Goal: Task Accomplishment & Management: Use online tool/utility

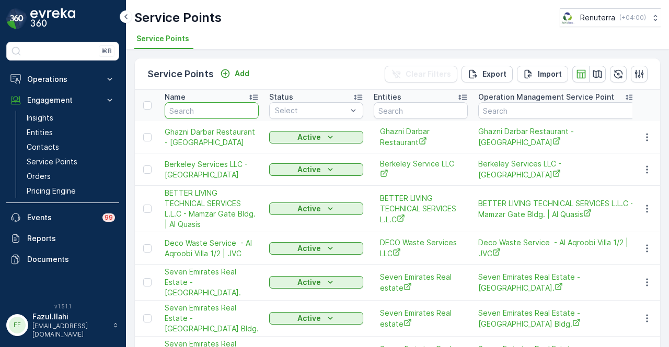
click at [203, 114] on input "text" at bounding box center [212, 110] width 94 height 17
type input "vaa"
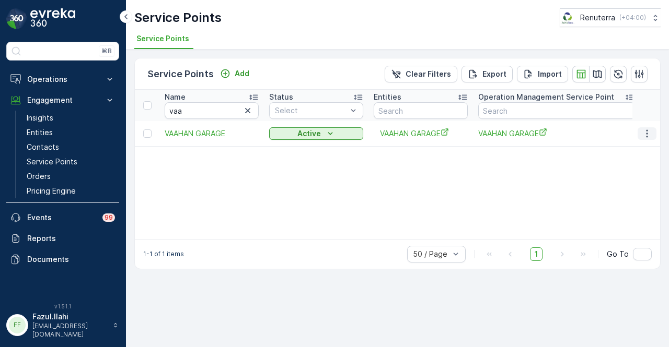
click at [645, 131] on icon "button" at bounding box center [647, 134] width 10 height 10
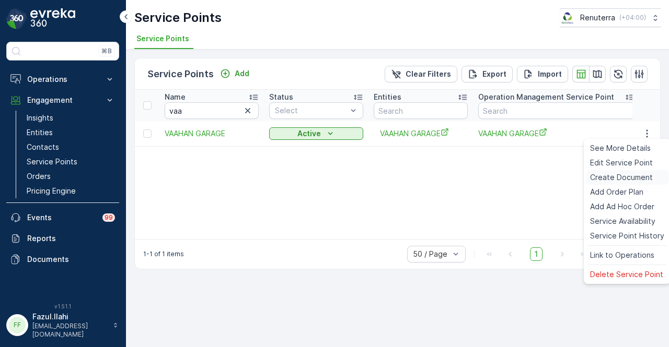
click at [644, 176] on span "Create Document" at bounding box center [621, 177] width 63 height 10
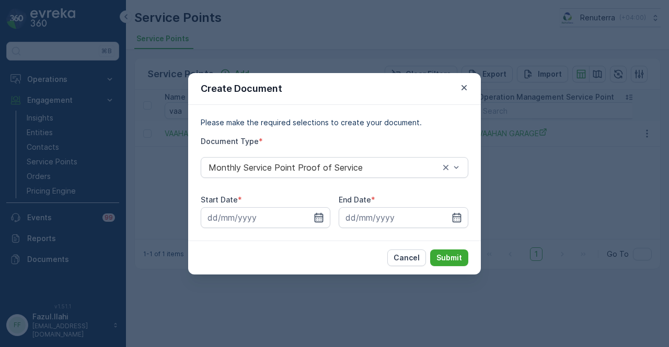
click at [318, 221] on icon "button" at bounding box center [319, 218] width 10 height 10
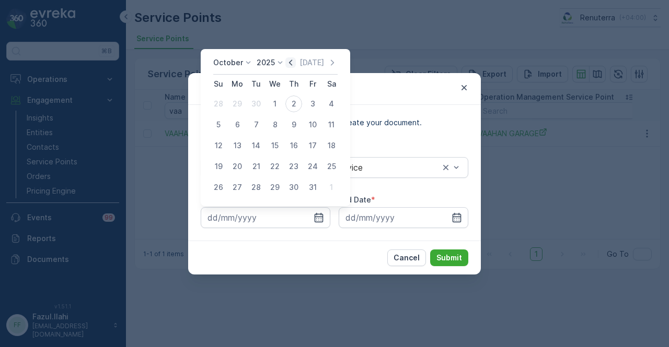
click at [292, 62] on icon "button" at bounding box center [290, 63] width 3 height 6
click at [240, 102] on div "1" at bounding box center [237, 104] width 17 height 17
type input "01.09.2025"
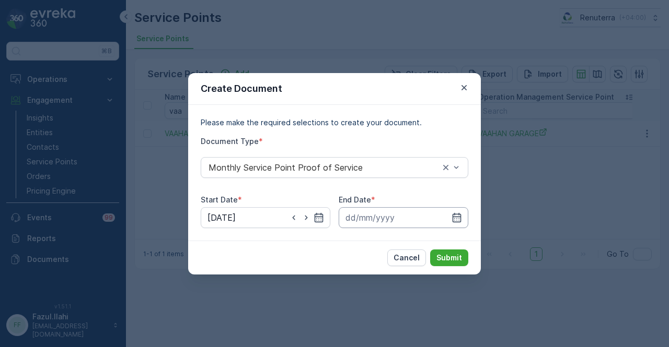
click at [450, 212] on input at bounding box center [404, 217] width 130 height 21
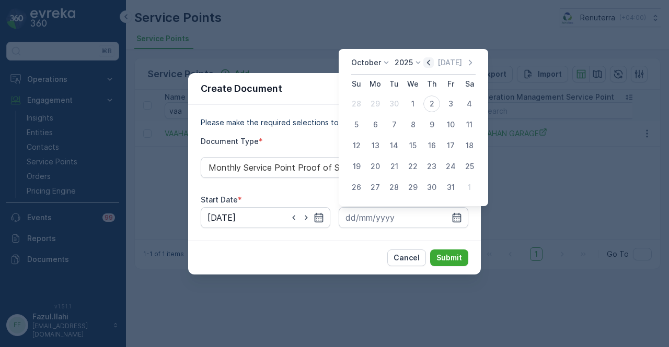
click at [433, 63] on icon "button" at bounding box center [428, 62] width 10 height 10
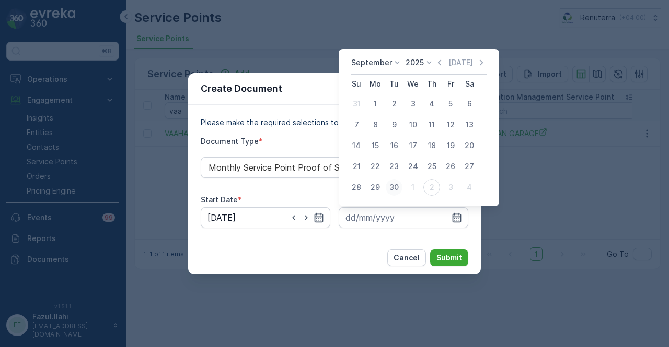
click at [398, 183] on div "30" at bounding box center [394, 187] width 17 height 17
type input "[DATE]"
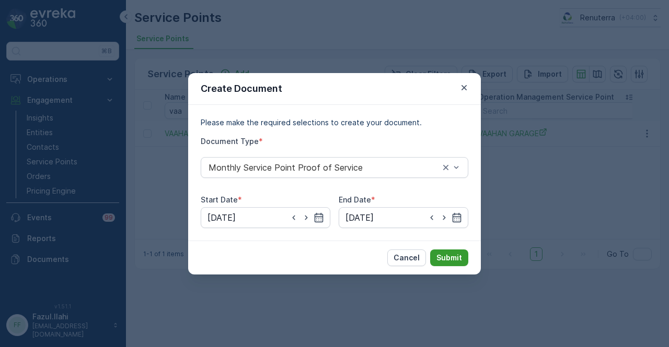
click at [443, 263] on button "Submit" at bounding box center [449, 258] width 38 height 17
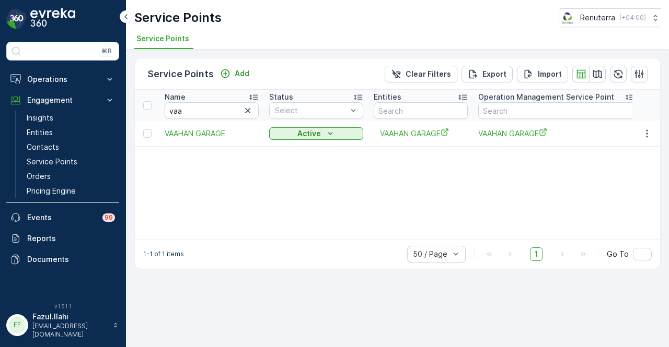
click at [69, 270] on div "⌘B Operations Insights Planning Routes & Tasks Cockpit Settings Engagement Insi…" at bounding box center [62, 166] width 113 height 249
click at [72, 258] on p "Documents" at bounding box center [71, 259] width 88 height 10
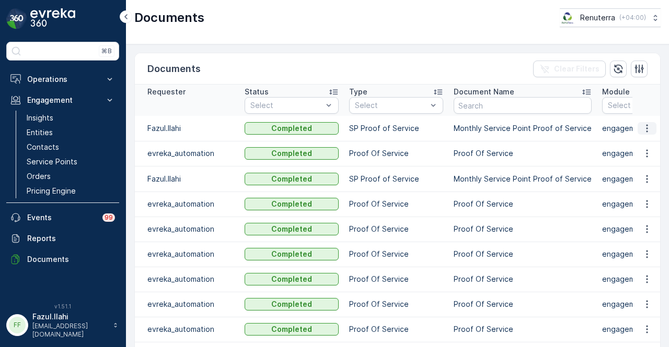
click at [648, 126] on icon "button" at bounding box center [647, 128] width 10 height 10
click at [643, 146] on span "See Details" at bounding box center [644, 143] width 40 height 10
click at [44, 161] on p "Service Points" at bounding box center [52, 162] width 51 height 10
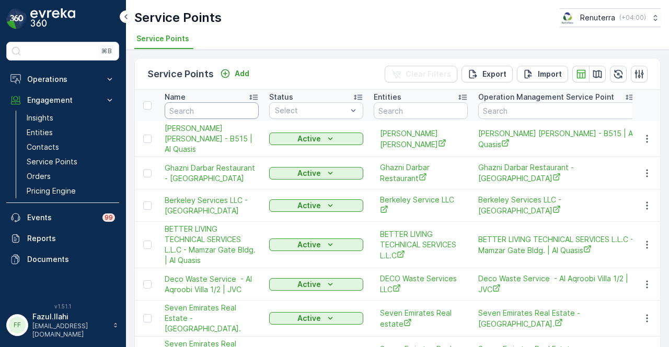
click at [208, 109] on input "text" at bounding box center [212, 110] width 94 height 17
type input "qalabat"
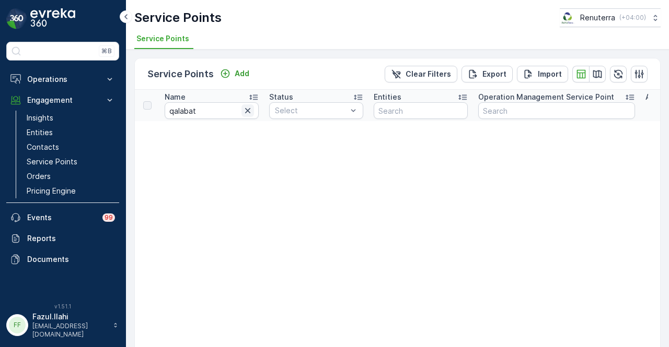
click at [245, 107] on icon "button" at bounding box center [247, 111] width 10 height 10
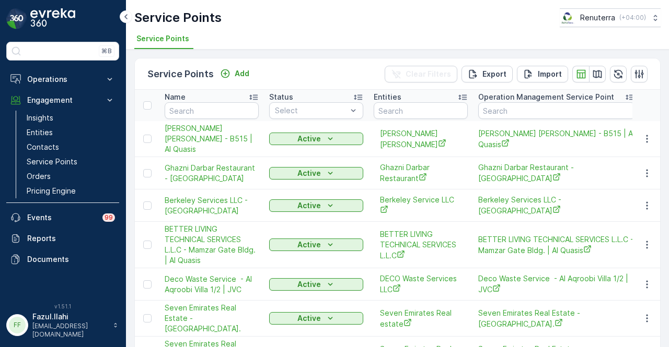
click at [205, 109] on input "text" at bounding box center [212, 110] width 94 height 17
type input "qalat"
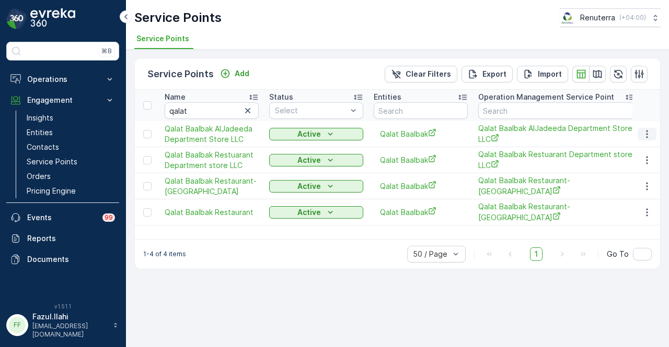
click at [647, 129] on icon "button" at bounding box center [647, 134] width 10 height 10
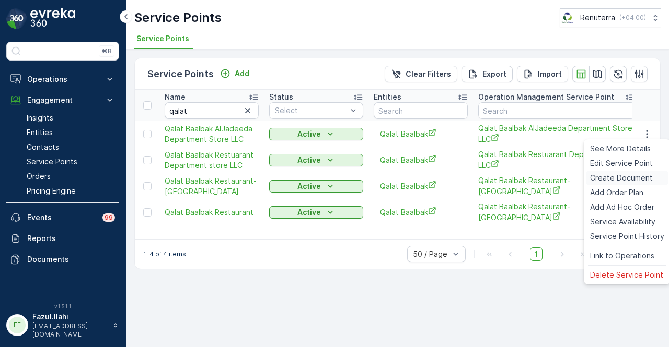
click at [635, 179] on span "Create Document" at bounding box center [621, 178] width 63 height 10
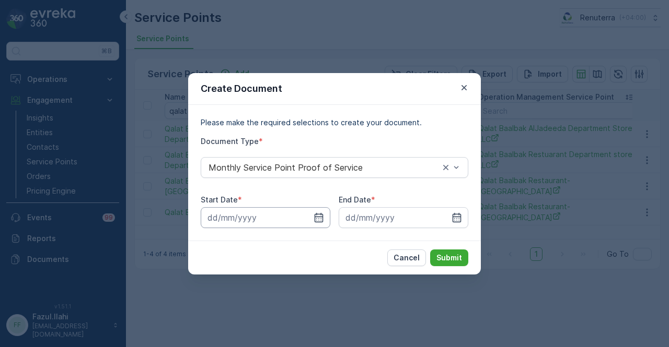
click at [328, 216] on input at bounding box center [266, 217] width 130 height 21
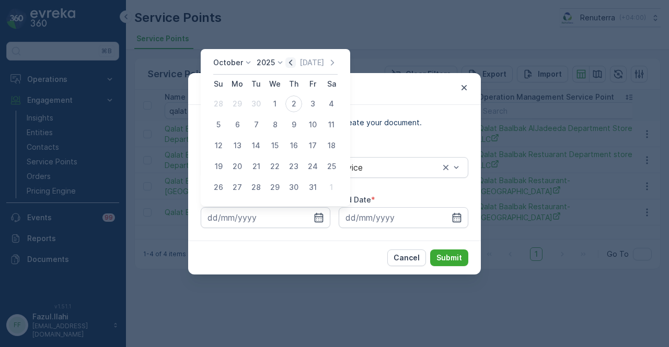
click at [296, 64] on icon "button" at bounding box center [290, 62] width 10 height 10
drag, startPoint x: 233, startPoint y: 105, endPoint x: 434, endPoint y: 181, distance: 214.7
click at [233, 106] on div "1" at bounding box center [237, 104] width 17 height 17
type input "01.09.2025"
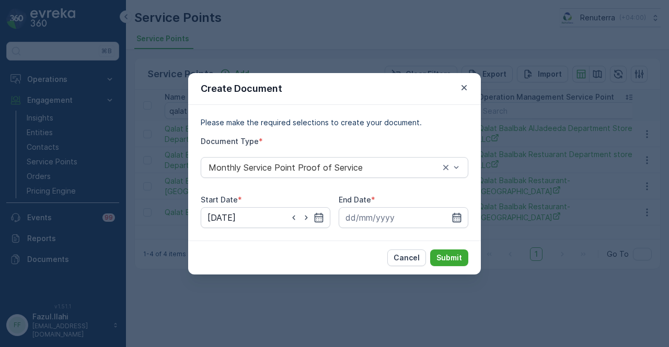
click at [459, 214] on icon "button" at bounding box center [457, 217] width 9 height 9
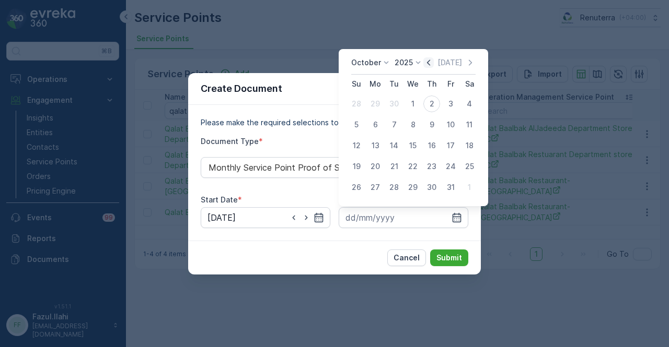
click at [428, 68] on icon "button" at bounding box center [428, 62] width 10 height 10
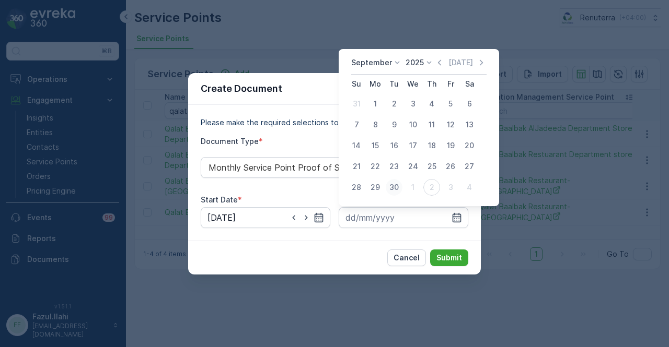
click at [390, 183] on div "30" at bounding box center [394, 187] width 17 height 17
type input "30.09.2025"
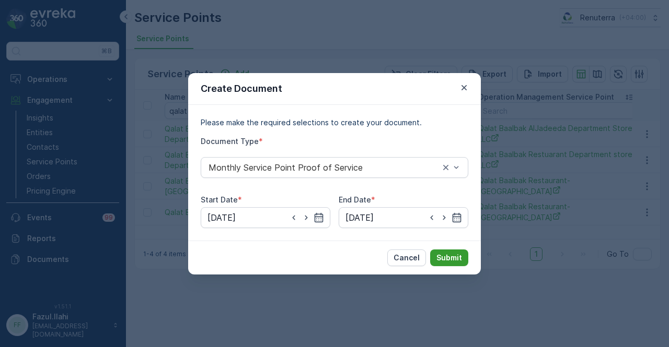
click at [451, 254] on p "Submit" at bounding box center [449, 258] width 26 height 10
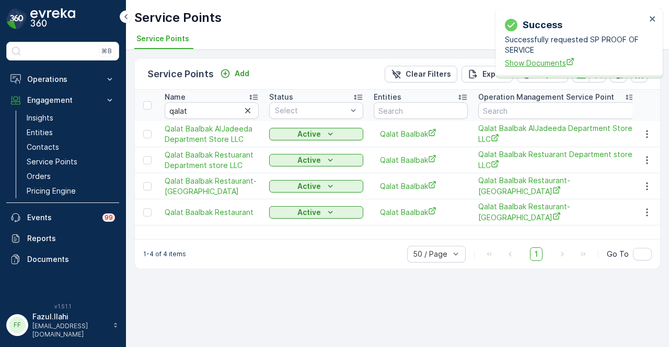
click at [535, 66] on span "Show Documents" at bounding box center [575, 62] width 141 height 11
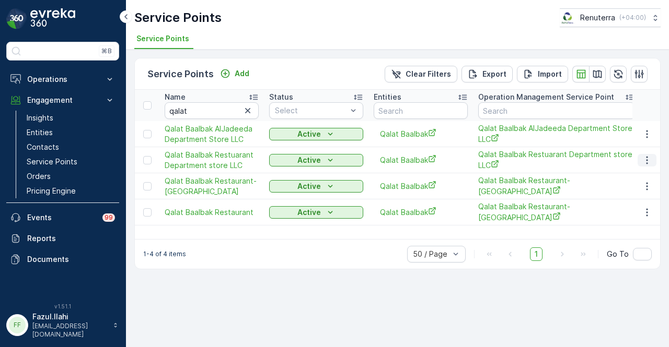
click at [648, 163] on icon "button" at bounding box center [647, 160] width 10 height 10
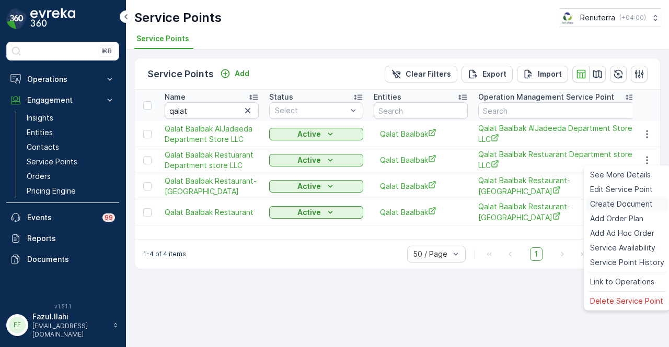
click at [628, 210] on span "Create Document" at bounding box center [621, 204] width 63 height 10
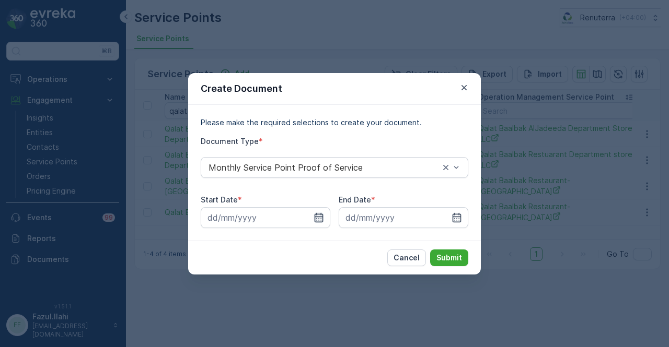
click at [314, 219] on icon "button" at bounding box center [319, 218] width 10 height 10
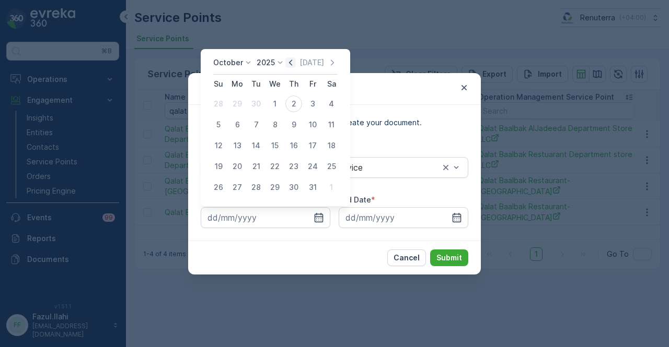
click at [294, 62] on icon "button" at bounding box center [290, 62] width 10 height 10
click at [244, 106] on div "1" at bounding box center [237, 104] width 17 height 17
type input "01.09.2025"
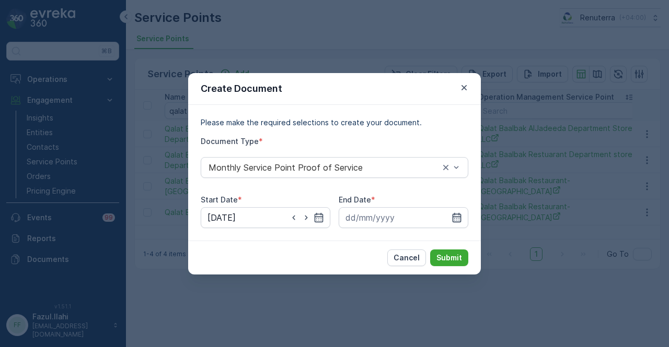
click at [455, 219] on icon "button" at bounding box center [456, 218] width 10 height 10
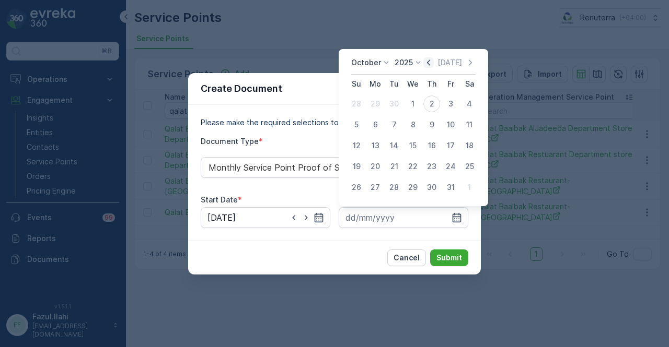
click at [430, 64] on icon "button" at bounding box center [428, 63] width 3 height 6
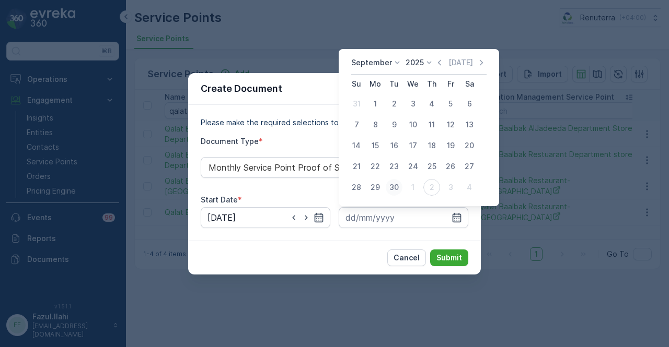
click at [397, 183] on div "30" at bounding box center [394, 187] width 17 height 17
type input "30.09.2025"
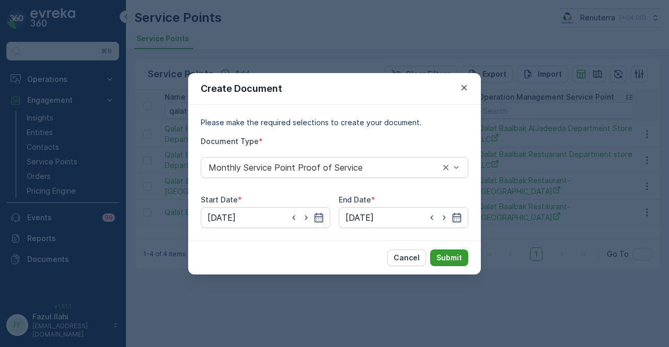
click at [434, 253] on button "Submit" at bounding box center [449, 258] width 38 height 17
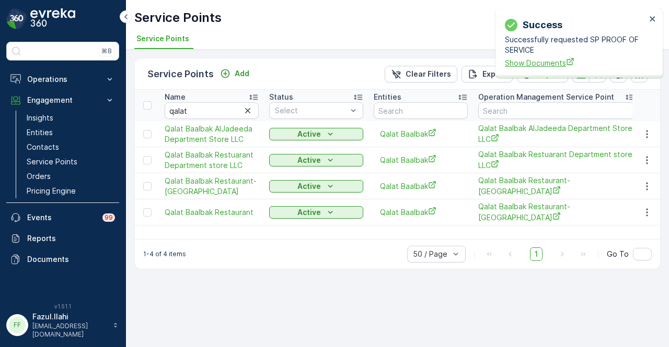
click at [524, 60] on span "Show Documents" at bounding box center [575, 62] width 141 height 11
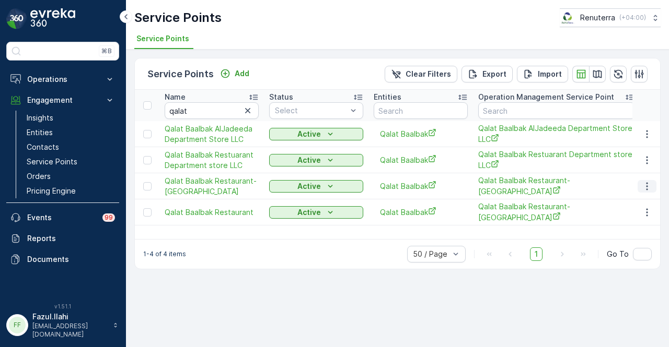
click at [648, 186] on icon "button" at bounding box center [647, 186] width 10 height 10
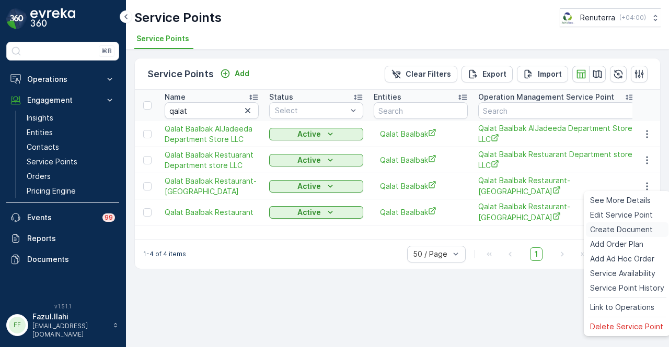
click at [631, 226] on span "Create Document" at bounding box center [621, 230] width 63 height 10
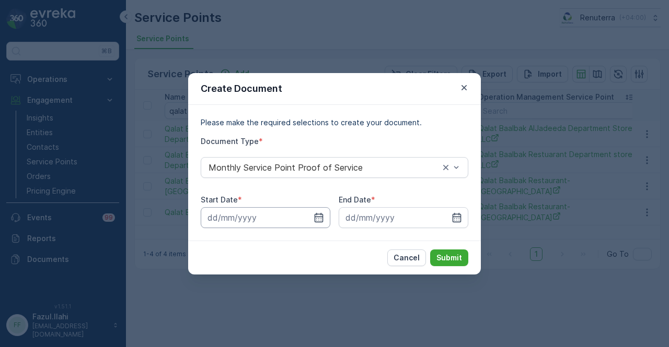
click at [319, 223] on input at bounding box center [266, 217] width 130 height 21
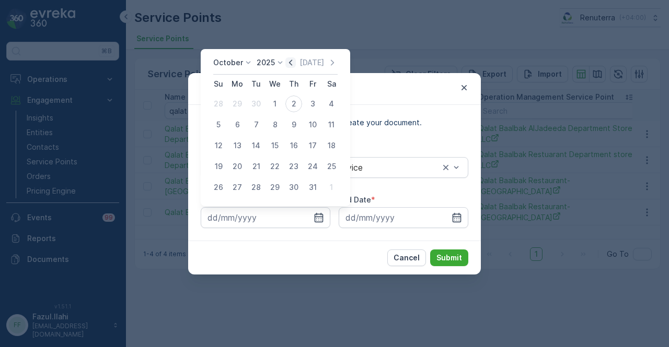
drag, startPoint x: 295, startPoint y: 59, endPoint x: 294, endPoint y: 65, distance: 6.4
click at [294, 60] on icon "button" at bounding box center [290, 62] width 10 height 10
click at [238, 107] on div "1" at bounding box center [237, 104] width 17 height 17
type input "01.09.2025"
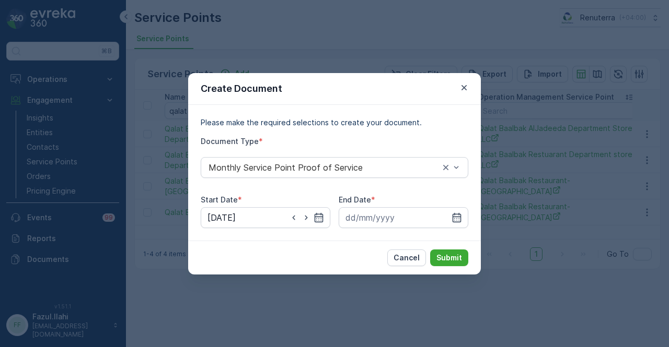
drag, startPoint x: 462, startPoint y: 222, endPoint x: 434, endPoint y: 124, distance: 102.2
click at [461, 220] on div at bounding box center [404, 217] width 130 height 21
click at [463, 211] on input at bounding box center [404, 217] width 130 height 21
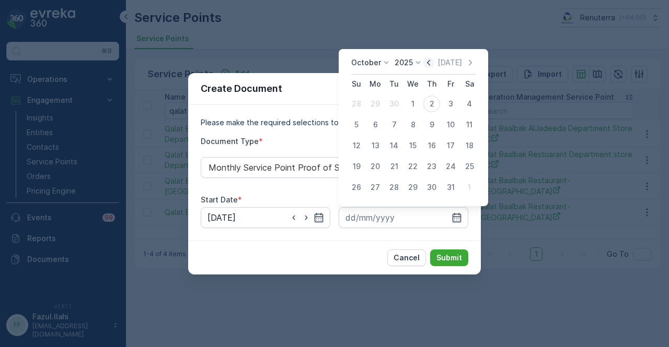
click at [428, 62] on icon "button" at bounding box center [428, 62] width 10 height 10
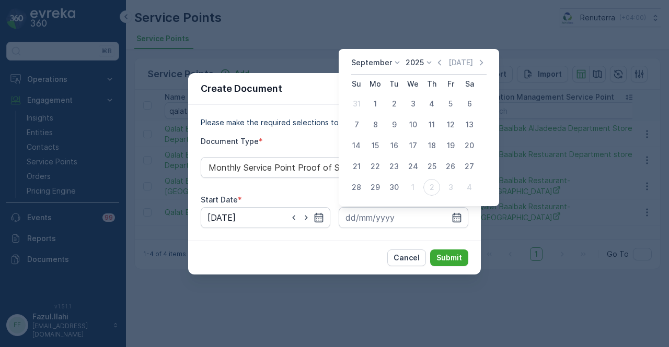
drag, startPoint x: 396, startPoint y: 184, endPoint x: 415, endPoint y: 240, distance: 58.7
click at [396, 186] on div "30" at bounding box center [394, 187] width 17 height 17
type input "30.09.2025"
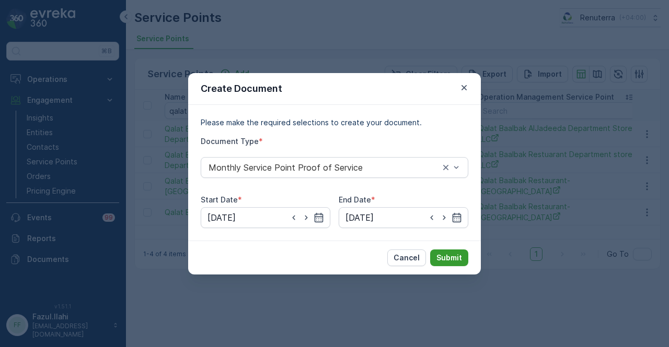
click at [458, 260] on p "Submit" at bounding box center [449, 258] width 26 height 10
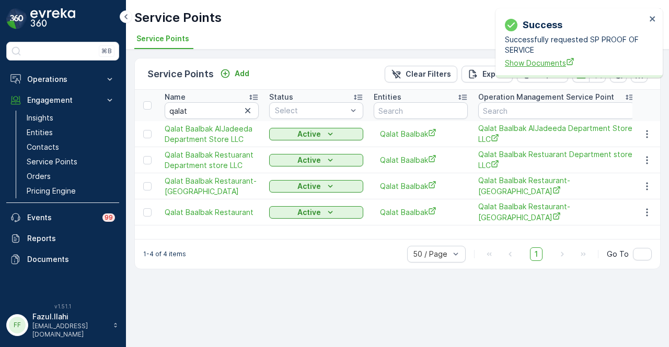
click at [543, 65] on span "Show Documents" at bounding box center [575, 62] width 141 height 11
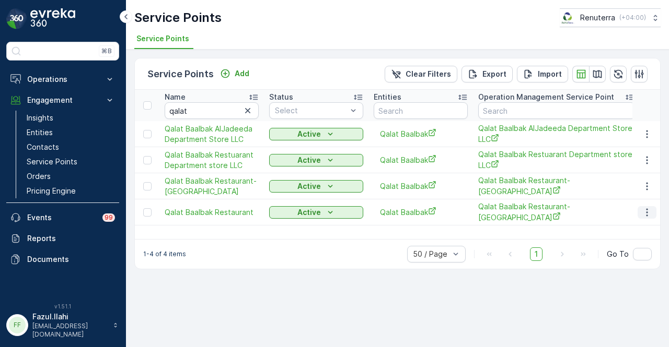
click at [646, 206] on button "button" at bounding box center [647, 212] width 19 height 13
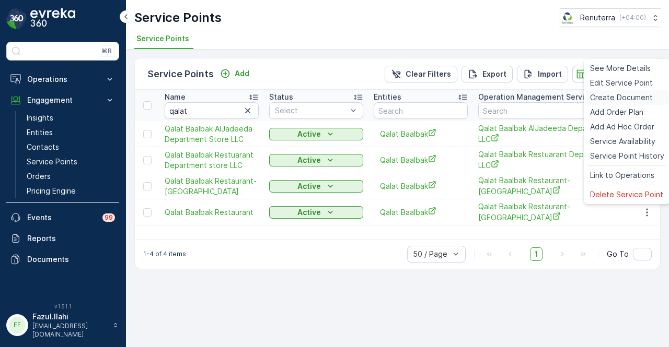
click at [635, 98] on span "Create Document" at bounding box center [621, 97] width 63 height 10
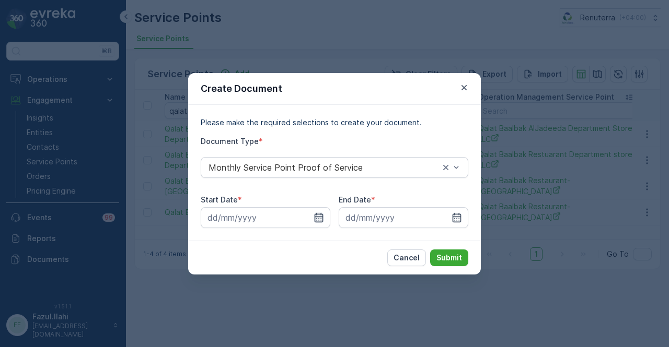
click at [320, 215] on icon "button" at bounding box center [319, 218] width 10 height 10
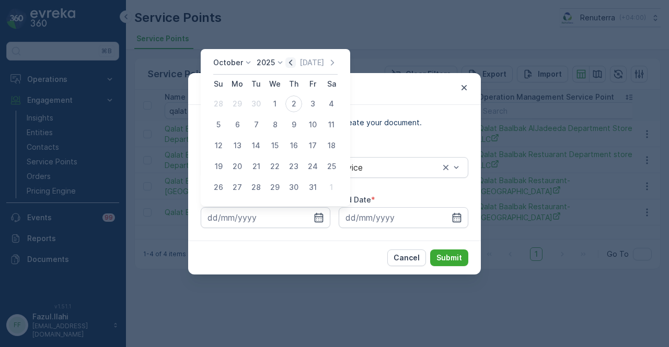
click at [292, 63] on icon "button" at bounding box center [290, 63] width 3 height 6
drag, startPoint x: 237, startPoint y: 105, endPoint x: 322, endPoint y: 152, distance: 97.3
click at [237, 106] on div "1" at bounding box center [237, 104] width 17 height 17
type input "01.09.2025"
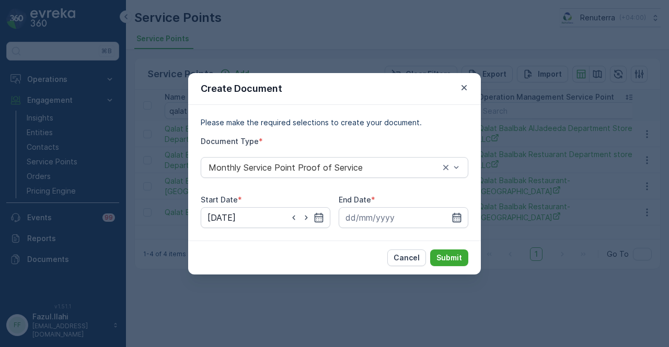
click at [455, 217] on icon "button" at bounding box center [457, 217] width 9 height 9
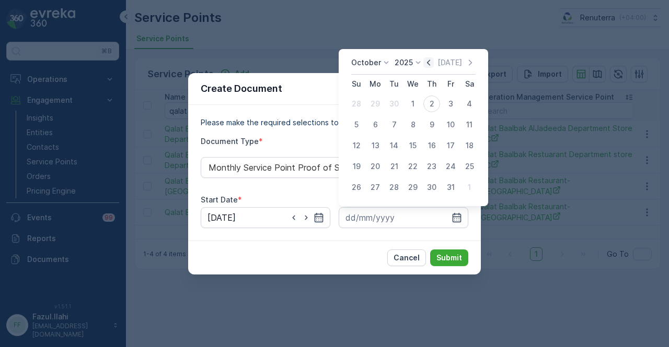
drag, startPoint x: 432, startPoint y: 68, endPoint x: 428, endPoint y: 92, distance: 24.4
click at [432, 68] on icon "button" at bounding box center [428, 62] width 10 height 10
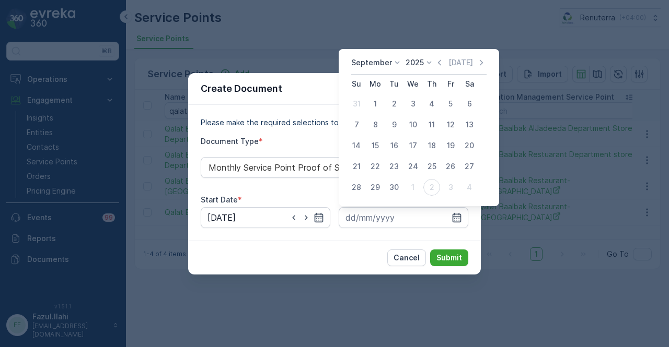
drag, startPoint x: 399, startPoint y: 187, endPoint x: 413, endPoint y: 204, distance: 22.3
click at [399, 187] on div "30" at bounding box center [394, 187] width 17 height 17
type input "30.09.2025"
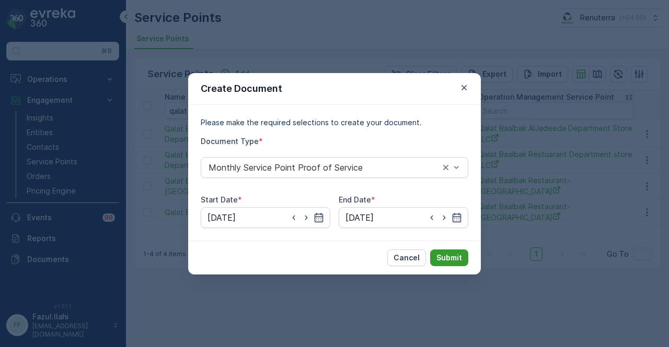
click at [464, 254] on button "Submit" at bounding box center [449, 258] width 38 height 17
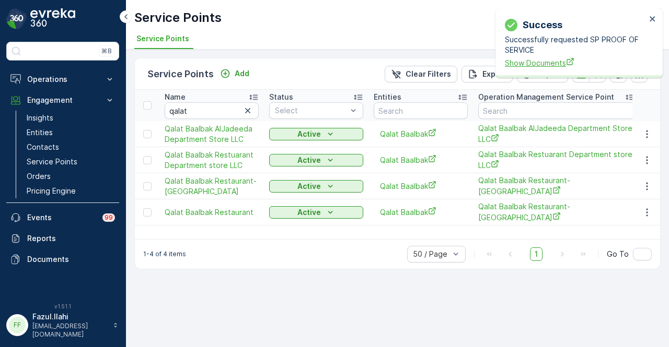
click at [550, 67] on span "Show Documents" at bounding box center [575, 62] width 141 height 11
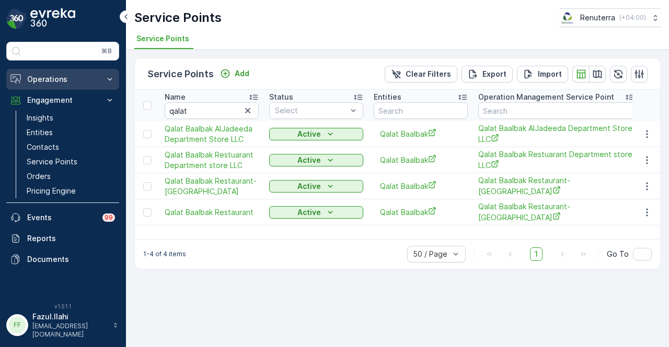
click at [100, 79] on button "Operations" at bounding box center [62, 79] width 113 height 21
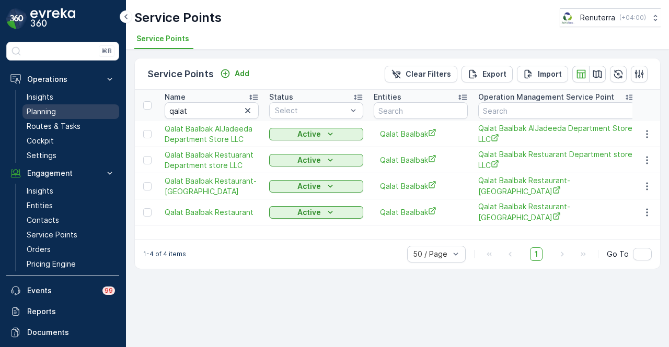
click at [87, 108] on link "Planning" at bounding box center [70, 112] width 97 height 15
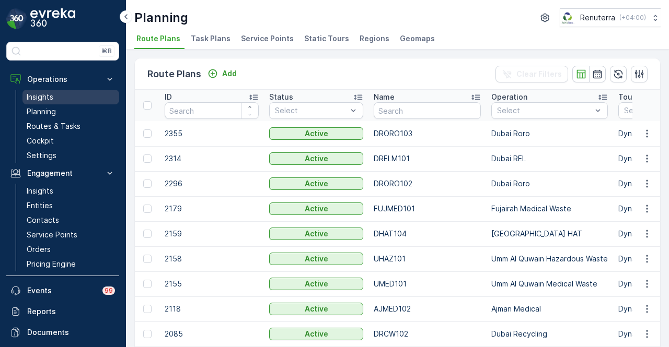
click at [83, 97] on link "Insights" at bounding box center [70, 97] width 97 height 15
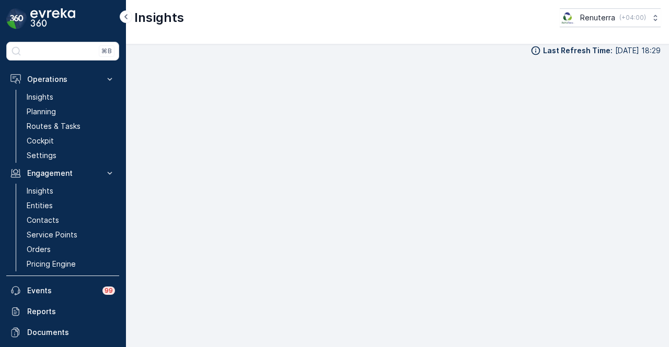
scroll to position [9, 0]
click at [63, 124] on p "Routes & Tasks" at bounding box center [54, 126] width 54 height 10
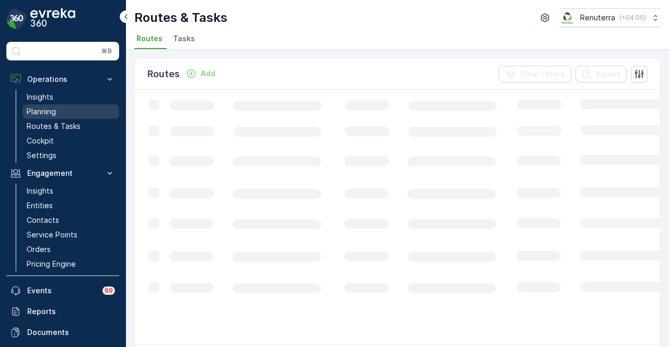
click at [65, 112] on link "Planning" at bounding box center [70, 112] width 97 height 15
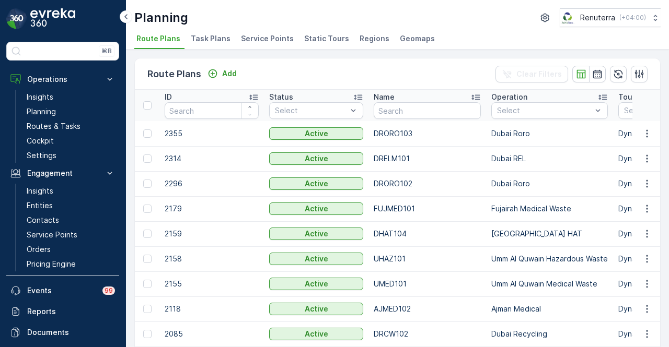
click at [262, 33] on span "Service Points" at bounding box center [267, 38] width 53 height 10
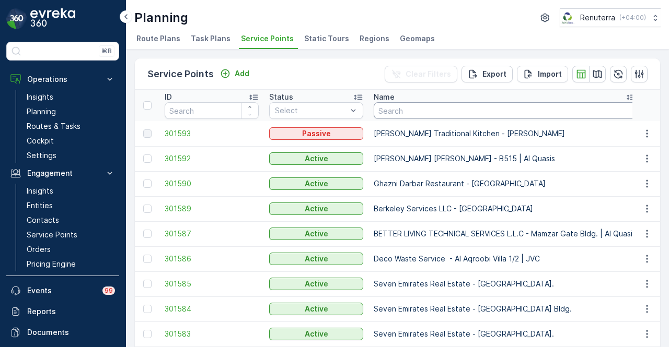
click at [453, 111] on input "text" at bounding box center [505, 110] width 262 height 17
type input "qalat"
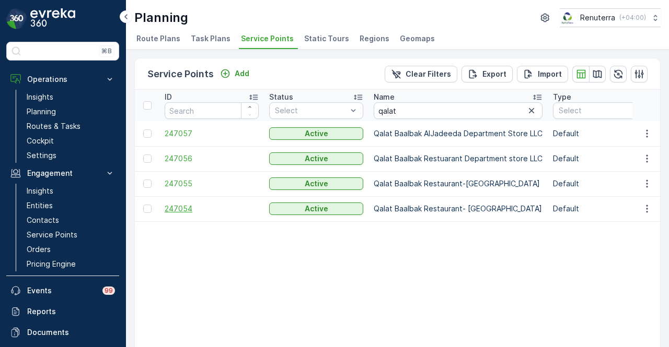
click at [179, 211] on span "247054" at bounding box center [212, 209] width 94 height 10
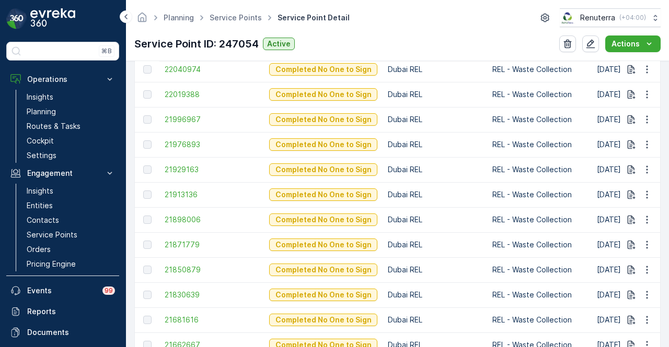
scroll to position [504, 0]
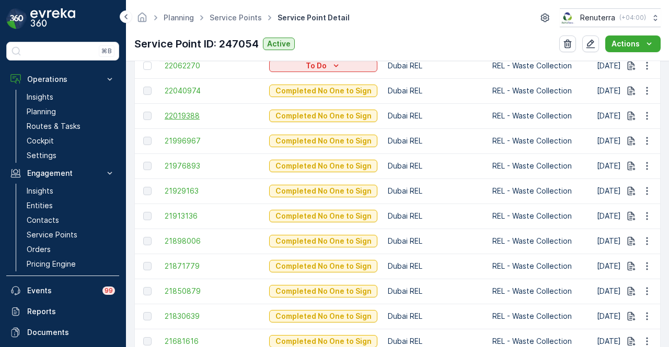
click at [194, 117] on span "22019388" at bounding box center [212, 116] width 94 height 10
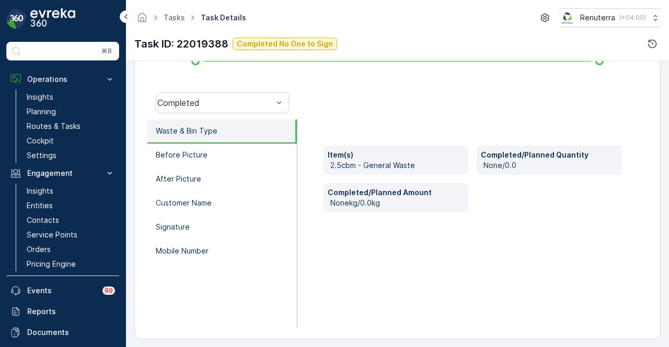
scroll to position [310, 0]
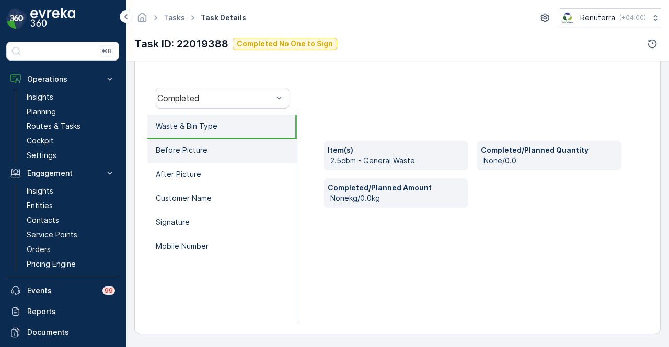
click at [247, 158] on li "Before Picture" at bounding box center [221, 151] width 149 height 24
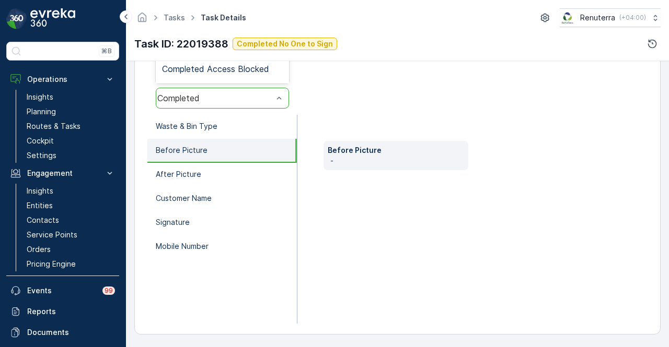
scroll to position [206, 0]
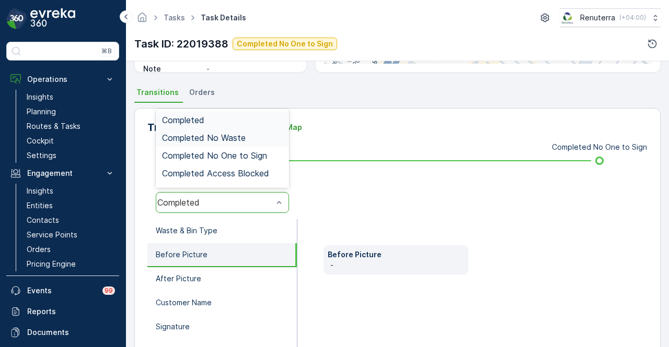
click at [251, 145] on div "Completed No Waste" at bounding box center [222, 138] width 133 height 18
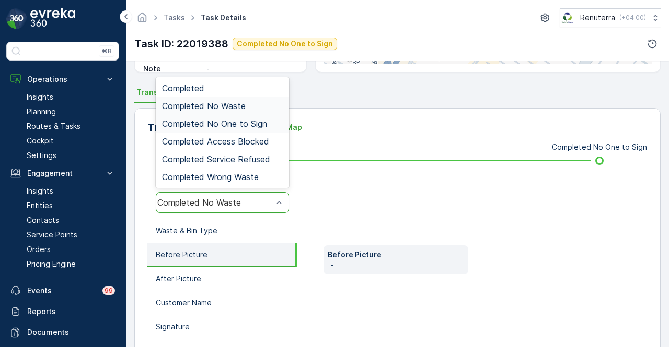
click at [256, 129] on div "Completed No One to Sign" at bounding box center [222, 124] width 133 height 18
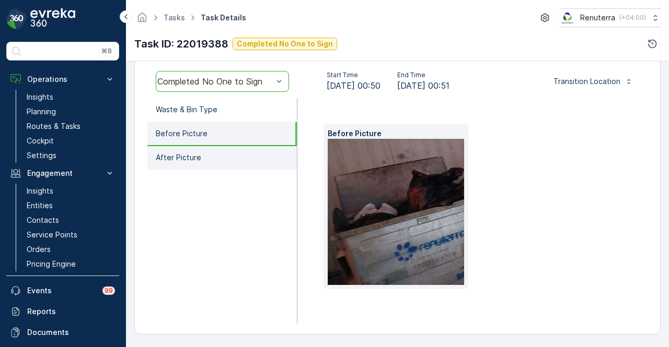
click at [240, 159] on li "After Picture" at bounding box center [221, 158] width 149 height 24
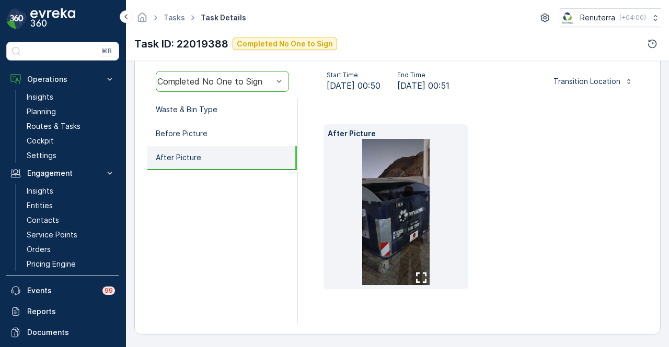
scroll to position [310, 0]
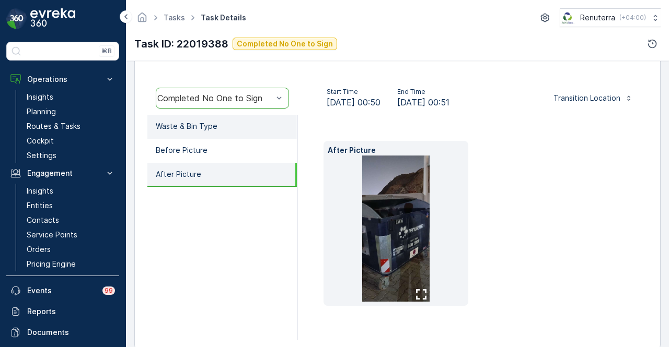
click at [236, 126] on li "Waste & Bin Type" at bounding box center [221, 127] width 149 height 24
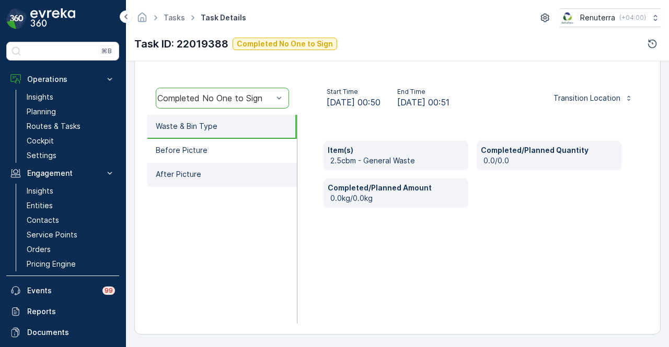
click at [232, 169] on li "After Picture" at bounding box center [221, 175] width 149 height 24
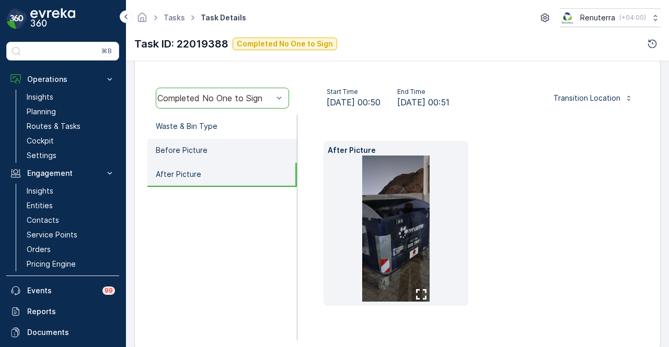
click at [232, 148] on li "Before Picture" at bounding box center [221, 151] width 149 height 24
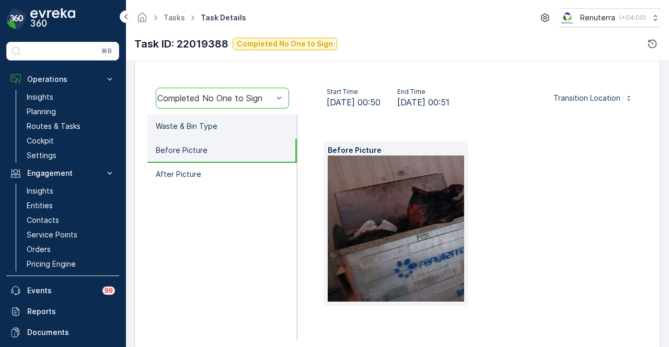
click at [240, 133] on li "Waste & Bin Type" at bounding box center [221, 127] width 149 height 24
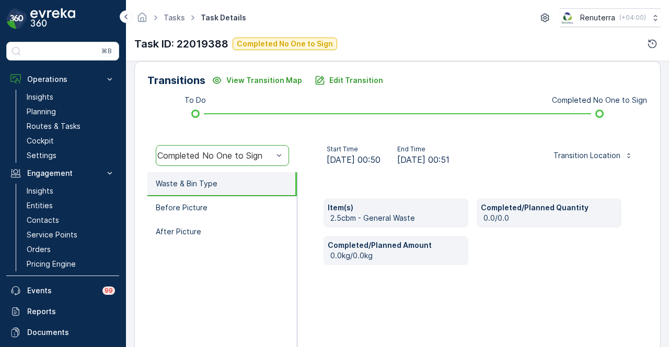
scroll to position [206, 0]
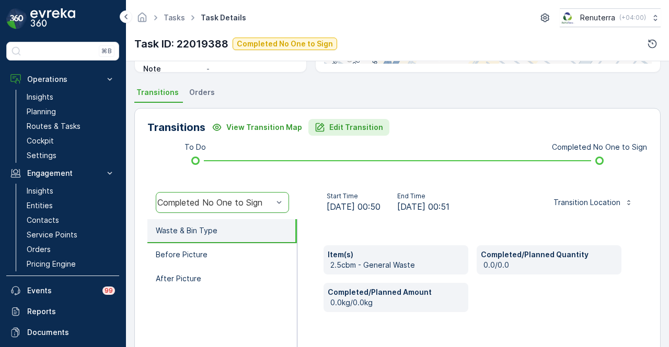
click at [349, 128] on p "Edit Transition" at bounding box center [356, 127] width 54 height 10
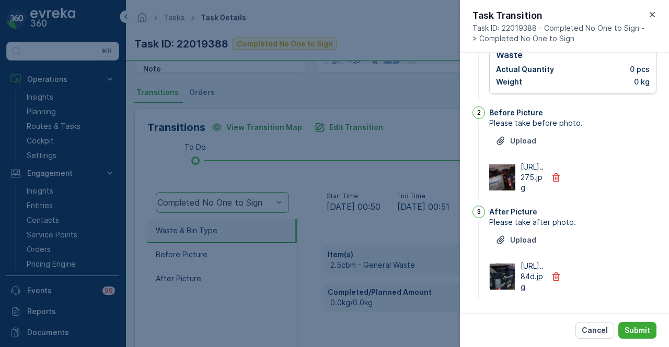
scroll to position [0, 0]
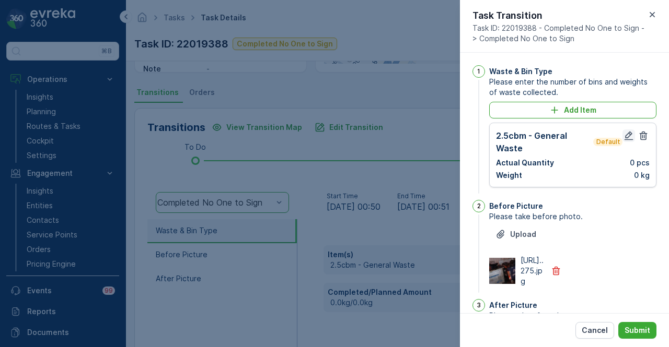
click at [623, 136] on icon "button" at bounding box center [628, 136] width 10 height 10
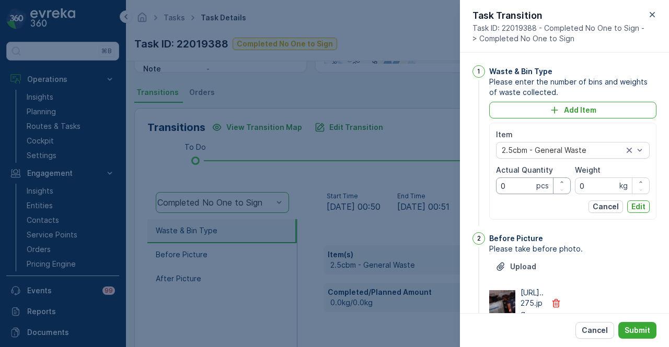
click at [520, 186] on Quantity "0" at bounding box center [533, 186] width 75 height 17
type Quantity "2"
click at [642, 202] on p "Edit" at bounding box center [638, 207] width 14 height 10
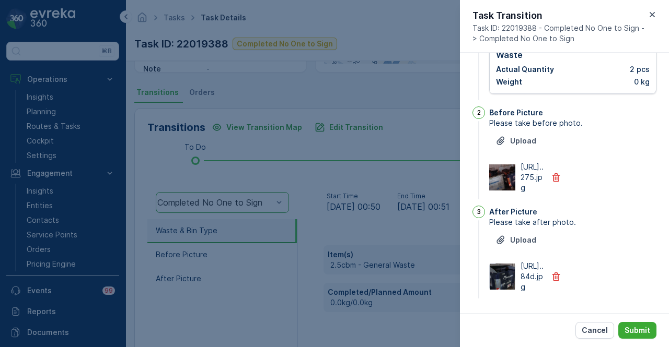
scroll to position [134, 0]
click at [635, 326] on p "Submit" at bounding box center [637, 331] width 26 height 10
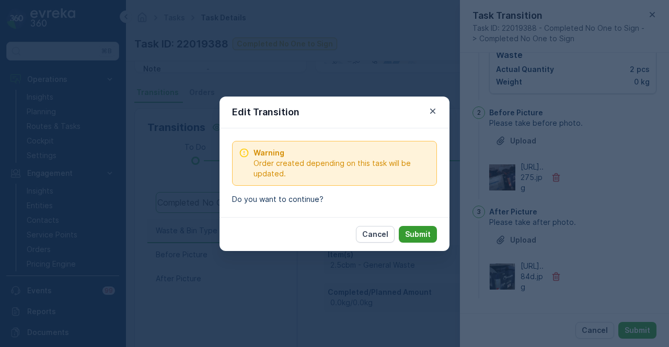
click at [421, 237] on p "Submit" at bounding box center [418, 234] width 26 height 10
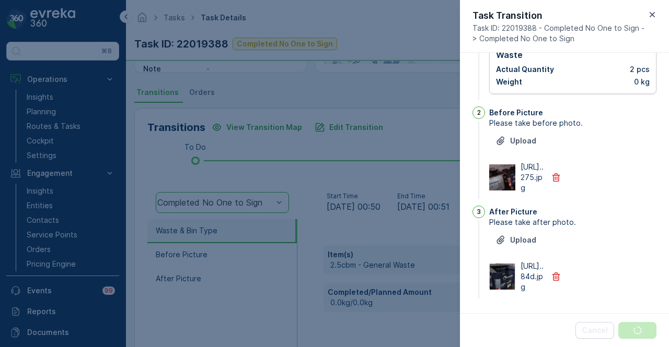
scroll to position [0, 0]
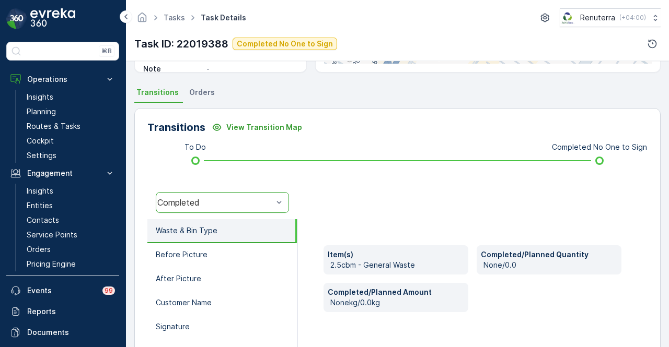
click at [273, 206] on div "Completed" at bounding box center [215, 202] width 118 height 9
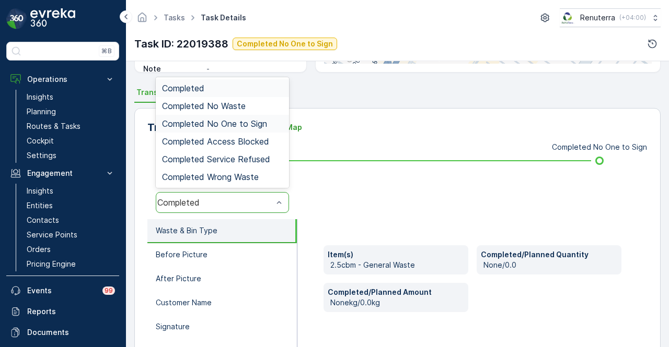
click at [260, 125] on span "Completed No One to Sign" at bounding box center [214, 123] width 105 height 9
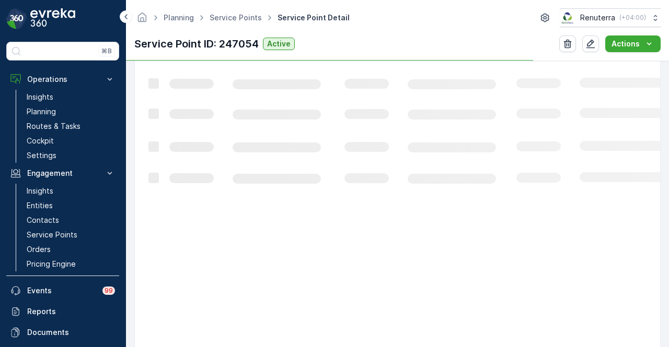
scroll to position [888, 0]
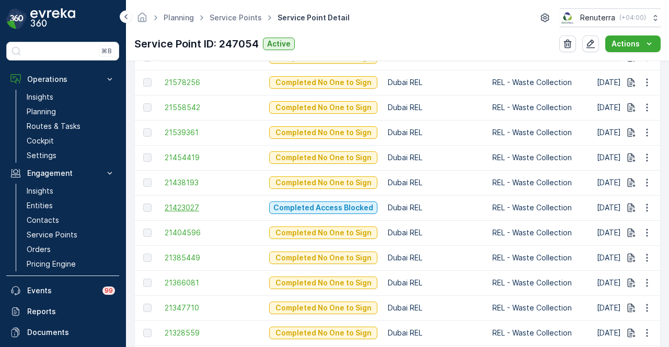
click at [168, 207] on span "21423027" at bounding box center [212, 208] width 94 height 10
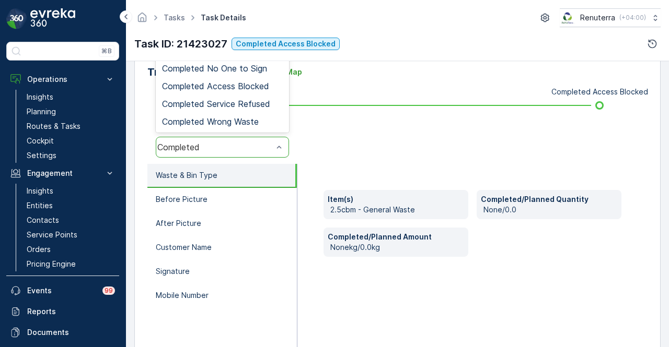
scroll to position [209, 0]
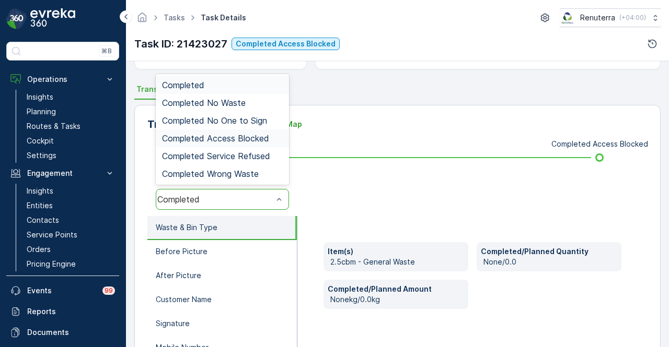
click at [267, 135] on span "Completed Access Blocked" at bounding box center [215, 138] width 107 height 9
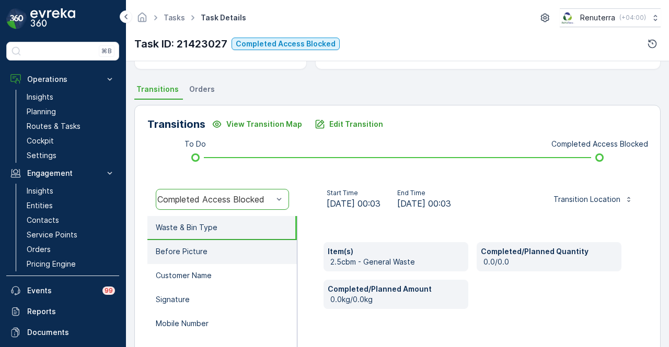
scroll to position [261, 0]
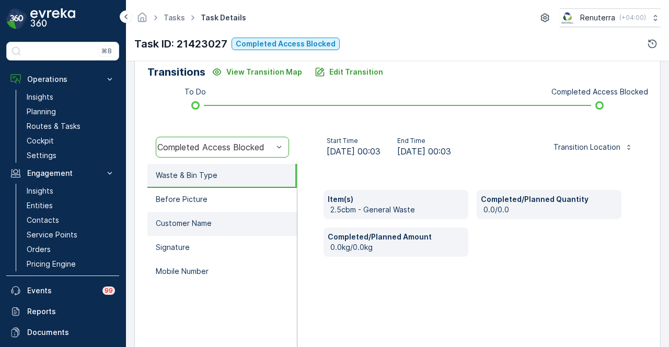
click at [257, 220] on li "Customer Name" at bounding box center [221, 224] width 149 height 24
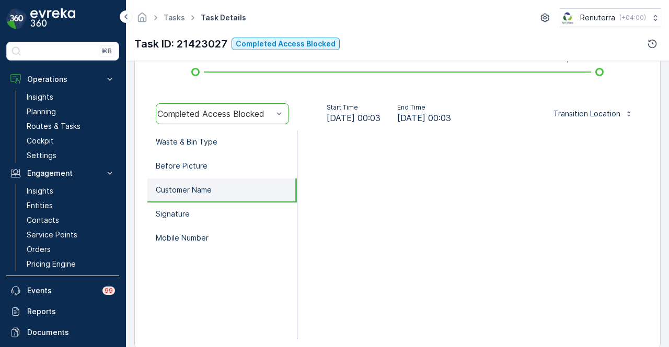
scroll to position [310, 0]
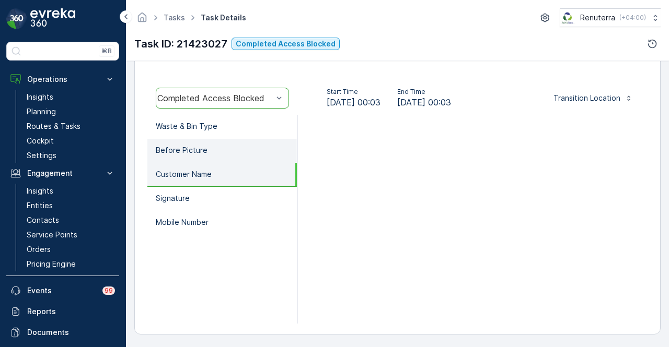
click at [240, 151] on li "Before Picture" at bounding box center [221, 151] width 149 height 24
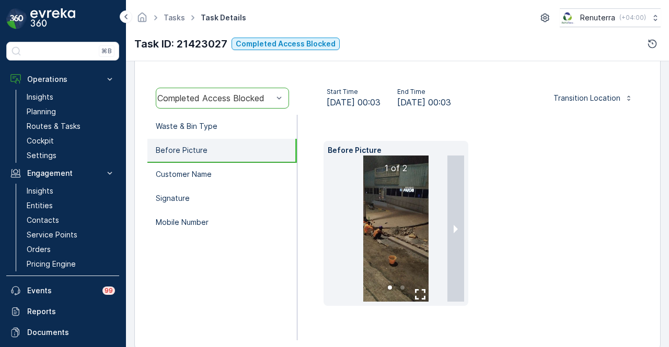
click at [372, 198] on img at bounding box center [396, 229] width 66 height 146
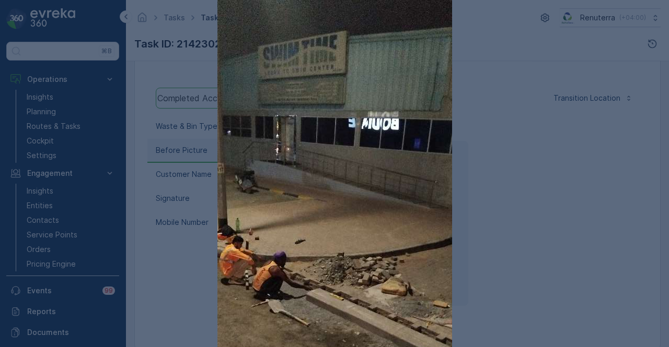
click at [497, 197] on div at bounding box center [334, 173] width 669 height 347
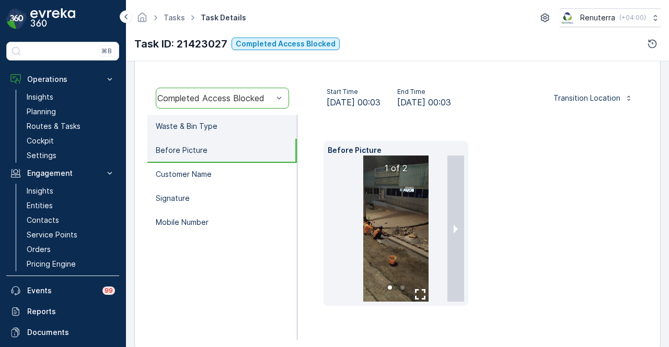
click at [257, 129] on li "Waste & Bin Type" at bounding box center [221, 127] width 149 height 24
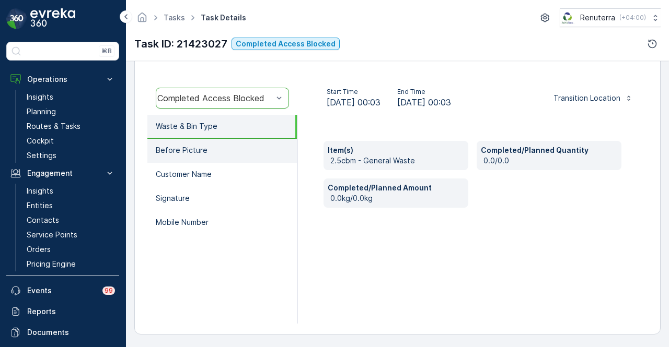
click at [257, 147] on li "Before Picture" at bounding box center [221, 151] width 149 height 24
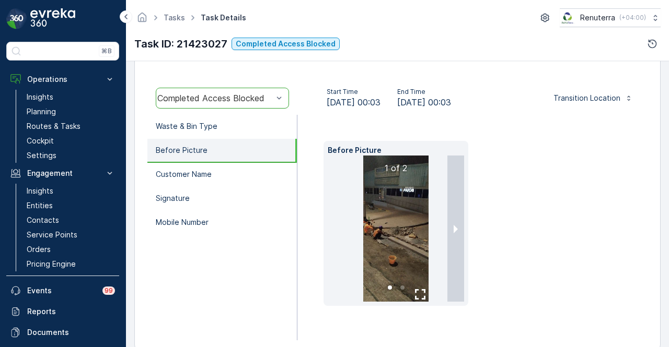
click at [395, 224] on img at bounding box center [396, 229] width 66 height 146
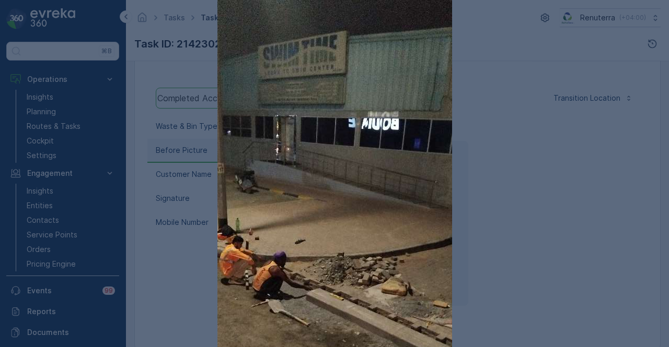
click at [519, 230] on div at bounding box center [334, 173] width 669 height 347
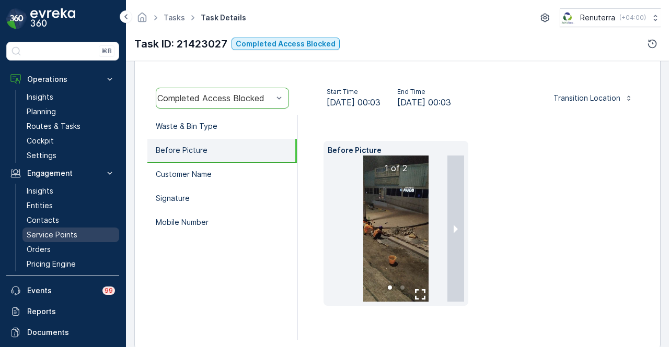
click at [61, 234] on p "Service Points" at bounding box center [52, 235] width 51 height 10
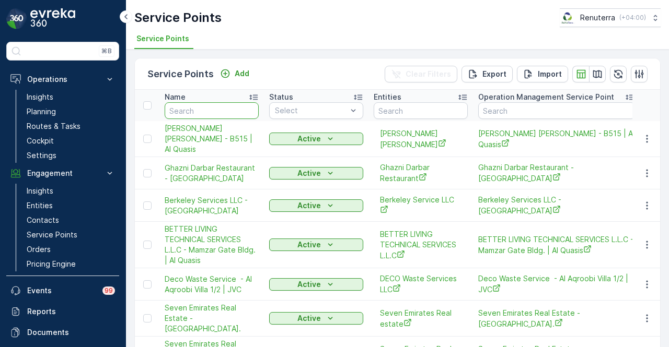
click at [216, 106] on input "text" at bounding box center [212, 110] width 94 height 17
type input "qla"
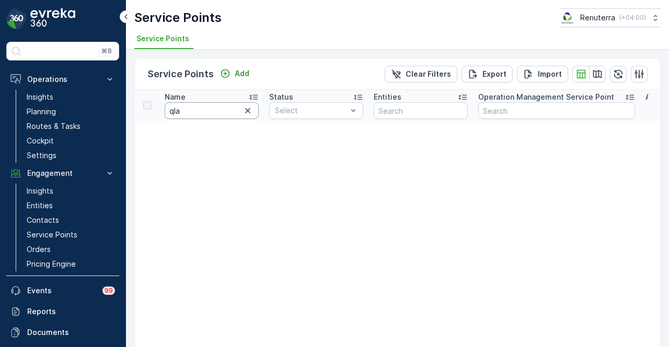
click at [216, 106] on input "qla" at bounding box center [212, 110] width 94 height 17
type input "qalat"
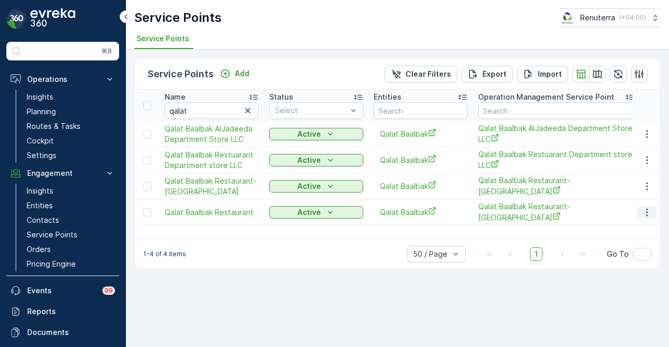
click at [648, 207] on icon "button" at bounding box center [647, 212] width 10 height 10
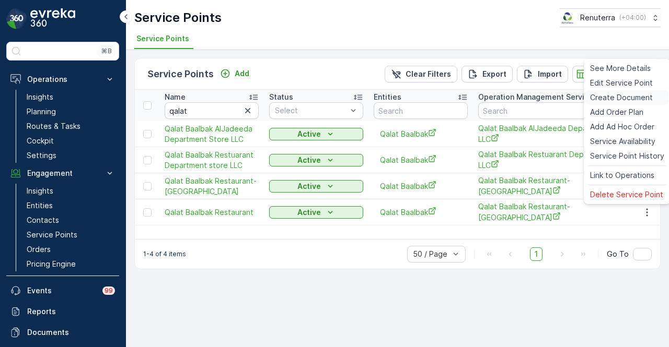
click at [628, 102] on span "Create Document" at bounding box center [621, 97] width 63 height 10
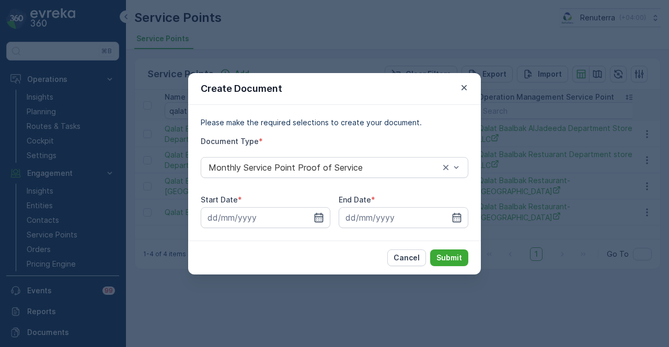
click at [322, 215] on icon "button" at bounding box center [319, 217] width 9 height 9
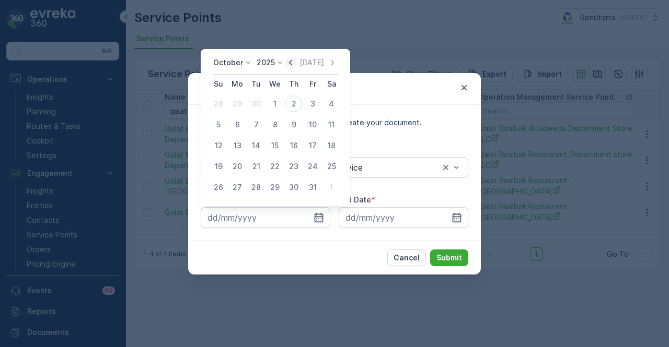
click at [295, 61] on icon "button" at bounding box center [290, 62] width 10 height 10
click at [237, 106] on div "1" at bounding box center [237, 104] width 17 height 17
type input "01.09.2025"
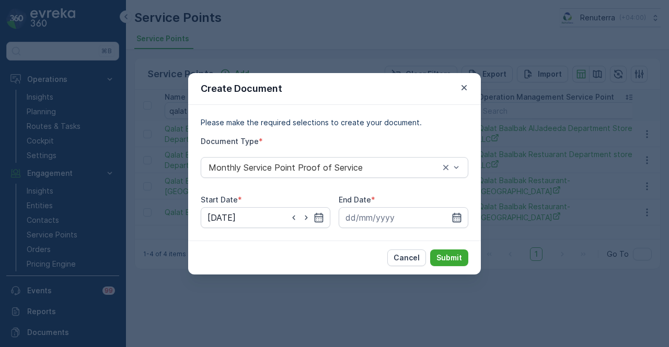
click at [460, 219] on icon "button" at bounding box center [457, 217] width 9 height 9
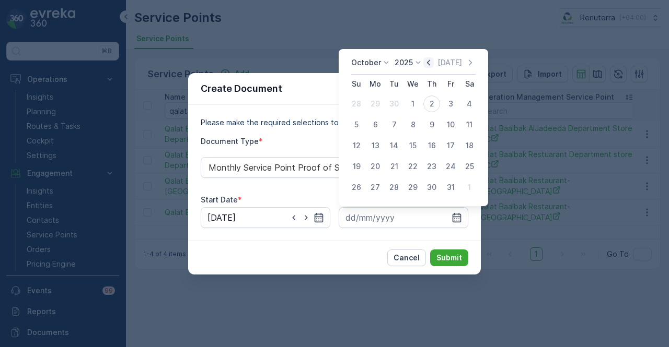
click at [433, 62] on icon "button" at bounding box center [428, 62] width 10 height 10
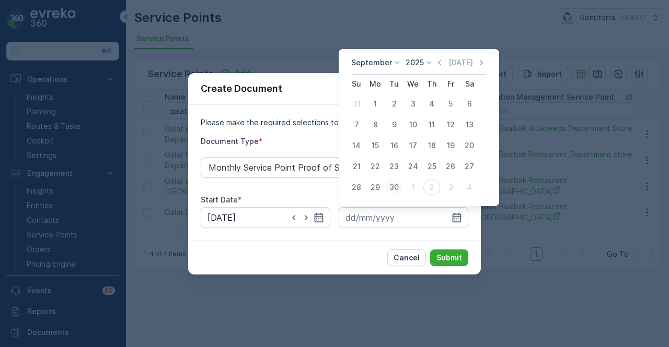
click at [395, 189] on div "30" at bounding box center [394, 187] width 17 height 17
type input "30.09.2025"
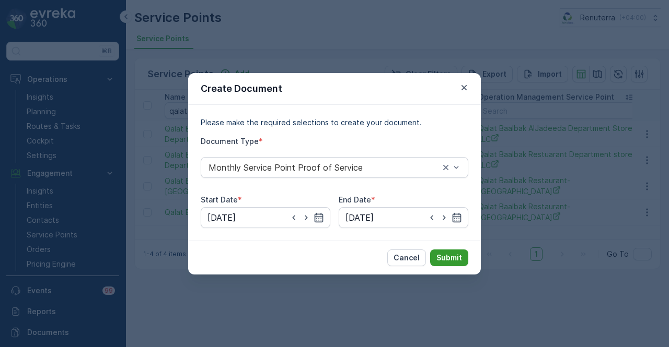
click at [437, 253] on p "Submit" at bounding box center [449, 258] width 26 height 10
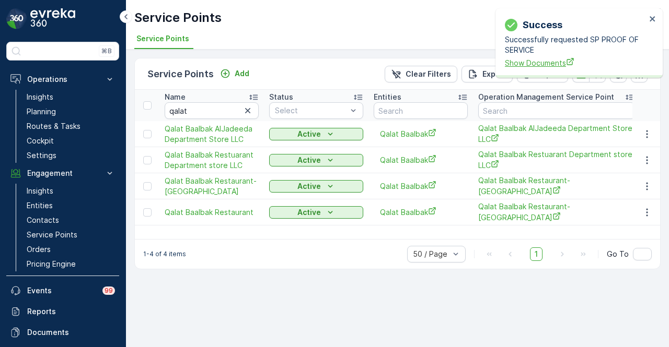
click at [532, 58] on span "Show Documents" at bounding box center [575, 62] width 141 height 11
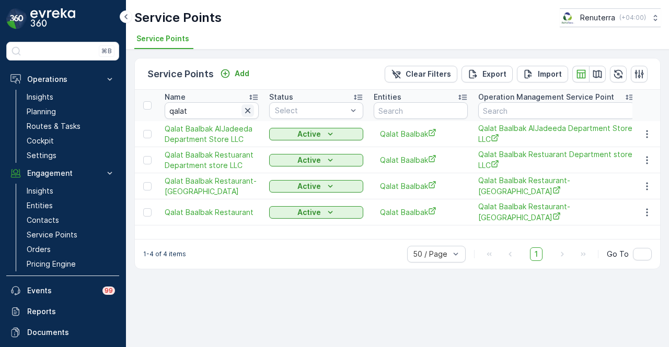
click at [247, 110] on icon "button" at bounding box center [247, 110] width 5 height 5
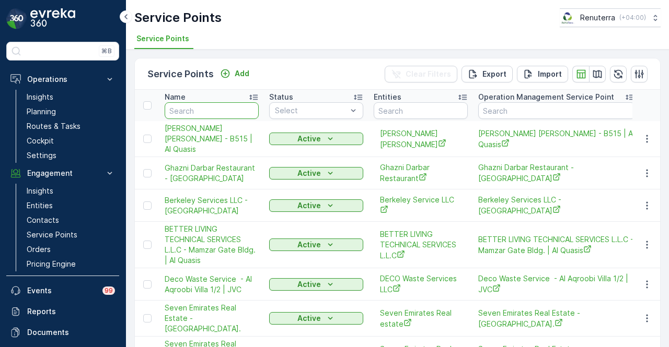
click at [198, 109] on input "text" at bounding box center [212, 110] width 94 height 17
type input "gs"
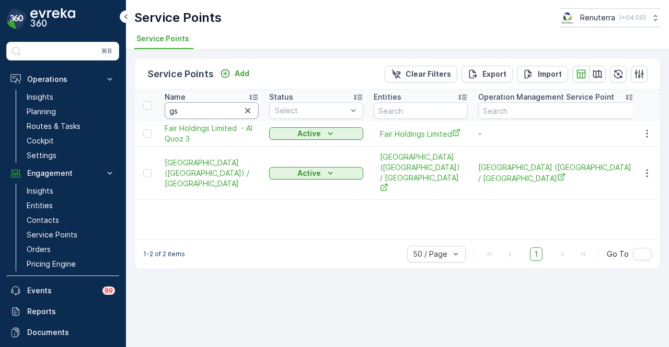
click at [198, 109] on input "gs" at bounding box center [212, 110] width 94 height 17
type input "g"
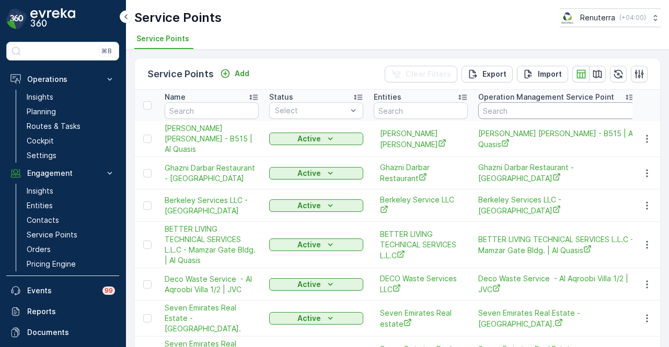
click at [493, 112] on input "text" at bounding box center [556, 110] width 157 height 17
click at [427, 110] on input "text" at bounding box center [421, 110] width 94 height 17
type input "arenco"
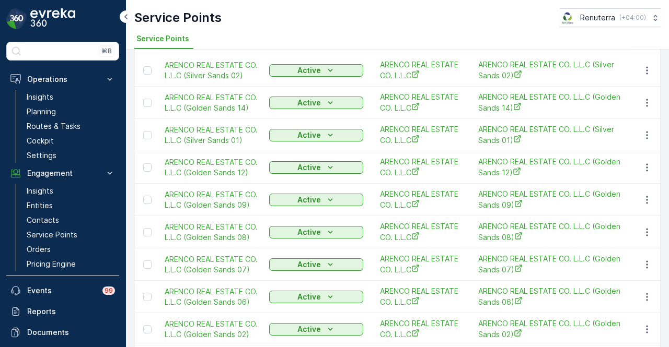
scroll to position [418, 0]
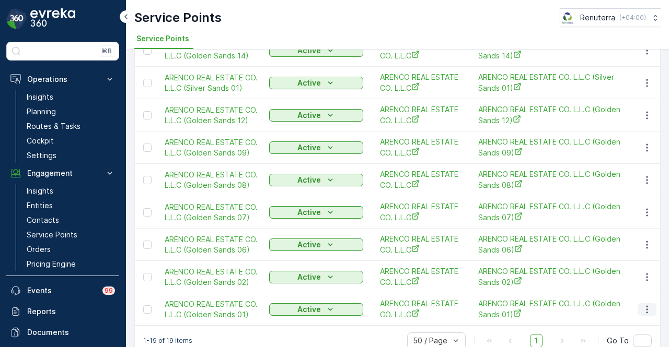
click at [642, 311] on icon "button" at bounding box center [647, 310] width 10 height 10
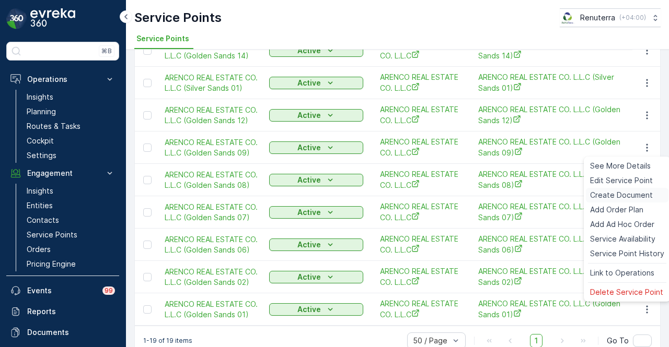
drag, startPoint x: 629, startPoint y: 198, endPoint x: 624, endPoint y: 201, distance: 5.4
click at [624, 201] on span "Create Document" at bounding box center [621, 195] width 63 height 10
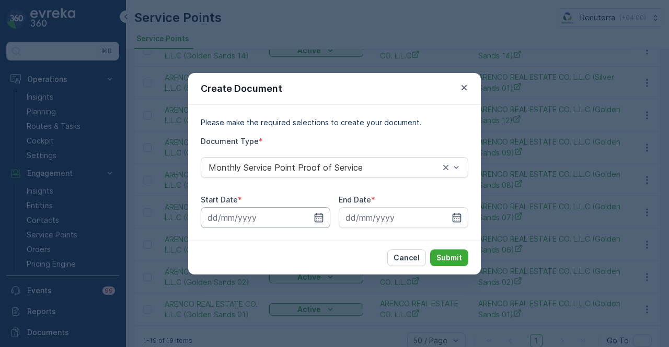
click at [327, 219] on input at bounding box center [266, 217] width 130 height 21
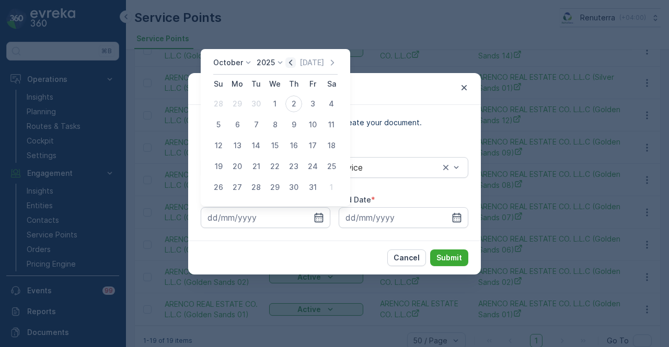
click at [296, 62] on icon "button" at bounding box center [290, 62] width 10 height 10
click at [226, 104] on div "31" at bounding box center [218, 104] width 17 height 17
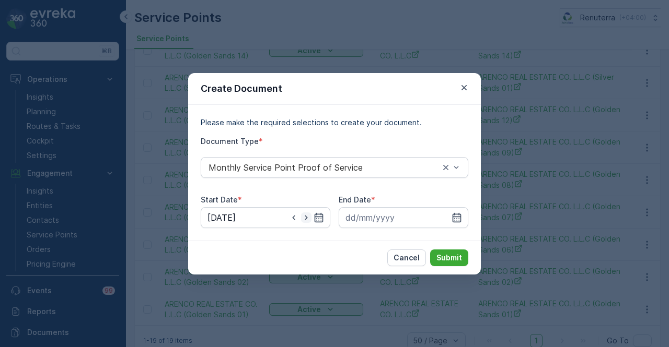
click at [302, 217] on icon "button" at bounding box center [306, 218] width 10 height 10
type input "01.09.2025"
click at [466, 218] on input at bounding box center [404, 217] width 130 height 21
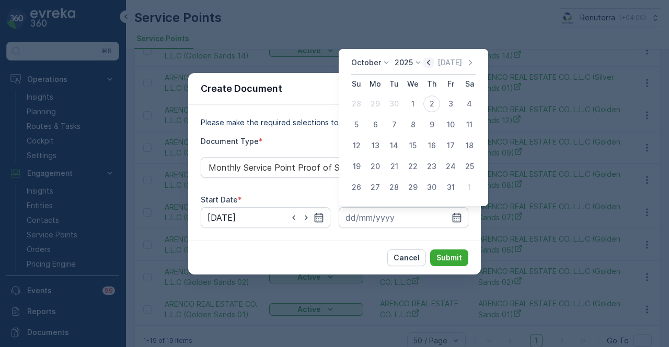
click at [431, 65] on icon "button" at bounding box center [428, 62] width 10 height 10
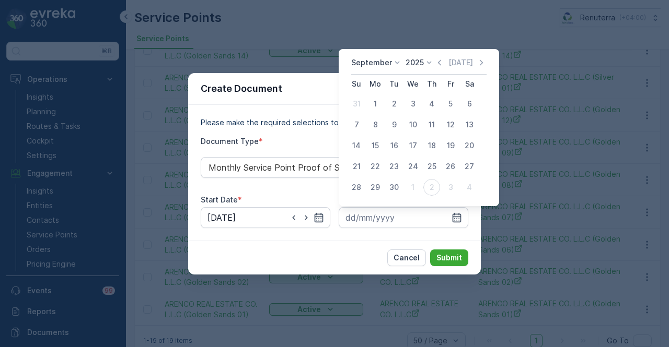
drag, startPoint x: 395, startPoint y: 186, endPoint x: 432, endPoint y: 238, distance: 64.2
click at [396, 187] on div "30" at bounding box center [394, 187] width 17 height 17
type input "30.09.2025"
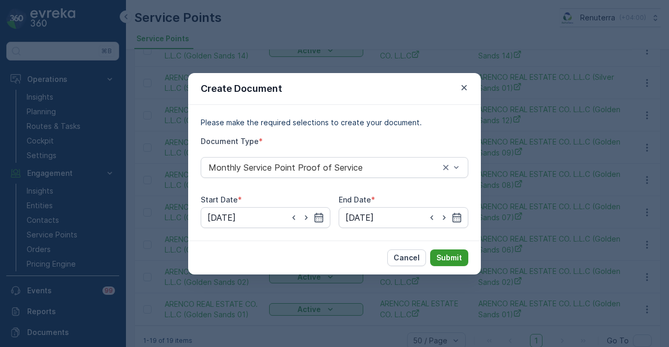
click at [443, 253] on p "Submit" at bounding box center [449, 258] width 26 height 10
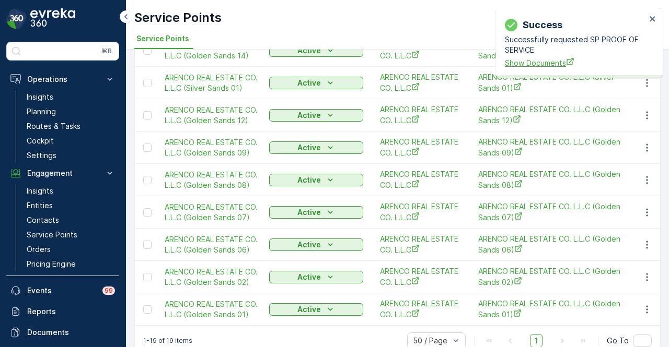
click at [538, 63] on span "Show Documents" at bounding box center [575, 62] width 141 height 11
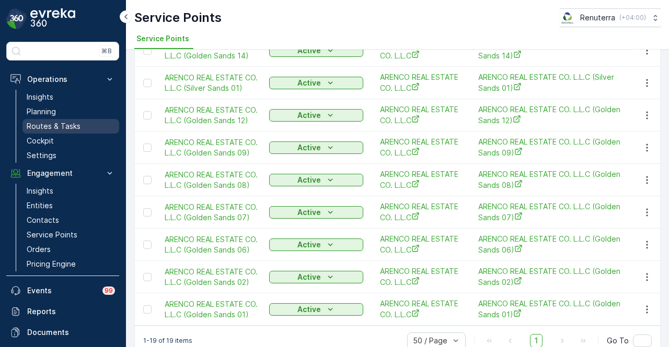
click at [78, 127] on p "Routes & Tasks" at bounding box center [54, 126] width 54 height 10
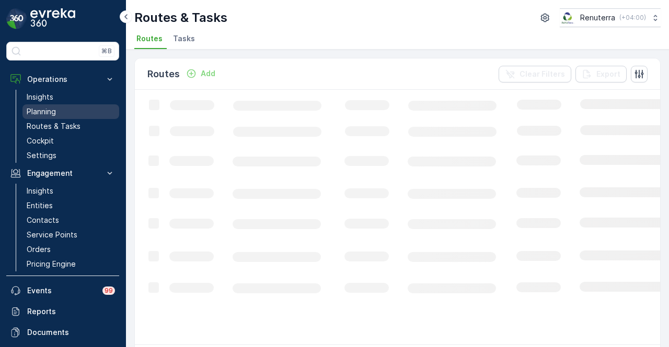
click at [84, 110] on link "Planning" at bounding box center [70, 112] width 97 height 15
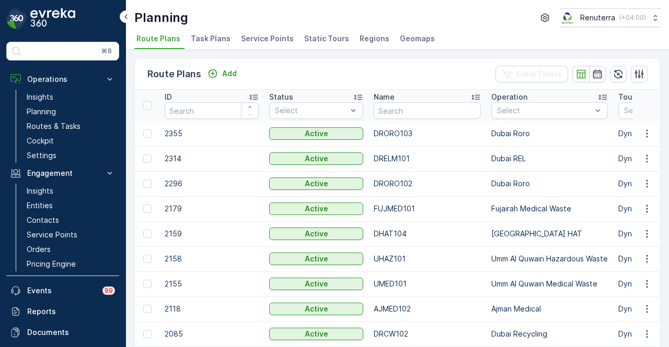
click at [270, 36] on span "Service Points" at bounding box center [267, 38] width 53 height 10
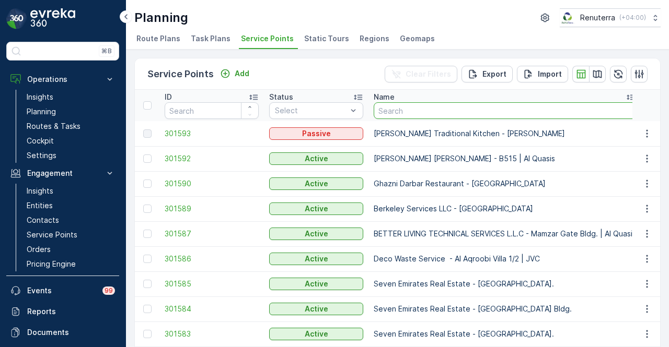
click at [442, 112] on input "text" at bounding box center [505, 110] width 262 height 17
type input "gold san"
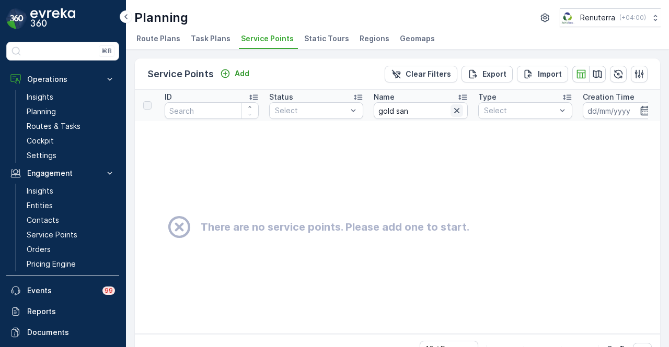
click at [455, 110] on icon "button" at bounding box center [456, 111] width 10 height 10
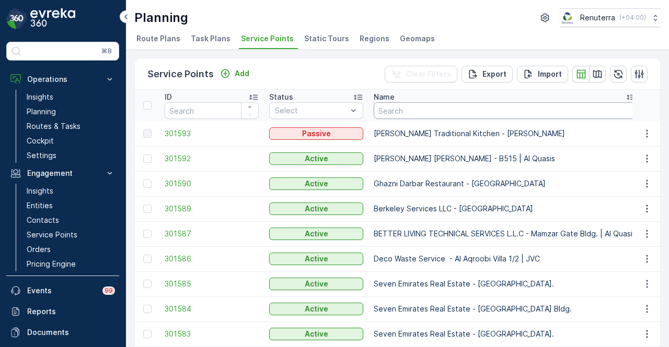
click at [454, 109] on input "text" at bounding box center [505, 110] width 262 height 17
type input "araenco"
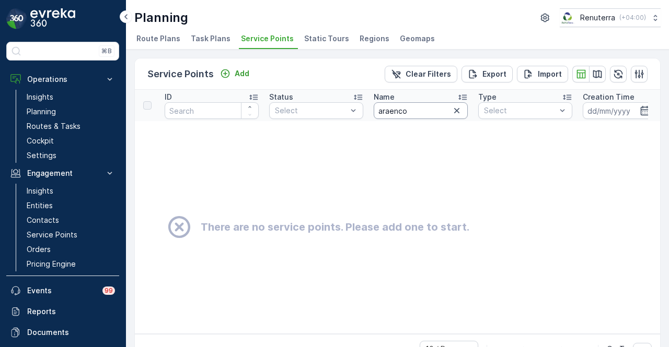
click at [422, 111] on input "araenco" at bounding box center [421, 110] width 94 height 17
type input "arenco"
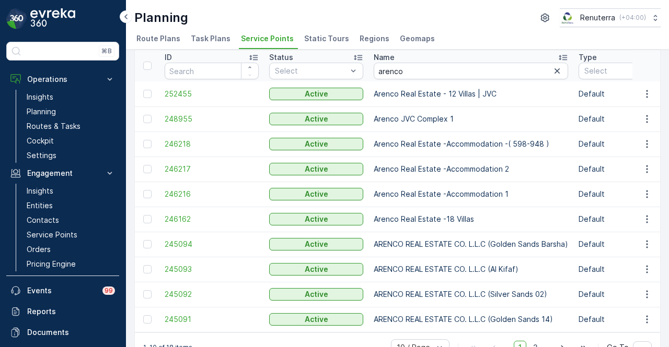
scroll to position [67, 0]
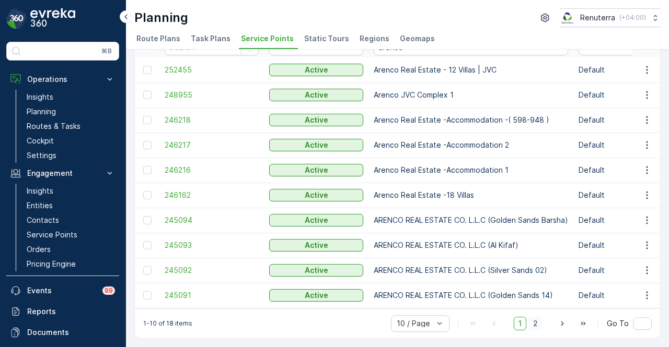
click at [536, 323] on span "2" at bounding box center [535, 324] width 14 height 14
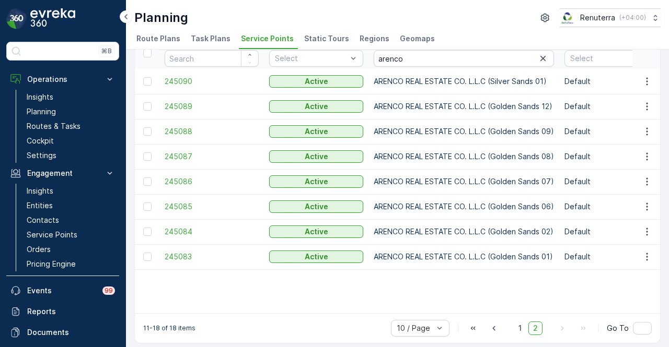
scroll to position [61, 0]
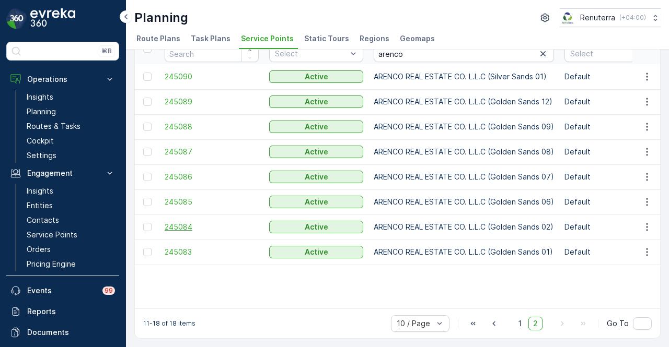
click at [185, 226] on span "245084" at bounding box center [212, 227] width 94 height 10
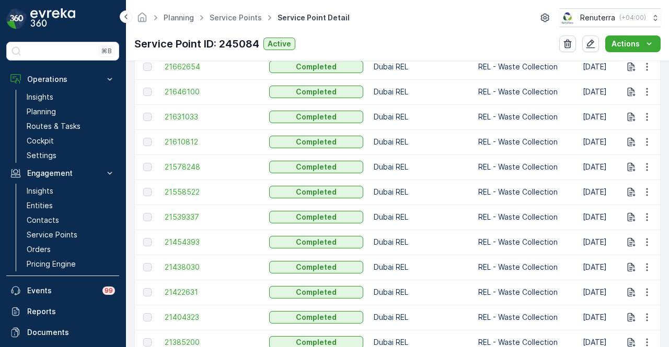
scroll to position [817, 0]
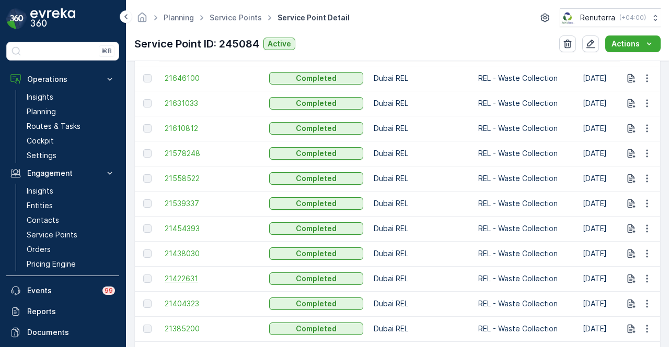
click at [187, 281] on span "21422631" at bounding box center [212, 279] width 94 height 10
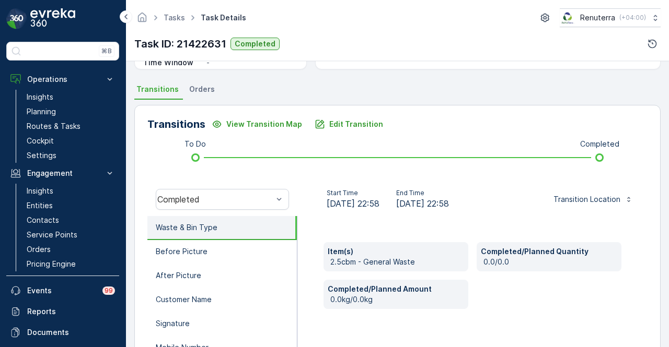
scroll to position [310, 0]
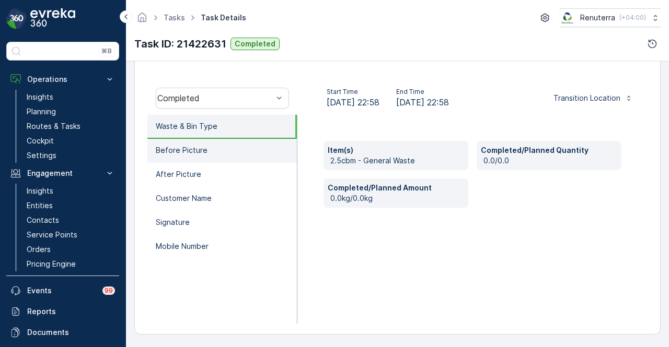
click at [245, 159] on li "Before Picture" at bounding box center [221, 151] width 149 height 24
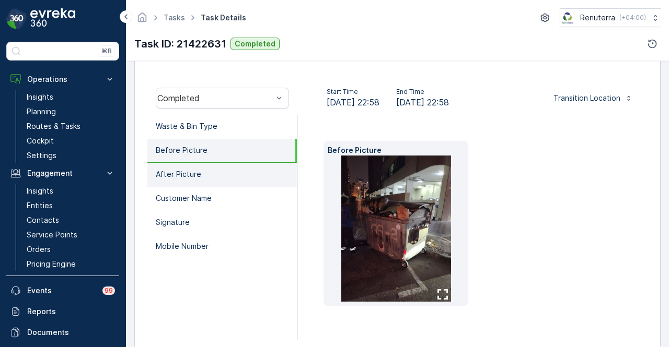
click at [244, 170] on li "After Picture" at bounding box center [221, 175] width 149 height 24
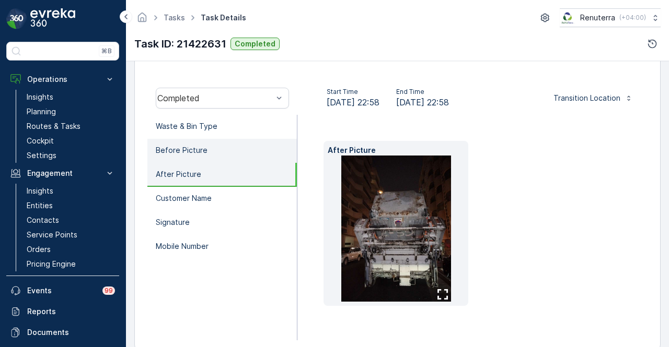
click at [257, 146] on li "Before Picture" at bounding box center [221, 151] width 149 height 24
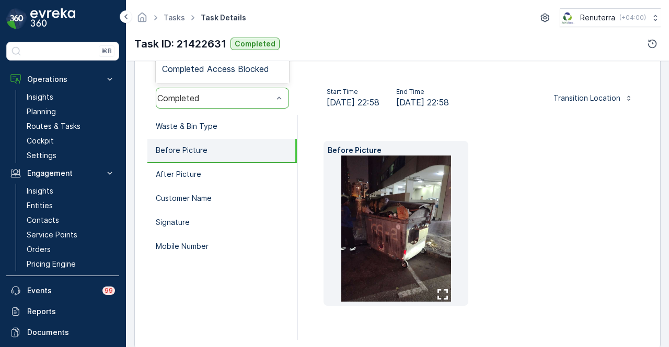
click at [318, 123] on div "Before Picture" at bounding box center [472, 228] width 350 height 226
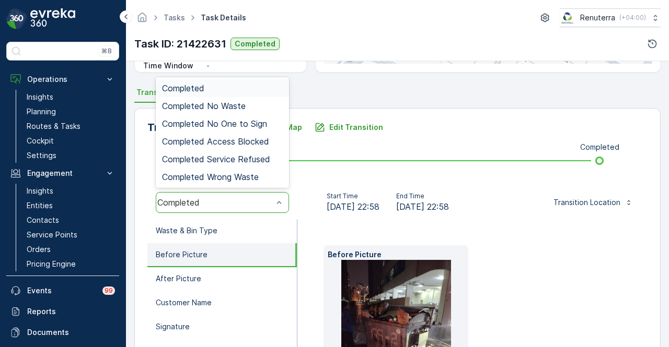
click at [270, 208] on div "Completed" at bounding box center [222, 202] width 133 height 21
click at [300, 206] on div "Start Time 11.09.2025 22:58 End Time 11.09.2025 22:58 Transition Location" at bounding box center [472, 202] width 350 height 33
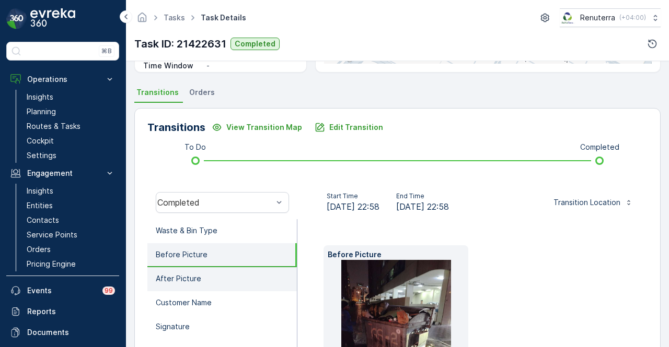
click at [282, 274] on li "After Picture" at bounding box center [221, 280] width 149 height 24
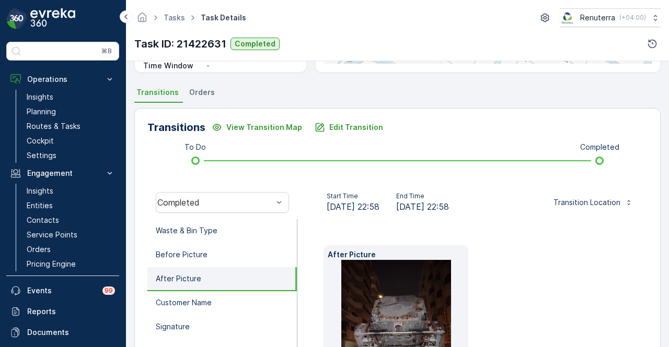
scroll to position [258, 0]
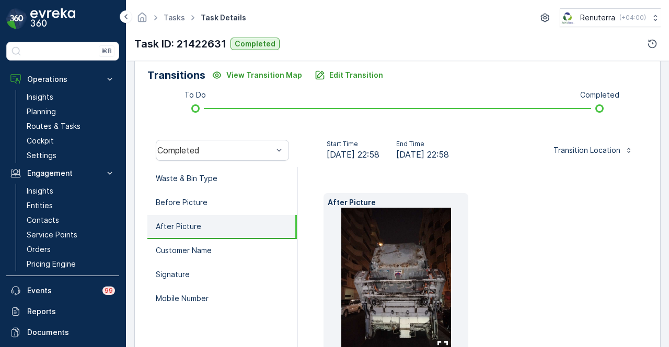
click at [263, 281] on li "Signature" at bounding box center [221, 275] width 149 height 24
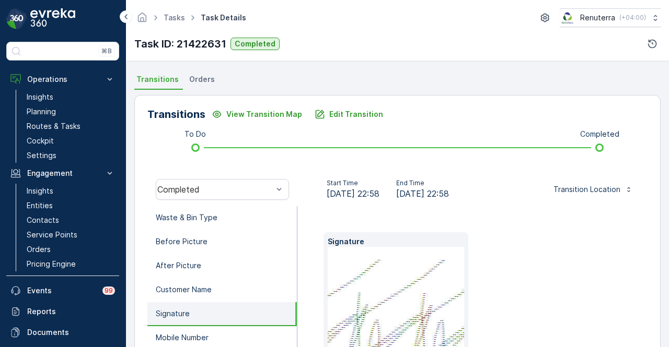
scroll to position [222, 0]
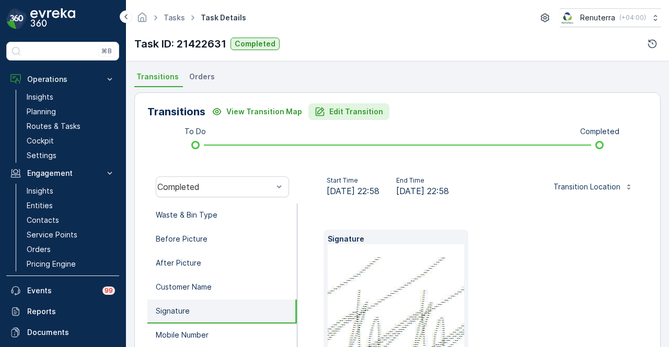
click at [347, 117] on button "Edit Transition" at bounding box center [348, 111] width 81 height 17
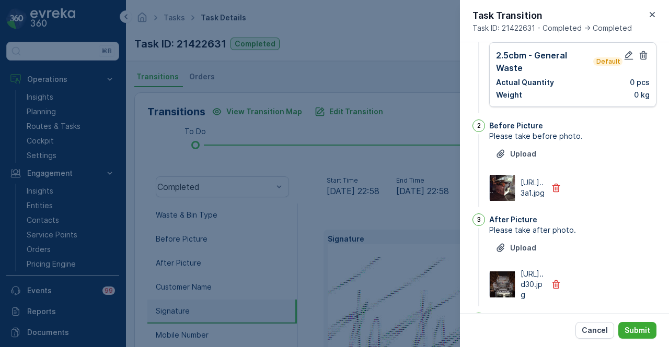
scroll to position [0, 0]
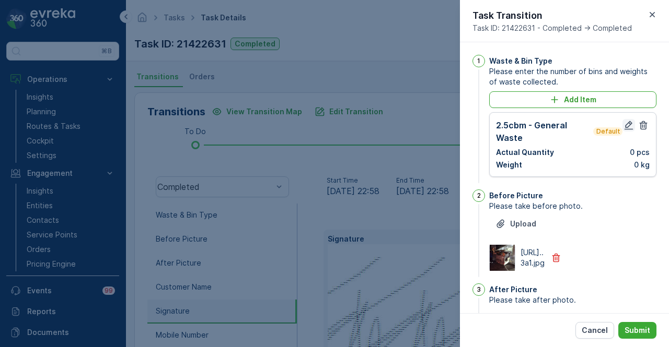
click at [625, 130] on icon "button" at bounding box center [628, 125] width 10 height 10
type Name "Edward"
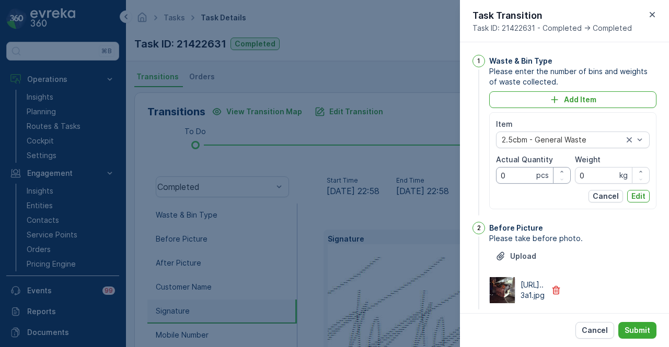
click at [523, 177] on Quantity "0" at bounding box center [533, 175] width 75 height 17
type Quantity "1"
click at [633, 197] on p "Edit" at bounding box center [638, 196] width 14 height 10
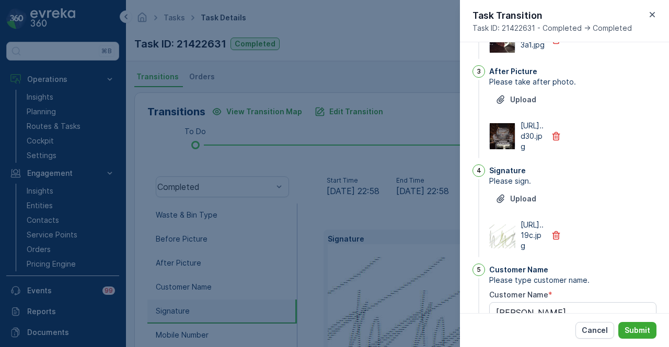
scroll to position [396, 0]
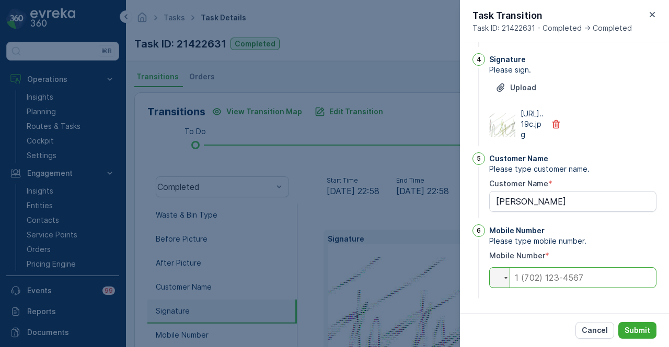
click at [577, 283] on input "tel" at bounding box center [572, 278] width 167 height 21
type Name "Edward"
type input "0"
type Name "Edward"
type input "05"
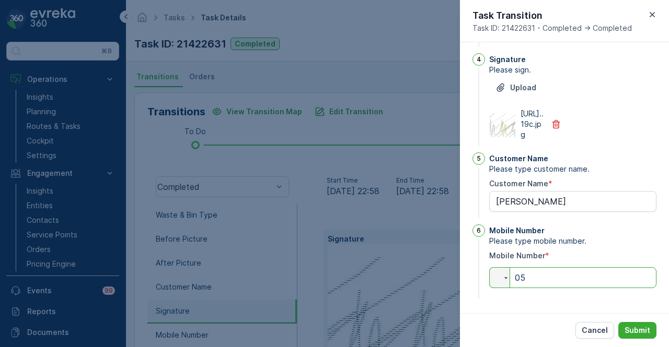
type Name "Edward"
type input "050"
click at [624, 329] on button "Submit" at bounding box center [637, 330] width 38 height 17
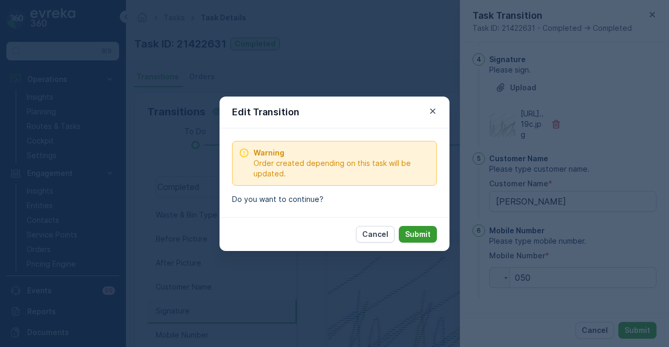
click at [418, 233] on p "Submit" at bounding box center [418, 234] width 26 height 10
type Name "Edward"
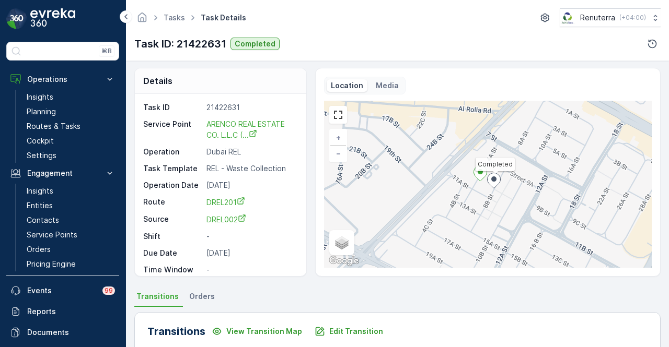
scroll to position [0, 0]
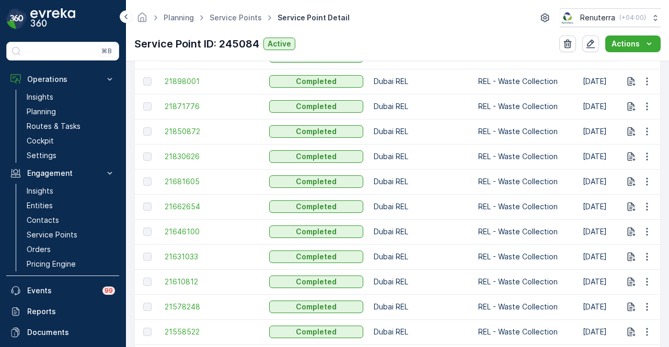
scroll to position [679, 0]
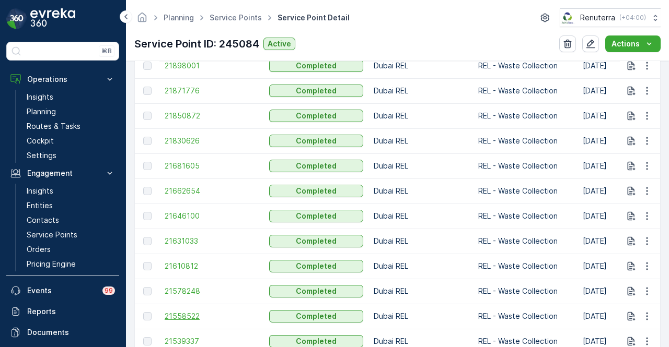
click at [175, 311] on span "21558522" at bounding box center [212, 316] width 94 height 10
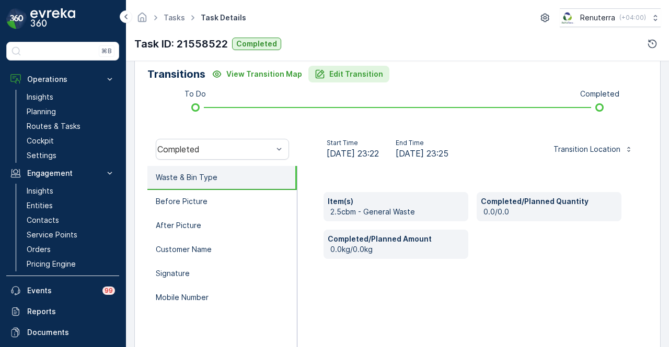
scroll to position [261, 0]
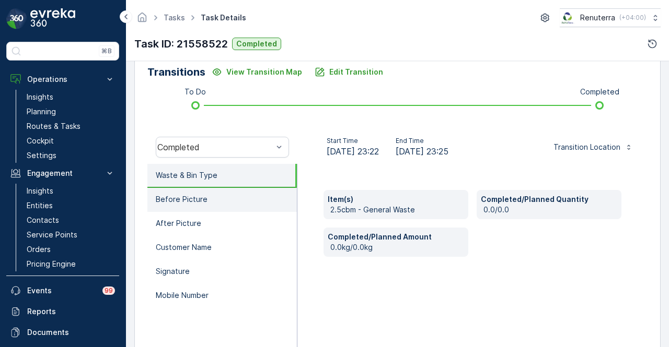
click at [249, 194] on li "Before Picture" at bounding box center [221, 200] width 149 height 24
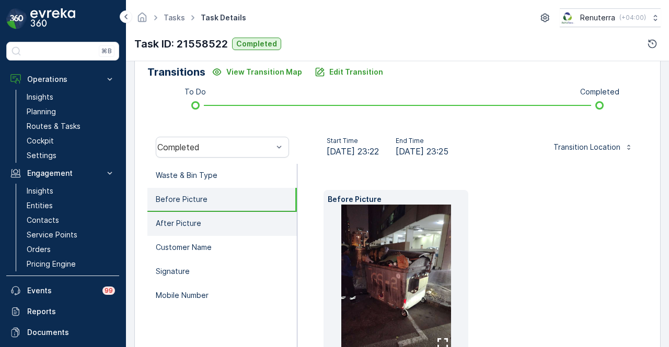
click at [243, 216] on li "After Picture" at bounding box center [221, 224] width 149 height 24
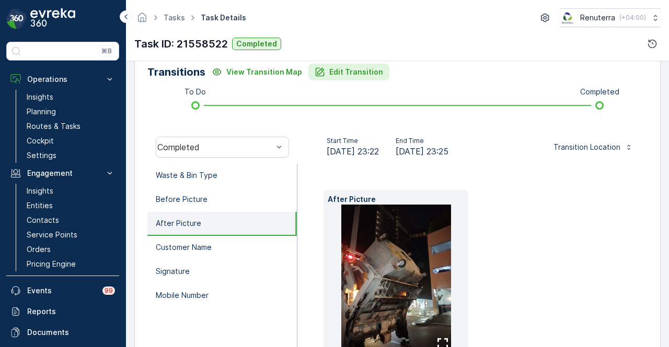
click at [352, 73] on p "Edit Transition" at bounding box center [356, 72] width 54 height 10
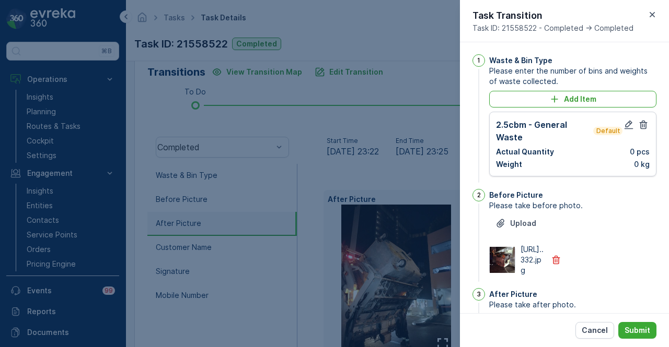
scroll to position [0, 0]
click at [626, 129] on icon "button" at bounding box center [628, 125] width 9 height 9
type Name "Edward"
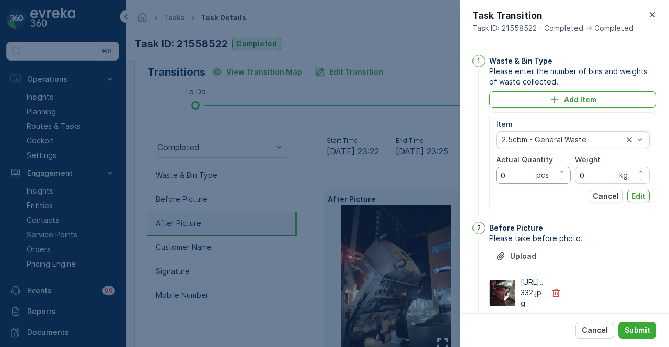
click at [527, 177] on Quantity "0" at bounding box center [533, 175] width 75 height 17
type Quantity "1"
click at [631, 198] on p "Edit" at bounding box center [638, 196] width 14 height 10
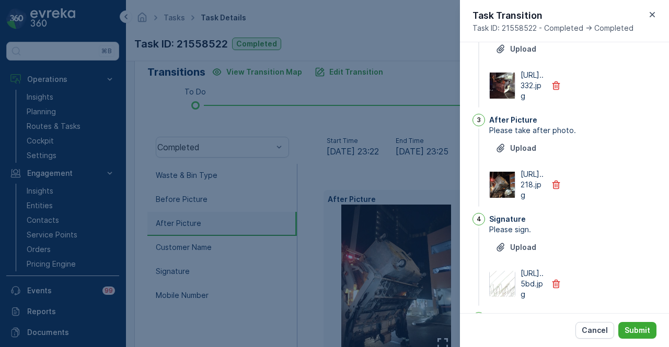
scroll to position [396, 0]
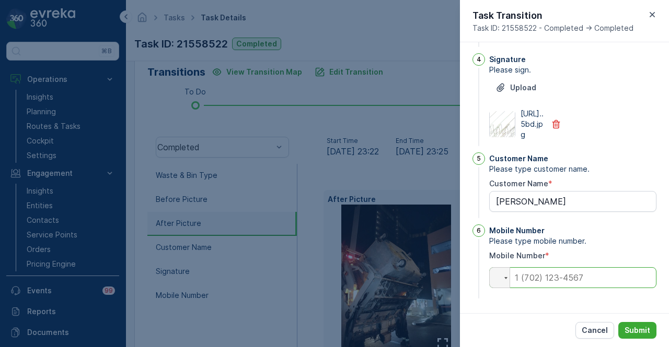
click at [565, 277] on input "tel" at bounding box center [572, 278] width 167 height 21
type Name "Edward"
type input "0"
type Name "Edward"
type input "05"
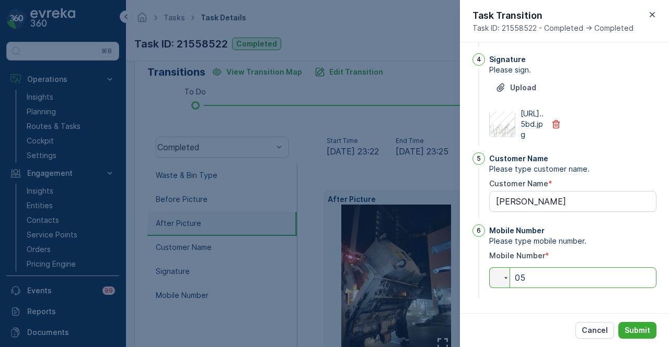
type Name "Edward"
type input "050"
click at [638, 323] on button "Submit" at bounding box center [637, 330] width 38 height 17
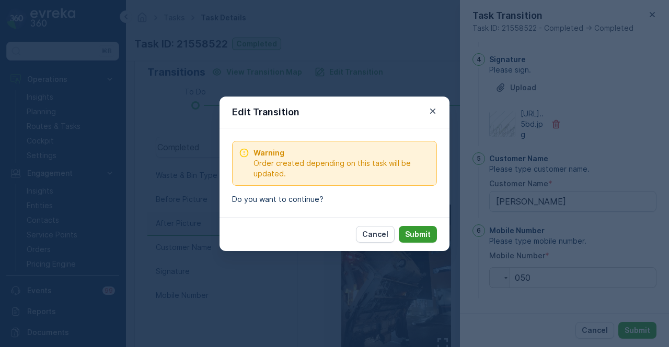
click at [428, 233] on p "Submit" at bounding box center [418, 234] width 26 height 10
type Name "Edward"
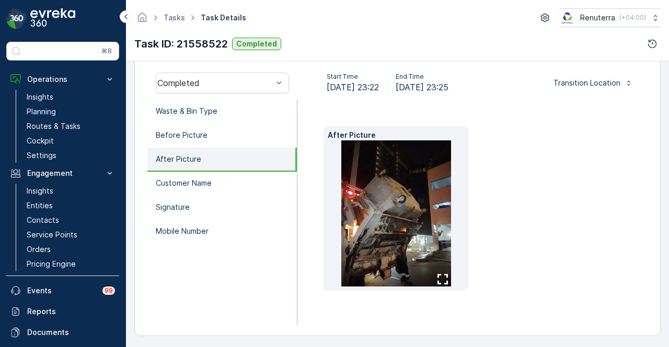
scroll to position [327, 0]
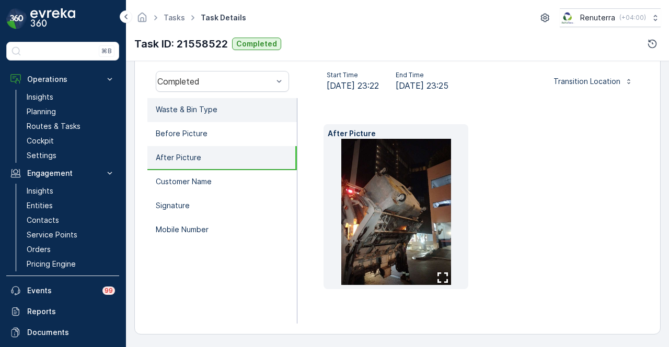
click at [251, 112] on li "Waste & Bin Type" at bounding box center [221, 110] width 149 height 24
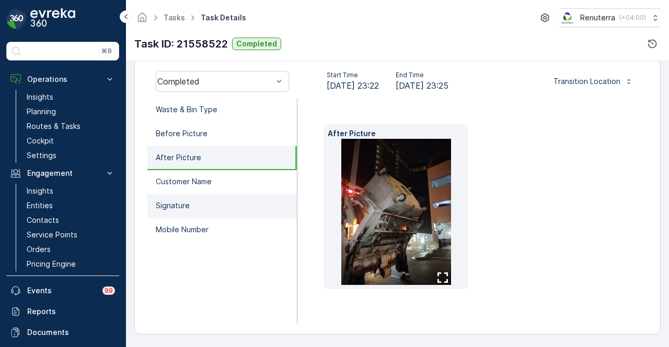
scroll to position [310, 0]
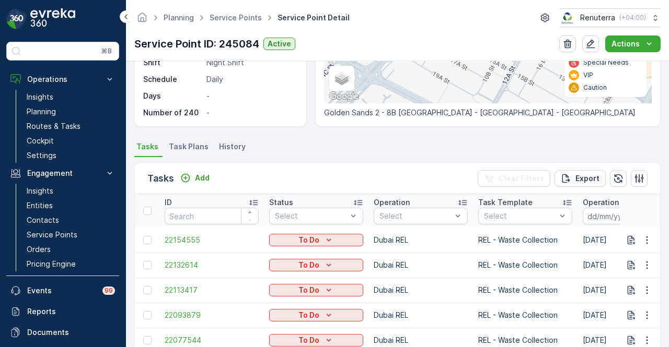
scroll to position [418, 0]
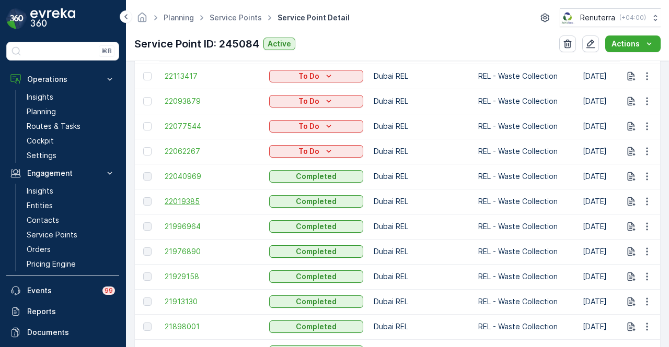
click at [180, 203] on span "22019385" at bounding box center [212, 201] width 94 height 10
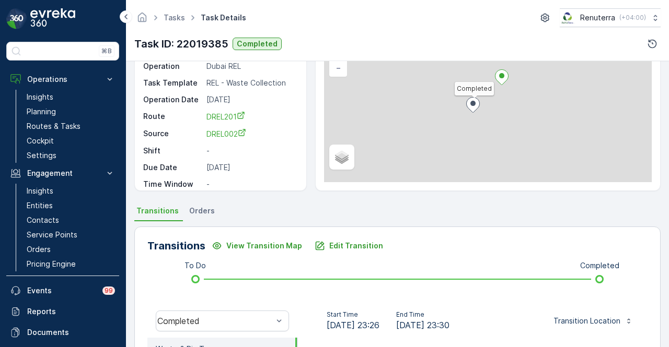
scroll to position [310, 0]
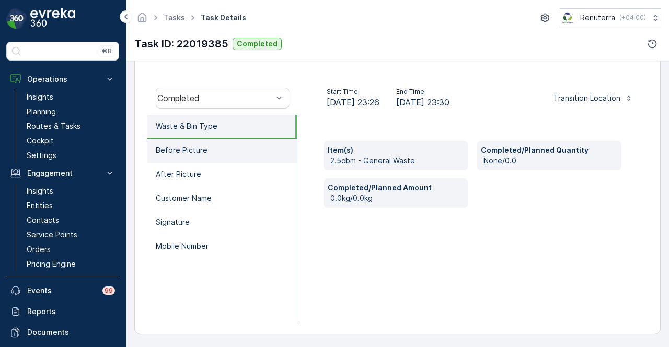
click at [251, 154] on li "Before Picture" at bounding box center [221, 151] width 149 height 24
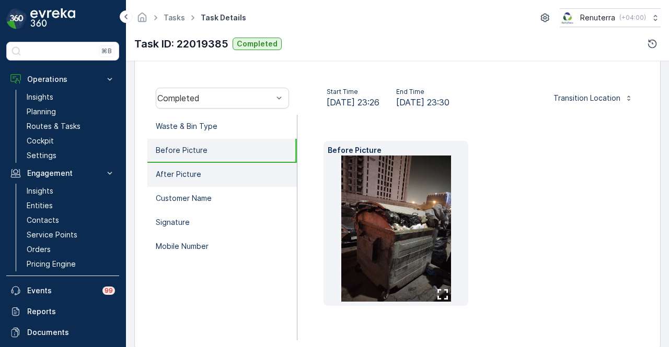
click at [246, 172] on li "After Picture" at bounding box center [221, 175] width 149 height 24
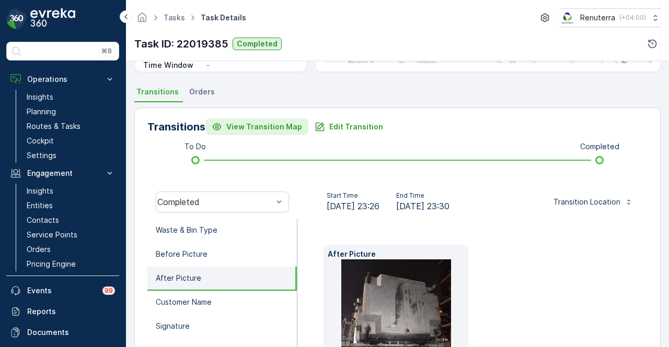
scroll to position [206, 0]
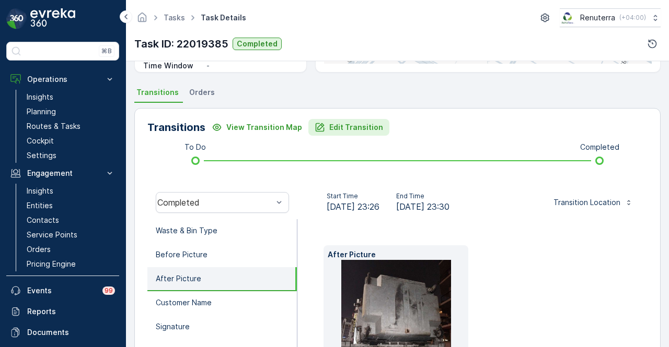
click at [329, 126] on p "Edit Transition" at bounding box center [356, 127] width 54 height 10
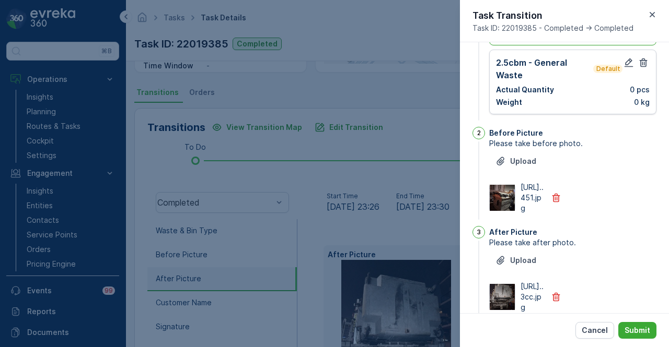
scroll to position [0, 0]
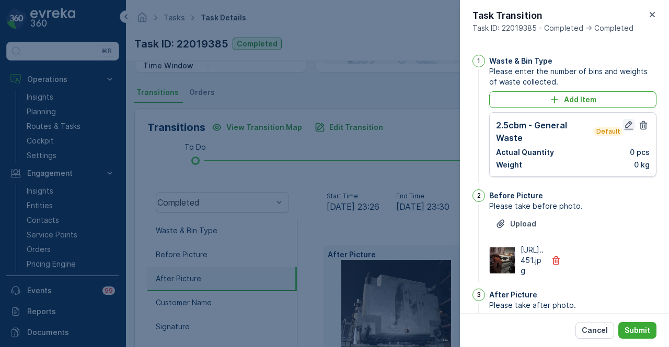
click at [626, 128] on icon "button" at bounding box center [628, 125] width 9 height 9
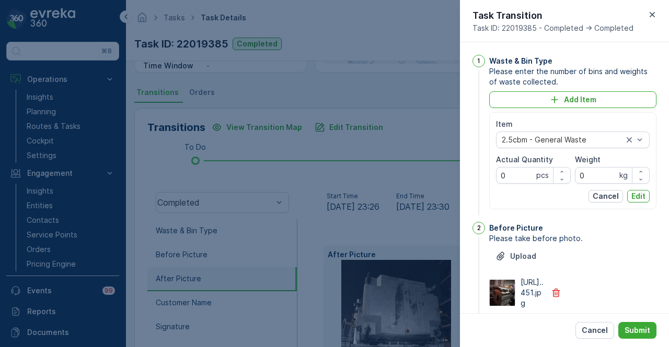
type Name "Edward"
click at [513, 176] on Quantity "0" at bounding box center [533, 175] width 75 height 17
type Quantity "1"
click at [641, 196] on p "Edit" at bounding box center [638, 196] width 14 height 10
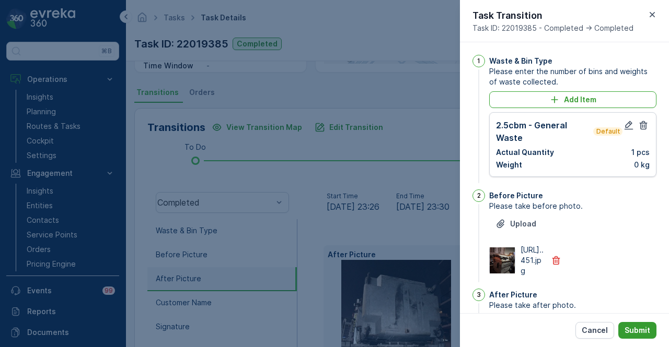
click at [633, 330] on p "Submit" at bounding box center [637, 331] width 26 height 10
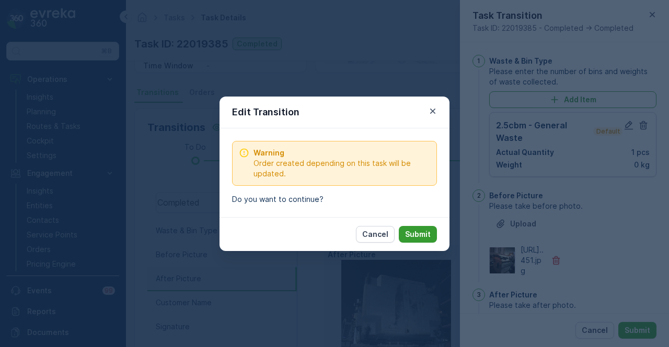
click at [436, 229] on button "Submit" at bounding box center [418, 234] width 38 height 17
type Name "Edward"
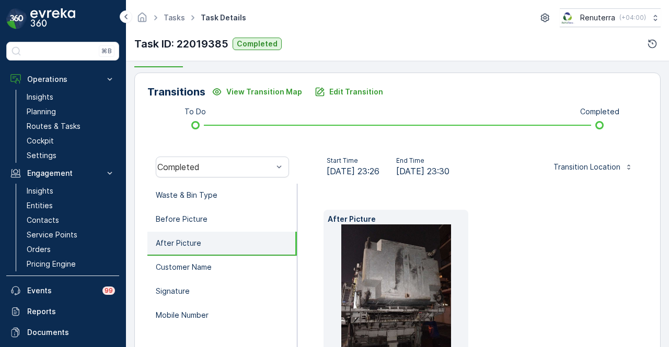
scroll to position [258, 0]
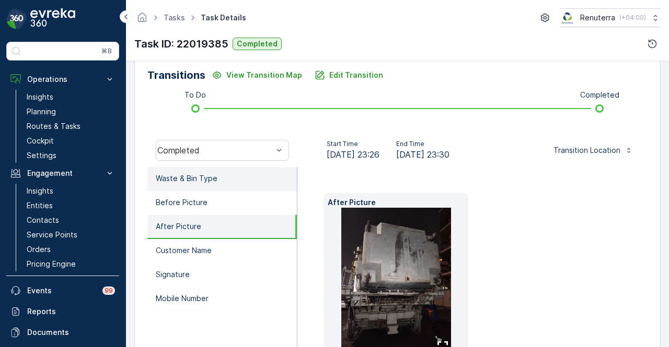
click at [239, 179] on li "Waste & Bin Type" at bounding box center [221, 179] width 149 height 24
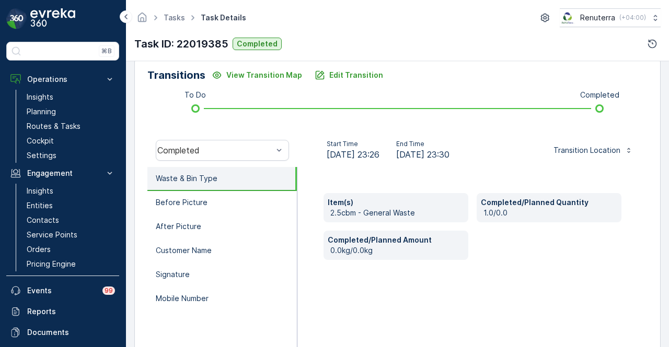
scroll to position [0, 0]
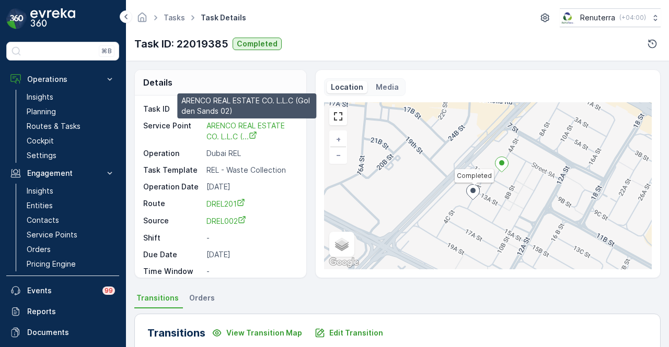
drag, startPoint x: 223, startPoint y: 128, endPoint x: 172, endPoint y: 135, distance: 50.6
click at [172, 135] on p "Service Point" at bounding box center [172, 131] width 59 height 21
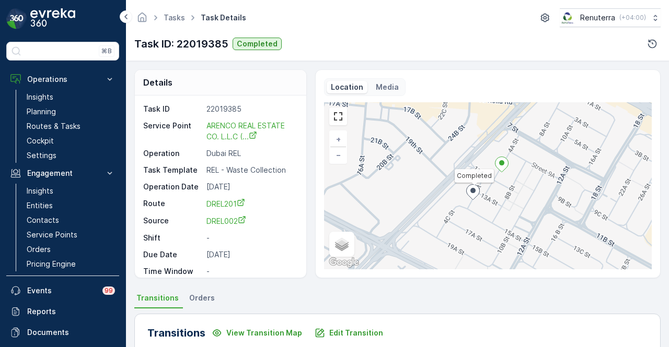
click at [146, 59] on div "Tasks Task Details Renuterra ( +04:00 ) Task ID: 22019385 Completed" at bounding box center [397, 30] width 543 height 61
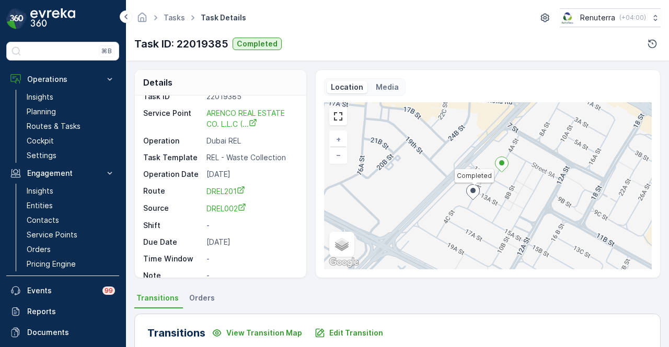
scroll to position [24, 0]
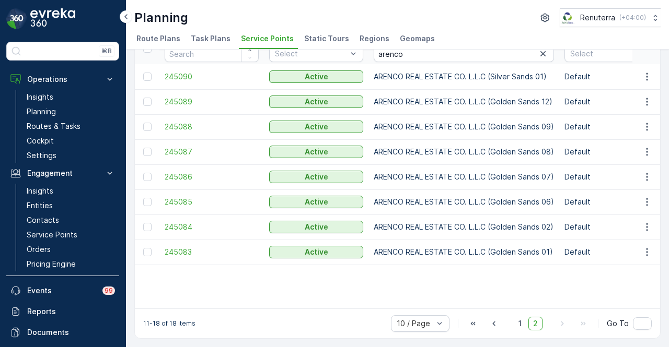
scroll to position [8, 0]
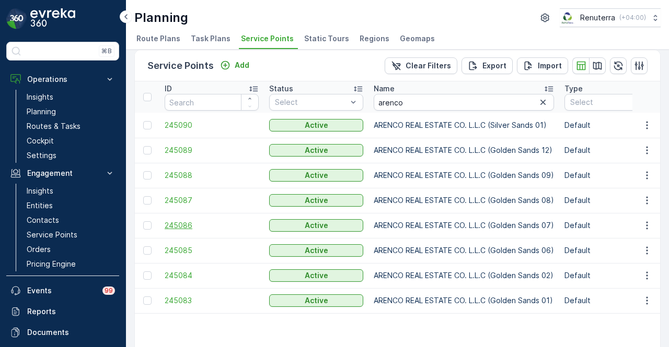
click at [190, 224] on span "245086" at bounding box center [212, 226] width 94 height 10
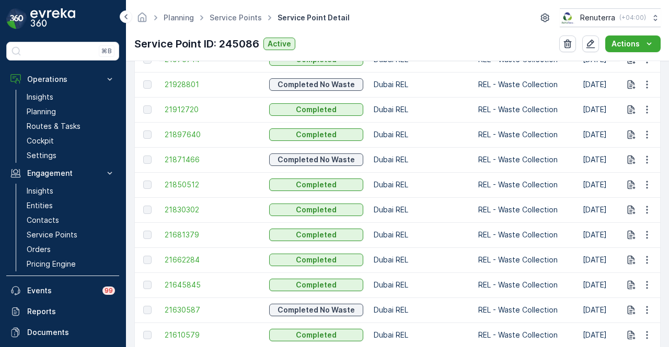
scroll to position [627, 0]
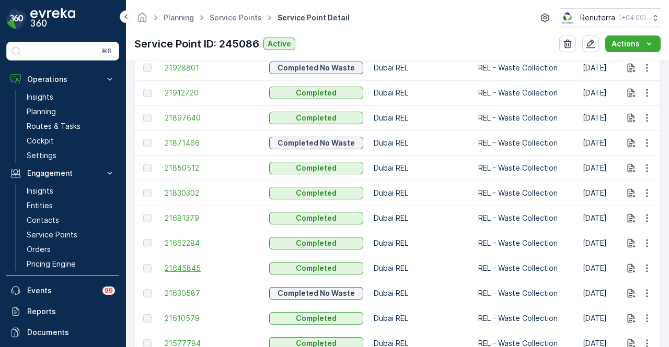
click at [204, 270] on span "21645845" at bounding box center [212, 268] width 94 height 10
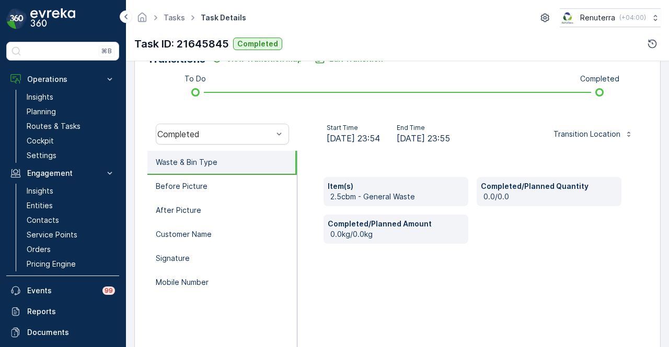
scroll to position [258, 0]
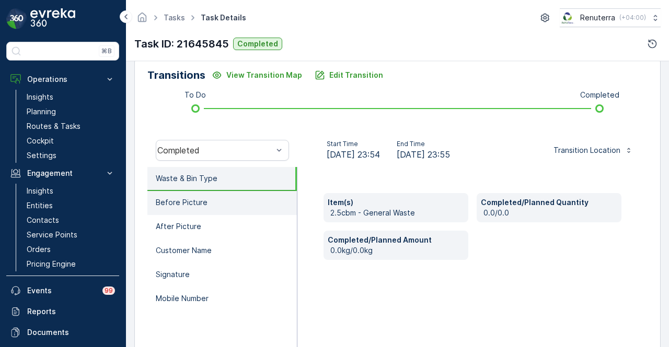
click at [247, 205] on li "Before Picture" at bounding box center [221, 203] width 149 height 24
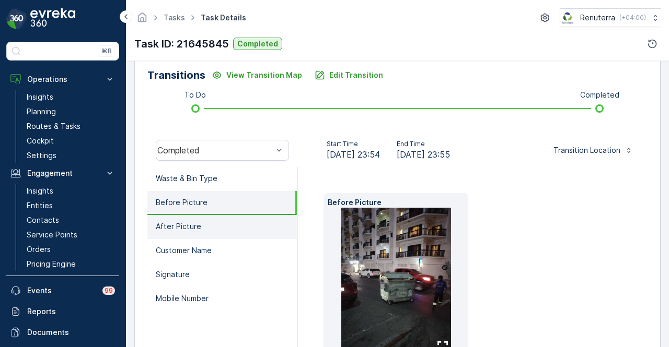
click at [247, 225] on li "After Picture" at bounding box center [221, 227] width 149 height 24
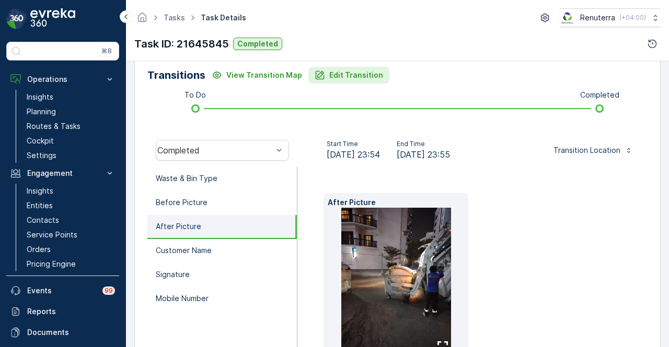
click at [351, 77] on p "Edit Transition" at bounding box center [356, 75] width 54 height 10
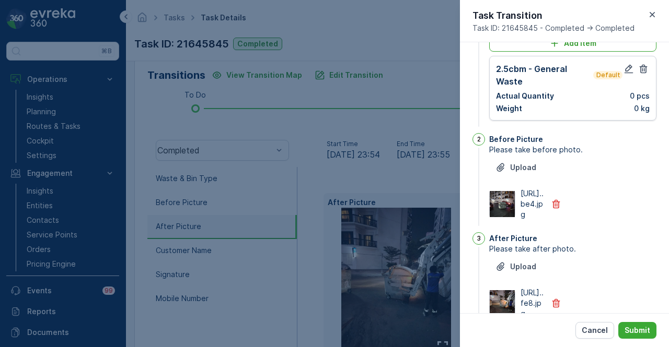
scroll to position [0, 0]
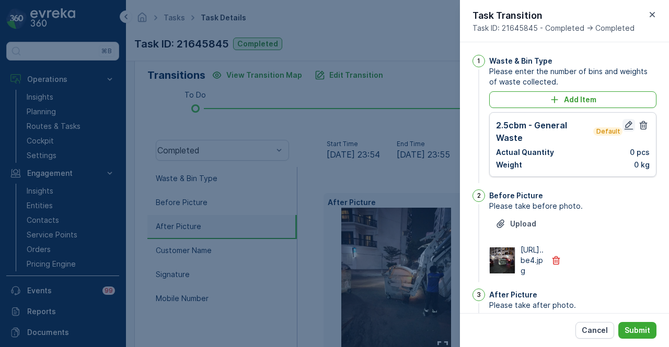
click at [627, 126] on icon "button" at bounding box center [628, 125] width 10 height 10
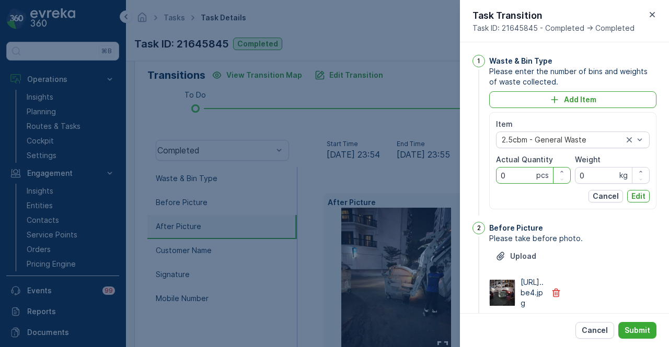
click at [520, 177] on Quantity "0" at bounding box center [533, 175] width 75 height 17
type Quantity "1"
click at [638, 196] on p "Edit" at bounding box center [638, 196] width 14 height 10
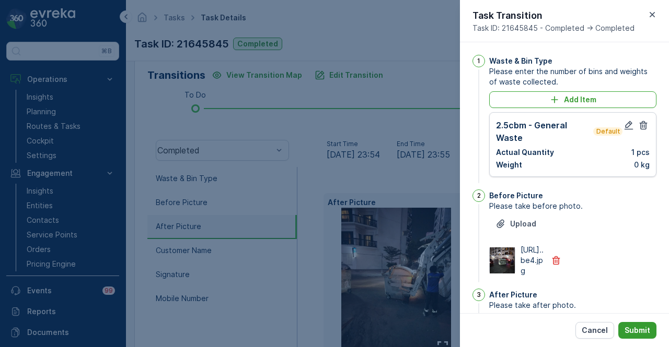
click at [647, 335] on p "Submit" at bounding box center [637, 331] width 26 height 10
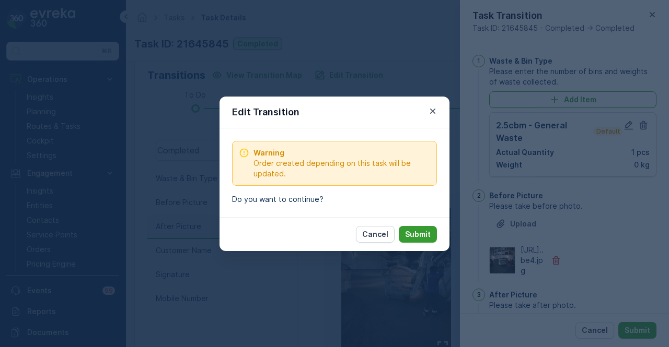
click at [424, 234] on p "Submit" at bounding box center [418, 234] width 26 height 10
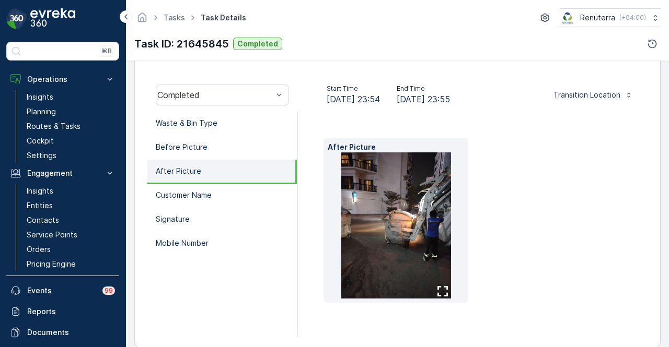
scroll to position [327, 0]
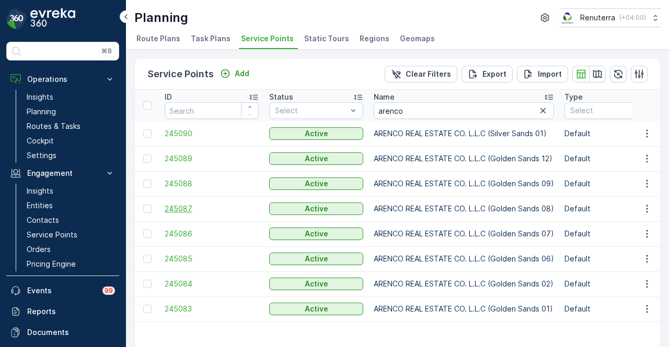
click at [173, 205] on span "245087" at bounding box center [212, 209] width 94 height 10
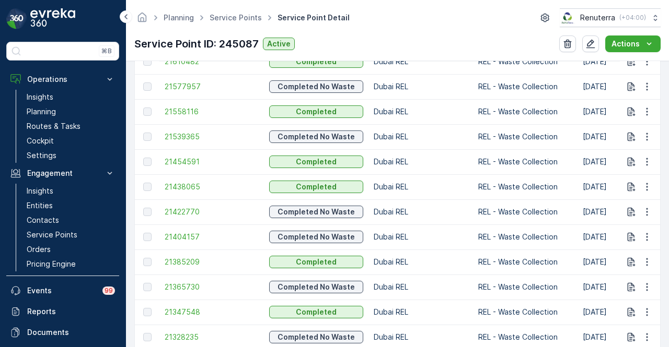
scroll to position [922, 0]
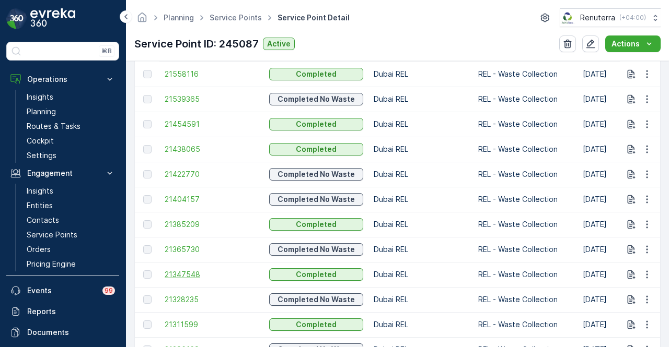
click at [192, 276] on span "21347548" at bounding box center [212, 275] width 94 height 10
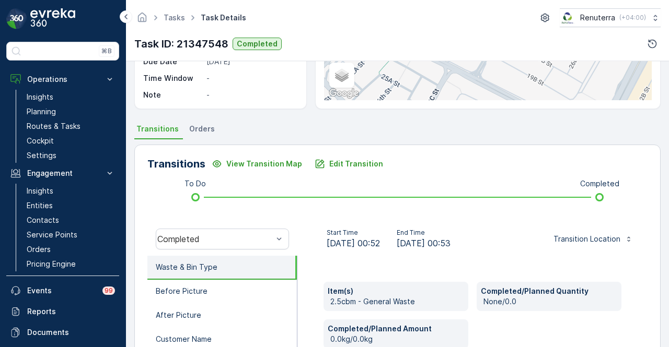
scroll to position [154, 0]
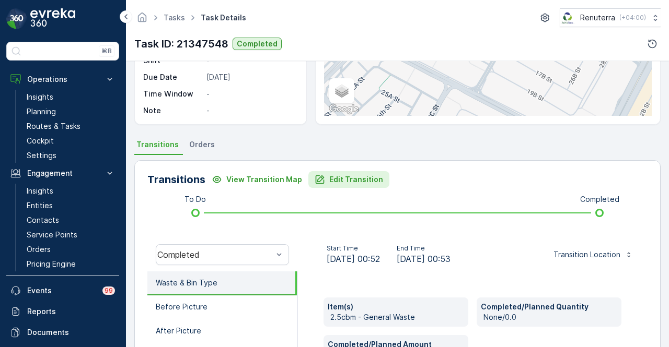
click at [365, 175] on p "Edit Transition" at bounding box center [356, 180] width 54 height 10
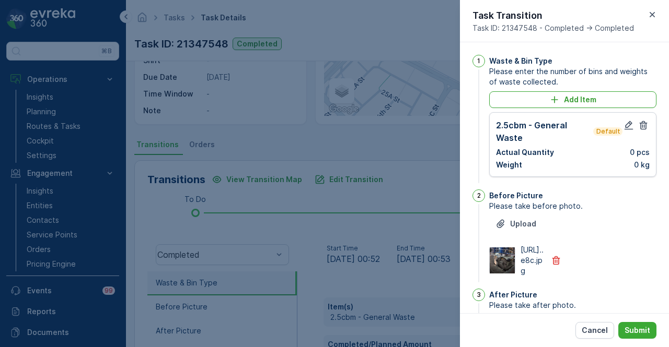
scroll to position [0, 0]
click at [629, 128] on icon "button" at bounding box center [628, 125] width 10 height 10
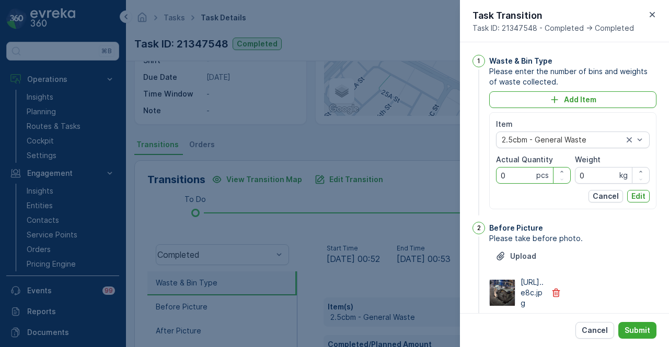
click at [516, 175] on Quantity "0" at bounding box center [533, 175] width 75 height 17
type Quantity "1"
click at [633, 191] on p "Edit" at bounding box center [638, 196] width 14 height 10
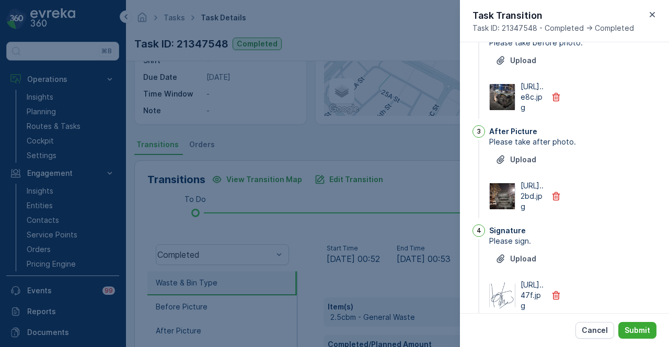
scroll to position [261, 0]
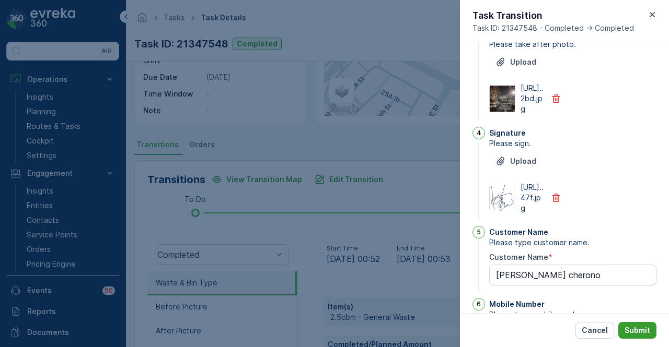
click at [650, 331] on button "Submit" at bounding box center [637, 330] width 38 height 17
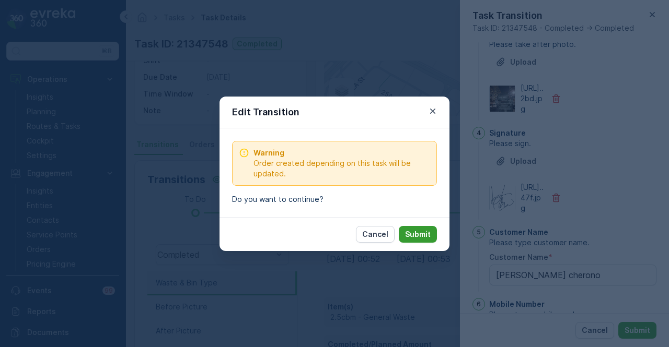
click at [409, 238] on p "Submit" at bounding box center [418, 234] width 26 height 10
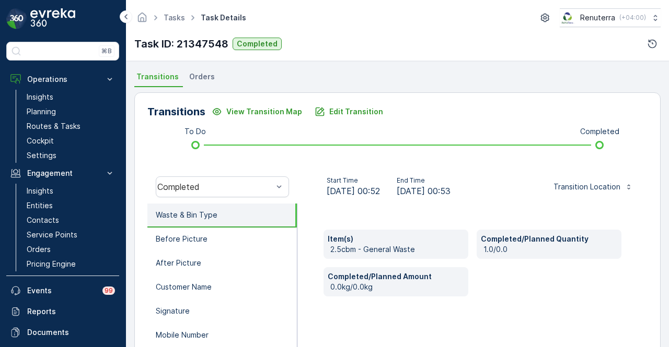
scroll to position [206, 0]
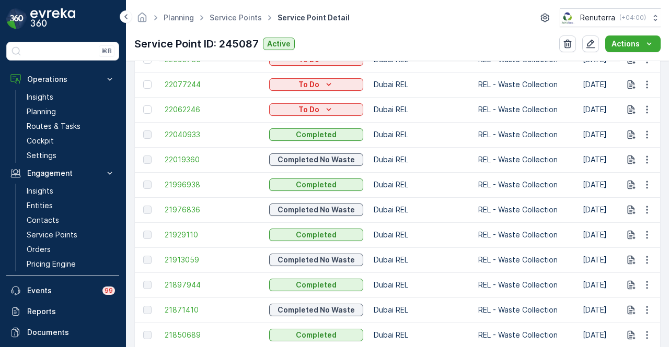
scroll to position [470, 0]
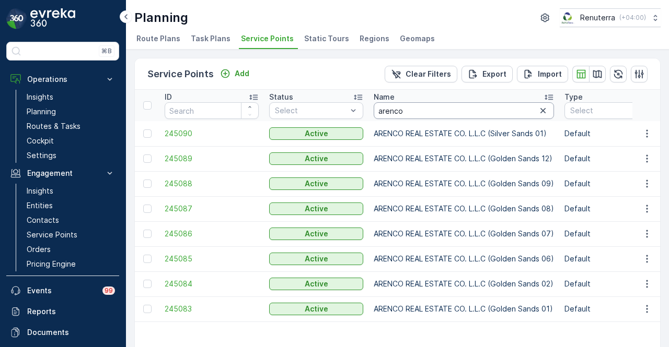
click at [417, 108] on input "arenco" at bounding box center [464, 110] width 180 height 17
type input "a"
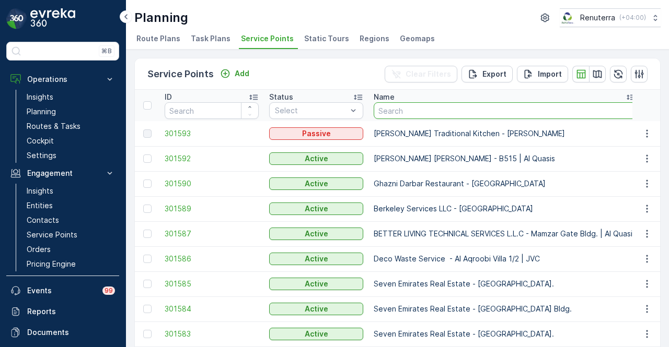
click at [441, 111] on input "text" at bounding box center [505, 110] width 262 height 17
type input "14"
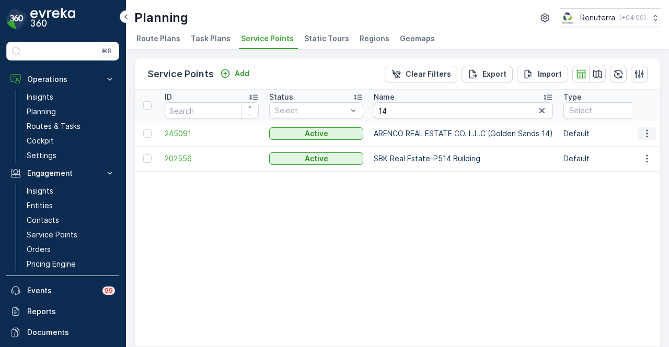
click at [648, 133] on icon "button" at bounding box center [647, 134] width 10 height 10
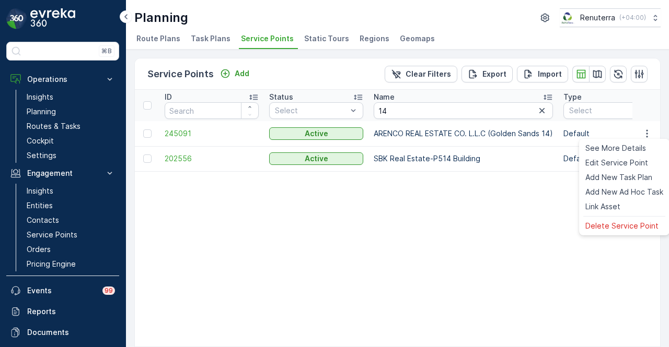
drag, startPoint x: 430, startPoint y: 247, endPoint x: 346, endPoint y: 219, distance: 87.7
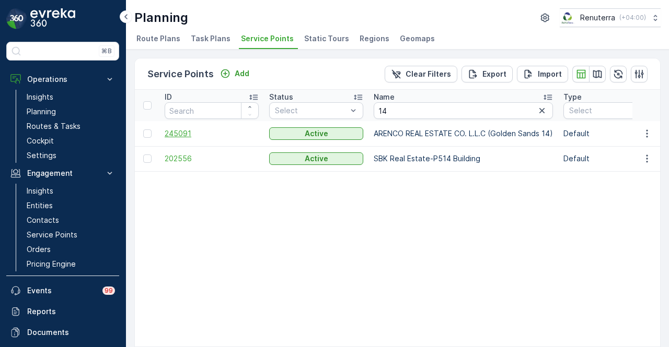
click at [181, 129] on span "245091" at bounding box center [212, 134] width 94 height 10
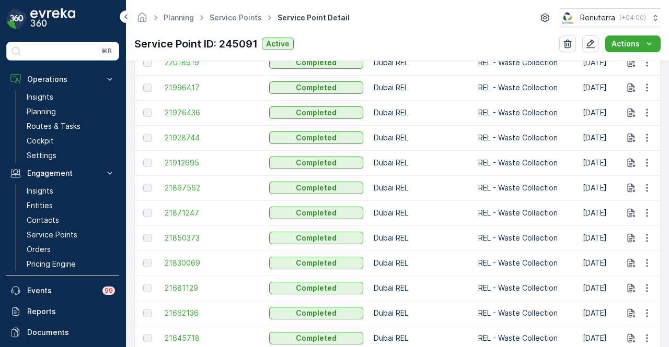
scroll to position [784, 0]
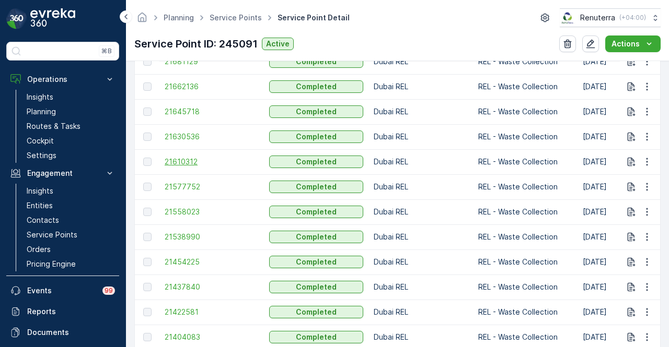
click at [190, 164] on span "21610312" at bounding box center [212, 162] width 94 height 10
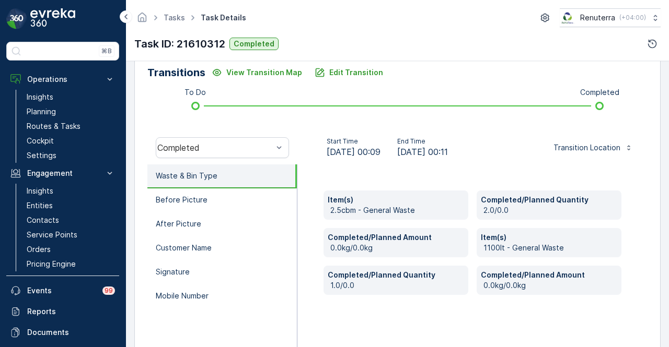
scroll to position [261, 0]
click at [349, 79] on button "Edit Transition" at bounding box center [348, 72] width 81 height 17
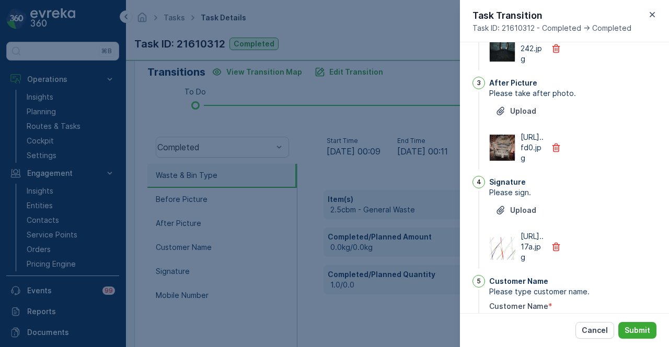
scroll to position [0, 0]
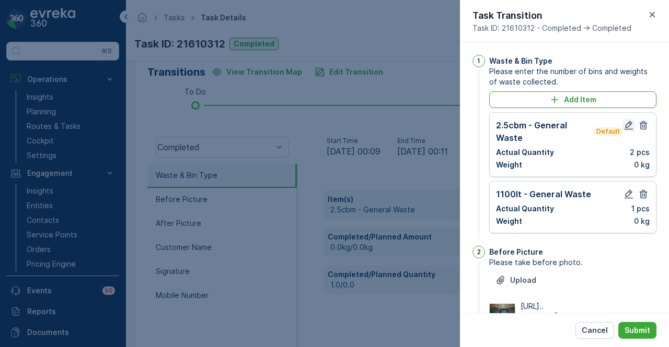
click at [624, 123] on icon "button" at bounding box center [628, 125] width 10 height 10
type Name "Ibrahim"
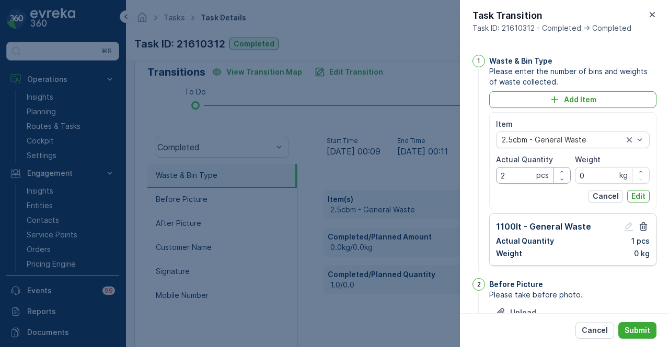
click at [509, 172] on Quantity "2" at bounding box center [533, 175] width 75 height 17
type Quantity "3"
click at [645, 194] on button "Edit" at bounding box center [638, 196] width 22 height 13
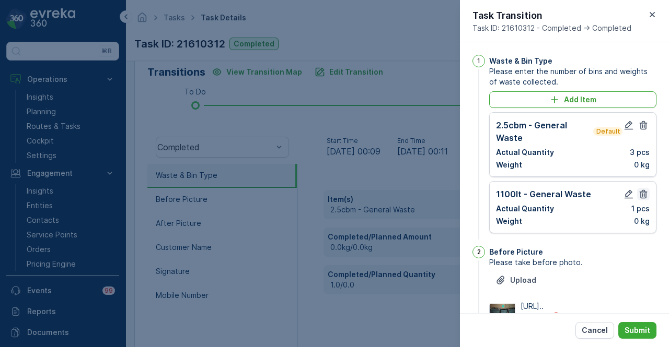
click at [644, 193] on icon "button" at bounding box center [643, 194] width 10 height 10
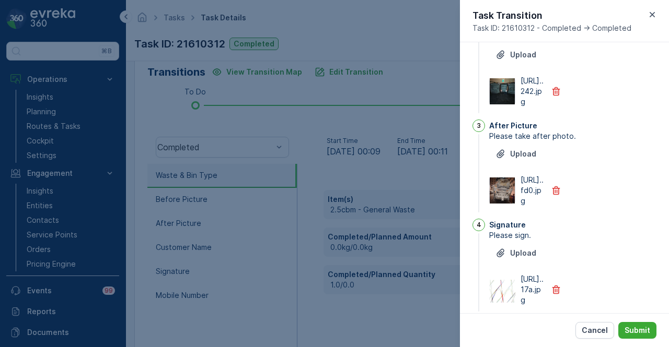
scroll to position [314, 0]
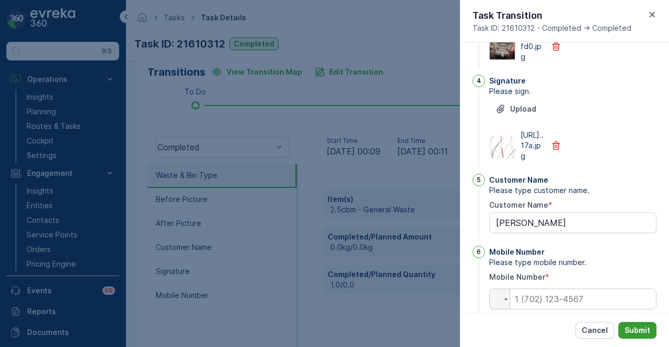
click at [642, 327] on p "Submit" at bounding box center [637, 331] width 26 height 10
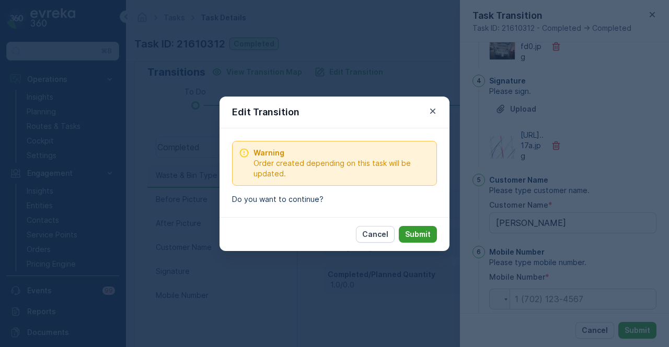
click at [427, 231] on p "Submit" at bounding box center [418, 234] width 26 height 10
type Name "Ibrahim"
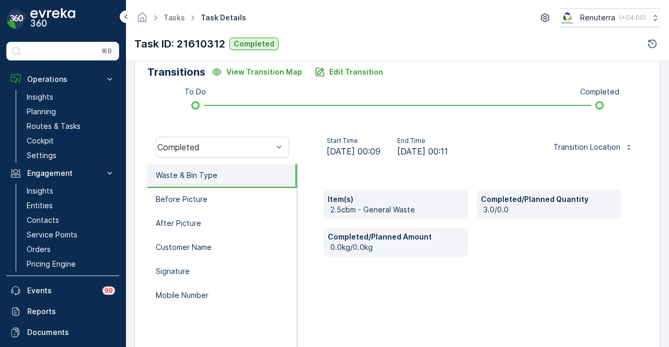
click at [442, 283] on div "Item(s) 2.5cbm - General Waste Completed/Planned Quantity 3.0/0.0 Completed/Pla…" at bounding box center [472, 268] width 350 height 209
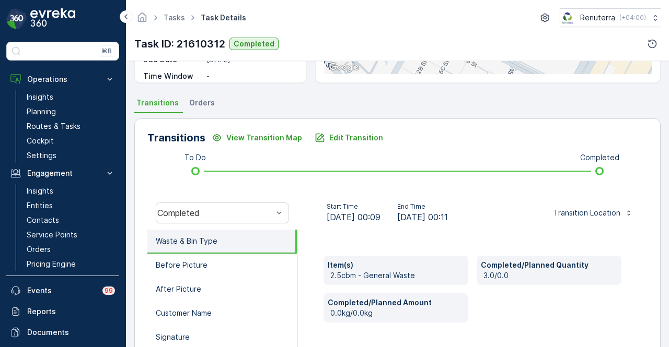
scroll to position [310, 0]
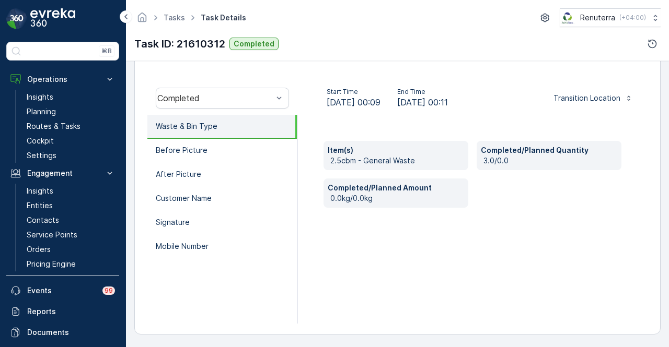
click at [383, 285] on div "Item(s) 2.5cbm - General Waste Completed/Planned Quantity 3.0/0.0 Completed/Pla…" at bounding box center [472, 219] width 350 height 209
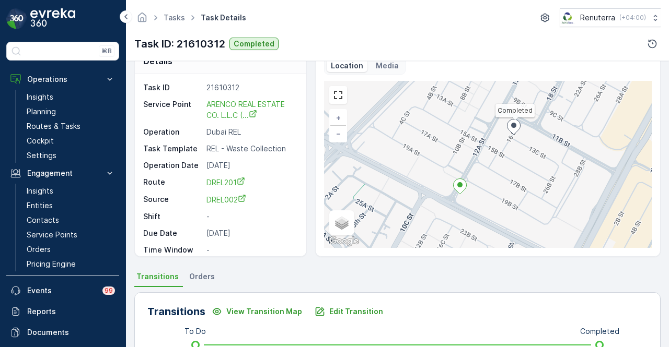
scroll to position [0, 0]
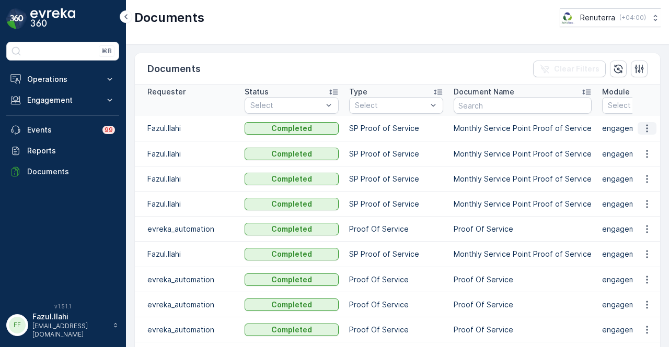
click at [642, 128] on icon "button" at bounding box center [647, 128] width 10 height 10
click at [640, 138] on span "See Details" at bounding box center [644, 143] width 40 height 10
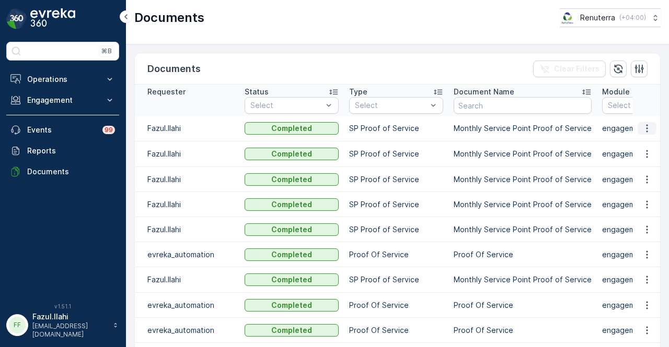
click at [642, 129] on icon "button" at bounding box center [647, 128] width 10 height 10
click at [639, 146] on span "See Details" at bounding box center [644, 143] width 40 height 10
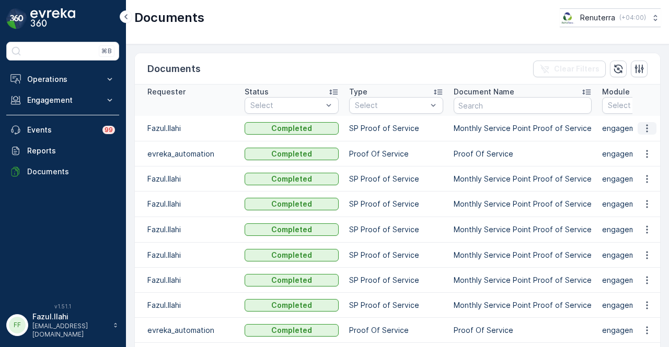
click at [647, 130] on icon "button" at bounding box center [647, 128] width 10 height 10
click at [645, 142] on span "See Details" at bounding box center [644, 143] width 40 height 10
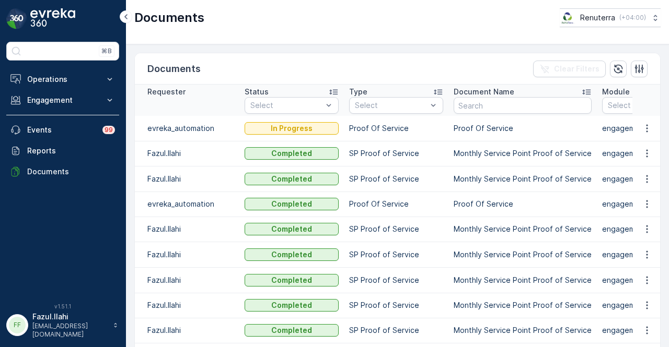
click at [645, 159] on td at bounding box center [646, 153] width 28 height 25
click at [645, 157] on icon "button" at bounding box center [647, 153] width 10 height 10
click at [645, 167] on span "See Details" at bounding box center [644, 168] width 40 height 10
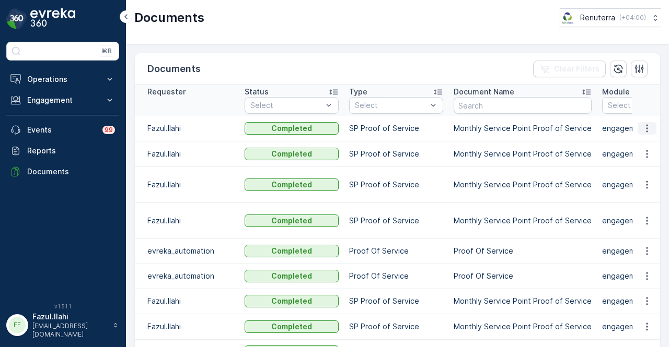
click at [642, 125] on icon "button" at bounding box center [647, 128] width 10 height 10
click at [639, 141] on span "See Details" at bounding box center [644, 143] width 40 height 10
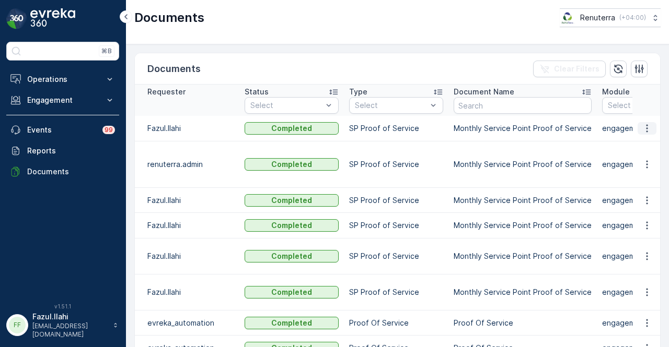
click at [646, 128] on icon "button" at bounding box center [647, 129] width 2 height 8
click at [643, 145] on span "See Details" at bounding box center [644, 143] width 40 height 10
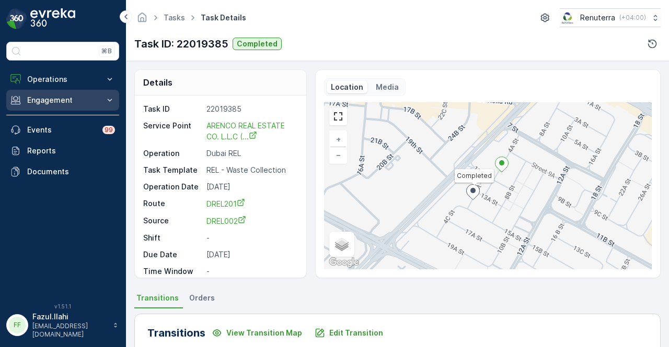
click at [83, 102] on p "Engagement" at bounding box center [62, 100] width 71 height 10
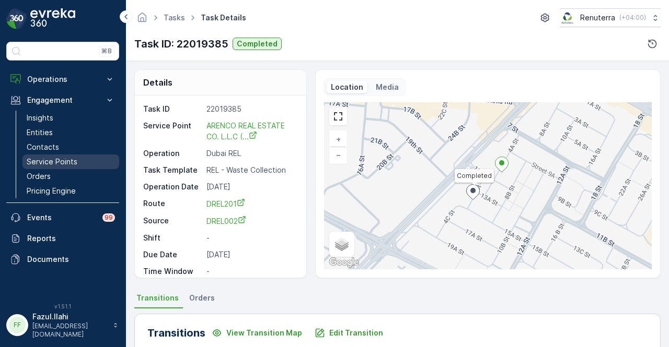
click at [87, 156] on link "Service Points" at bounding box center [70, 162] width 97 height 15
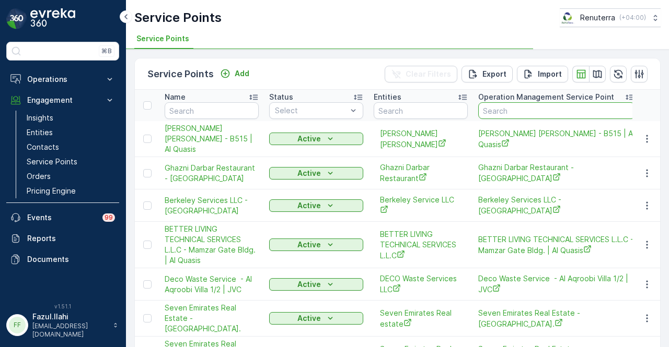
click at [553, 112] on input "text" at bounding box center [556, 110] width 157 height 17
click at [536, 116] on input "text" at bounding box center [556, 110] width 157 height 17
type input "golden sa"
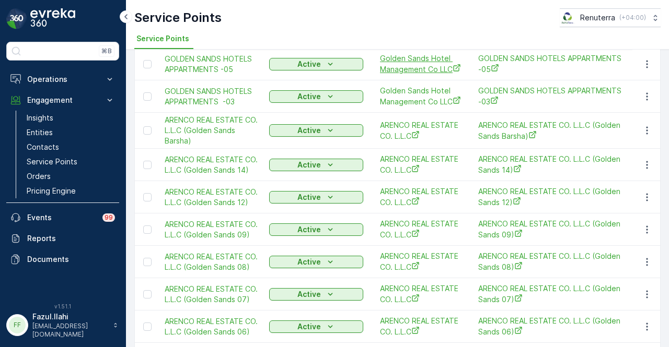
scroll to position [273, 0]
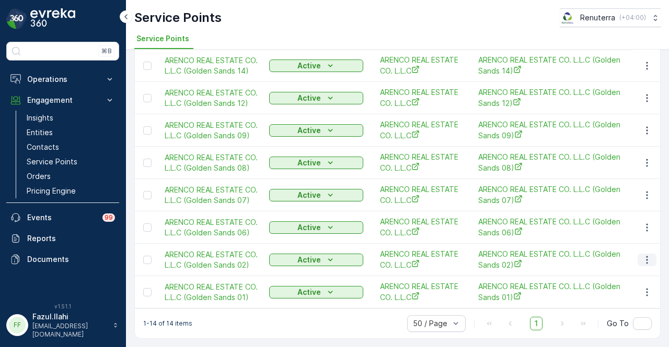
click at [642, 255] on icon "button" at bounding box center [647, 260] width 10 height 10
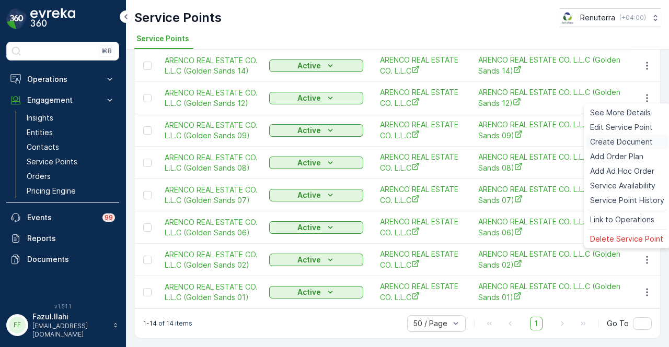
click at [624, 139] on span "Create Document" at bounding box center [621, 142] width 63 height 10
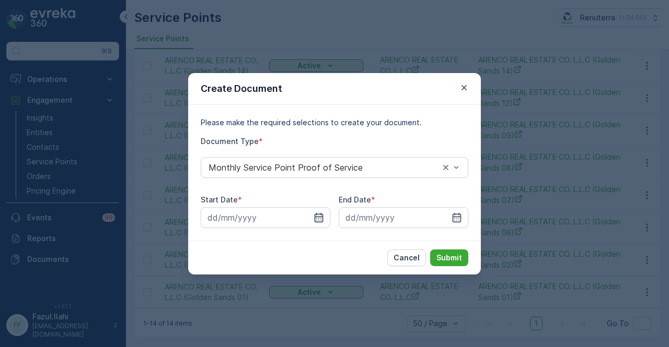
click at [322, 214] on icon "button" at bounding box center [319, 218] width 10 height 10
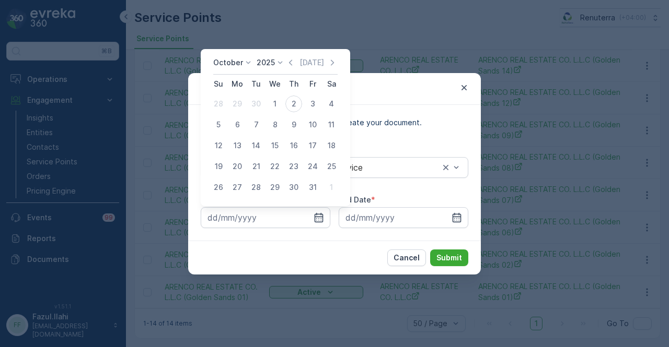
click at [288, 57] on div "October 2025 Today Su Mo Tu We Th Fr Sa 28 29 30 1 2 3 4 5 6 7 8 9 10 11 12 13 …" at bounding box center [275, 127] width 149 height 157
click at [289, 60] on icon "button" at bounding box center [290, 62] width 10 height 10
drag, startPoint x: 235, startPoint y: 101, endPoint x: 236, endPoint y: 108, distance: 7.0
click at [235, 103] on div "1" at bounding box center [237, 104] width 17 height 17
type input "01.09.2025"
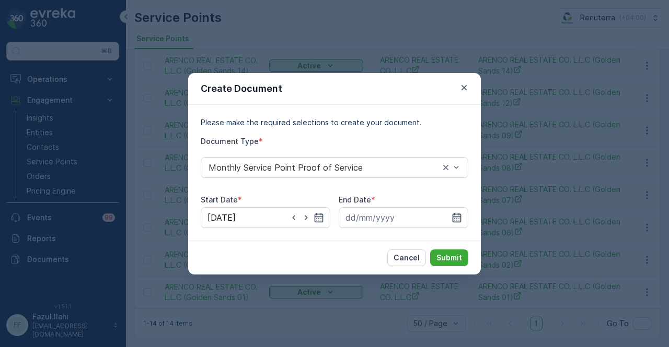
drag, startPoint x: 459, startPoint y: 215, endPoint x: 457, endPoint y: 210, distance: 5.5
click at [459, 215] on icon "button" at bounding box center [457, 217] width 9 height 9
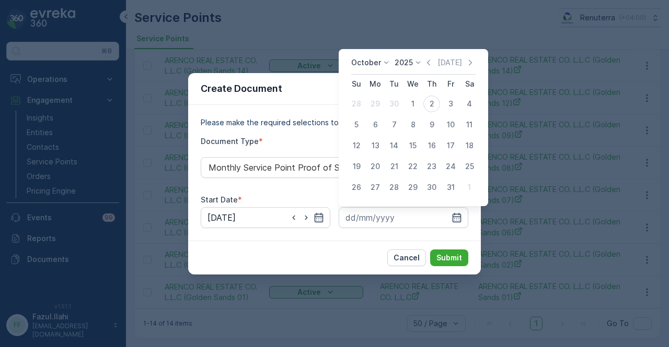
click at [432, 69] on div "October 2025 Today" at bounding box center [413, 65] width 124 height 17
click at [432, 64] on icon "button" at bounding box center [428, 62] width 10 height 10
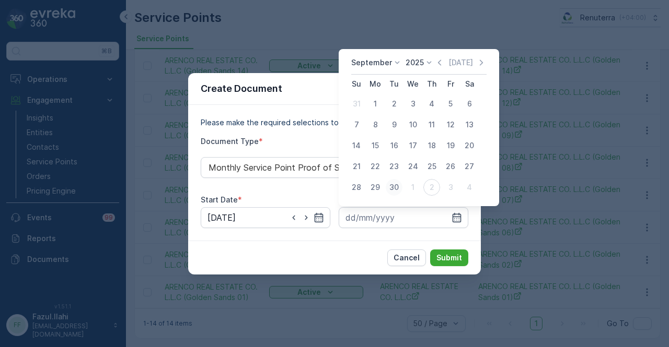
drag, startPoint x: 399, startPoint y: 188, endPoint x: 465, endPoint y: 259, distance: 97.3
click at [399, 189] on div "30" at bounding box center [394, 187] width 17 height 17
type input "30.09.2025"
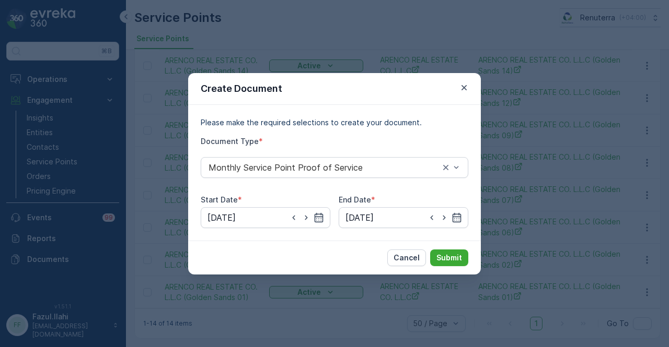
click at [472, 266] on div "Cancel Submit" at bounding box center [334, 258] width 293 height 34
click at [454, 258] on p "Submit" at bounding box center [449, 258] width 26 height 10
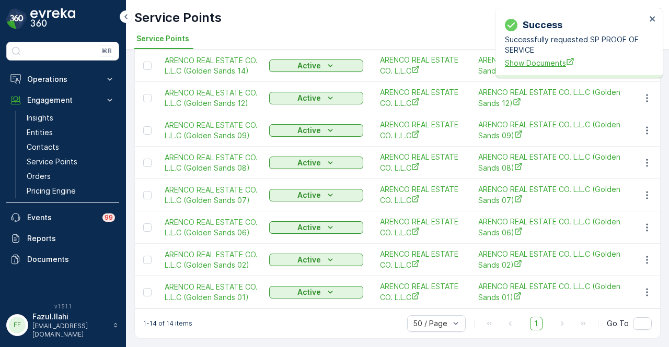
click at [515, 67] on span "Show Documents" at bounding box center [575, 62] width 141 height 11
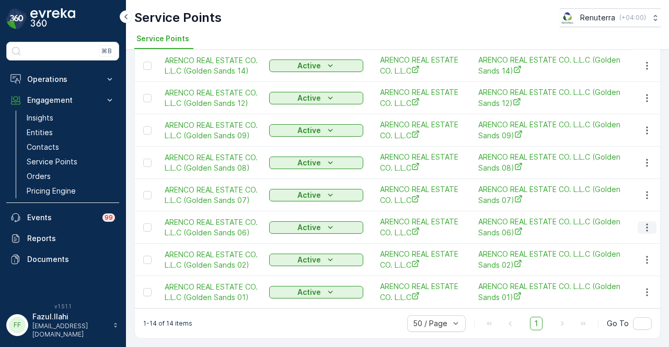
click at [647, 223] on icon "button" at bounding box center [647, 228] width 10 height 10
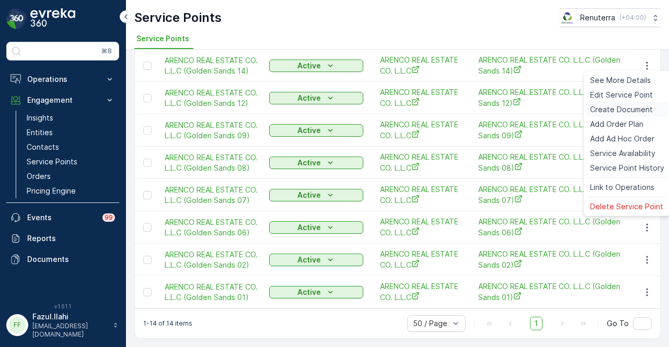
click at [606, 114] on span "Create Document" at bounding box center [621, 110] width 63 height 10
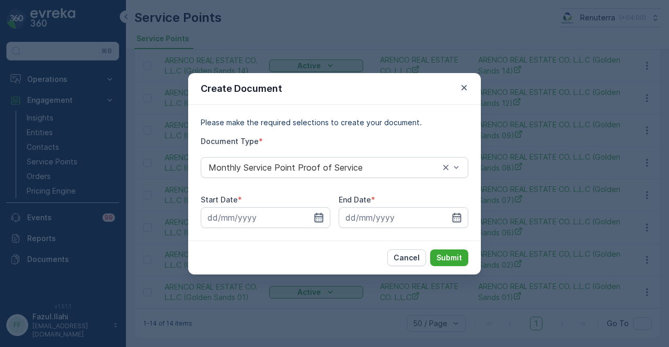
drag, startPoint x: 318, startPoint y: 220, endPoint x: 321, endPoint y: 212, distance: 8.3
click at [321, 213] on icon "button" at bounding box center [319, 218] width 10 height 10
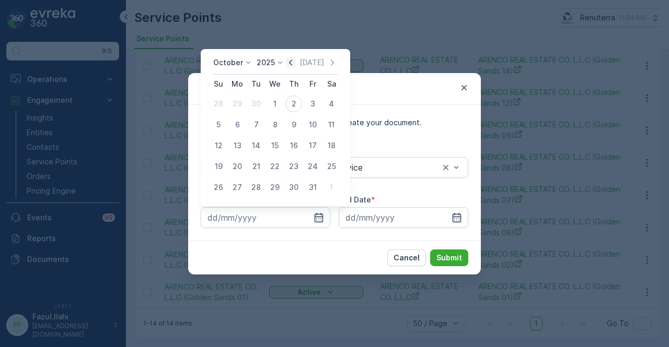
click at [294, 62] on icon "button" at bounding box center [290, 62] width 10 height 10
drag, startPoint x: 237, startPoint y: 105, endPoint x: 372, endPoint y: 166, distance: 148.5
click at [236, 105] on div "1" at bounding box center [237, 104] width 17 height 17
type input "01.09.2025"
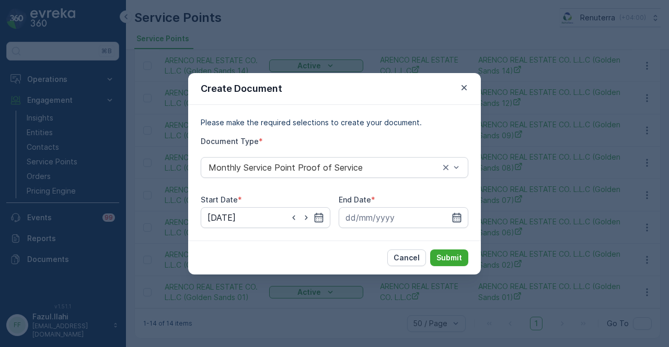
click at [460, 213] on icon "button" at bounding box center [456, 218] width 10 height 10
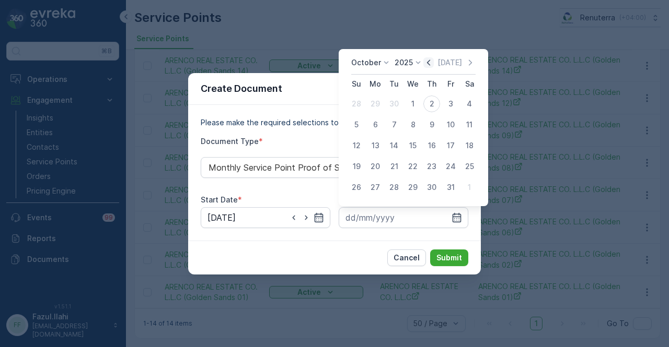
click at [431, 63] on icon "button" at bounding box center [428, 62] width 10 height 10
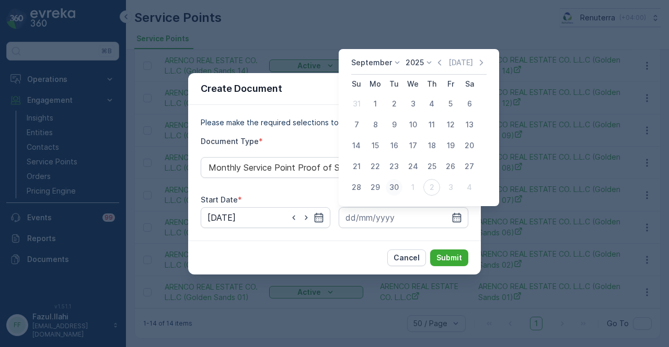
click at [391, 185] on div "30" at bounding box center [394, 187] width 17 height 17
type input "30.09.2025"
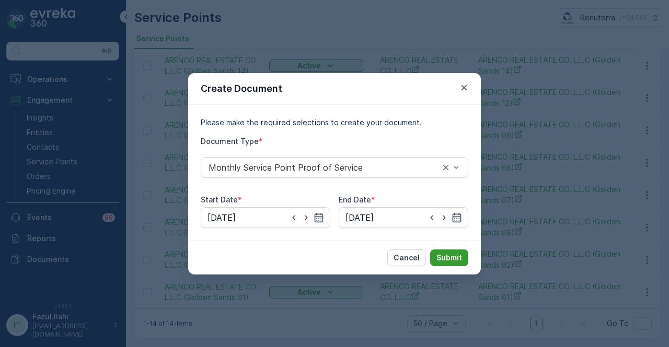
click at [452, 251] on button "Submit" at bounding box center [449, 258] width 38 height 17
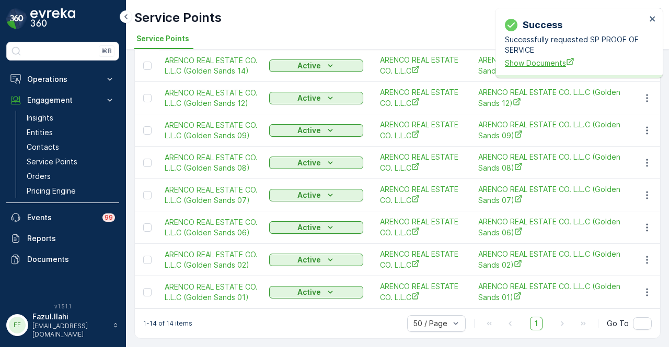
click at [520, 63] on span "Show Documents" at bounding box center [575, 62] width 141 height 11
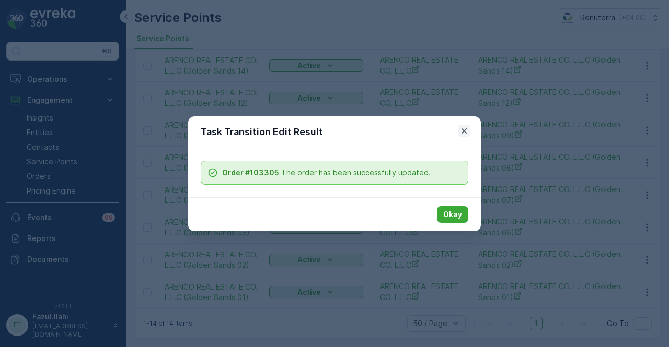
click at [460, 134] on icon "button" at bounding box center [464, 131] width 10 height 10
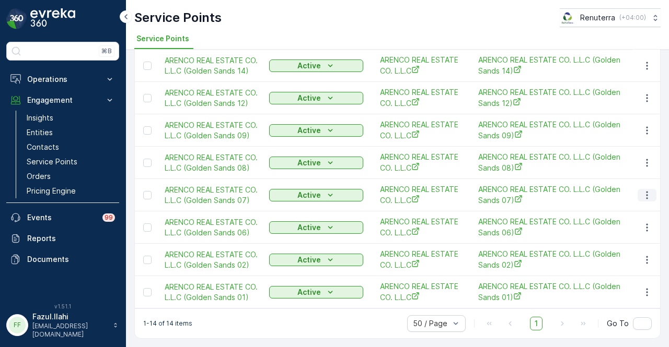
click at [648, 191] on icon "button" at bounding box center [647, 195] width 10 height 10
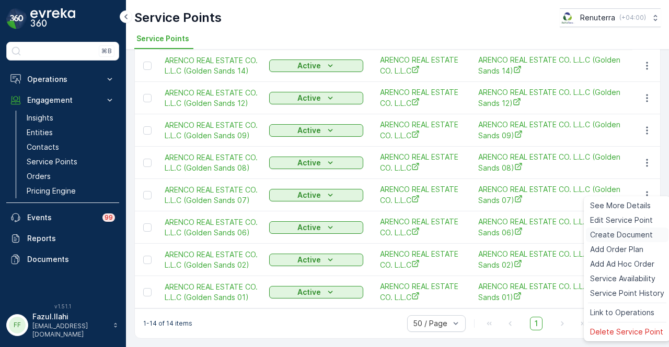
click at [641, 236] on span "Create Document" at bounding box center [621, 235] width 63 height 10
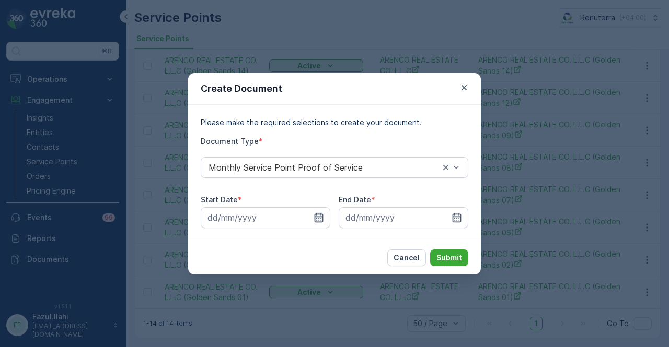
click at [316, 218] on icon "button" at bounding box center [319, 217] width 9 height 9
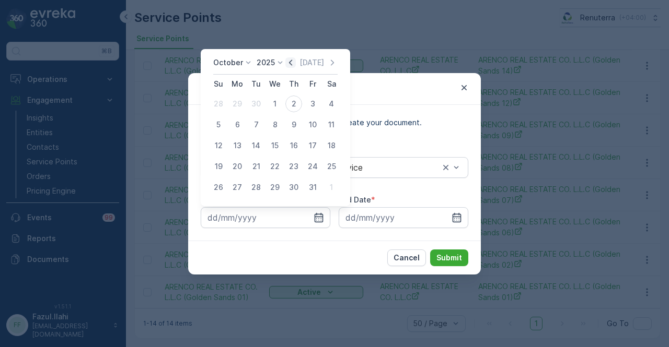
click at [291, 58] on icon "button" at bounding box center [290, 62] width 10 height 10
click at [235, 99] on div "1" at bounding box center [237, 104] width 17 height 17
type input "01.09.2025"
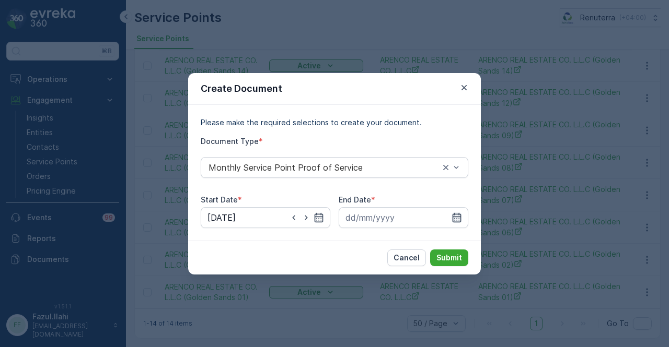
click at [457, 219] on icon "button" at bounding box center [456, 218] width 10 height 10
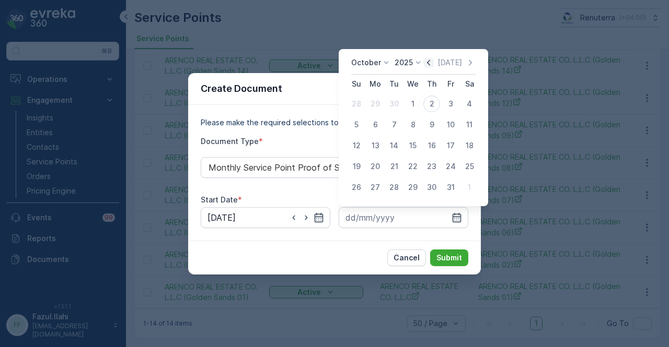
click at [428, 61] on icon "button" at bounding box center [428, 62] width 10 height 10
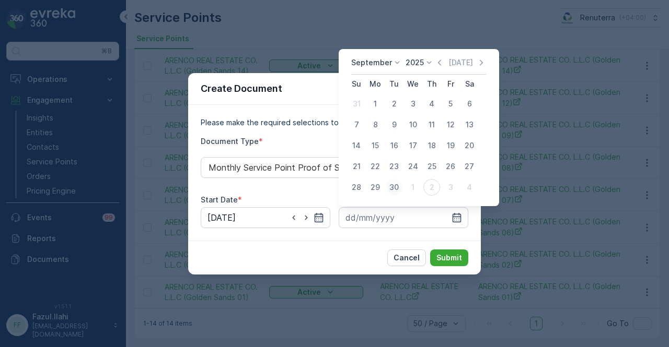
click at [390, 186] on div "30" at bounding box center [394, 187] width 17 height 17
type input "30.09.2025"
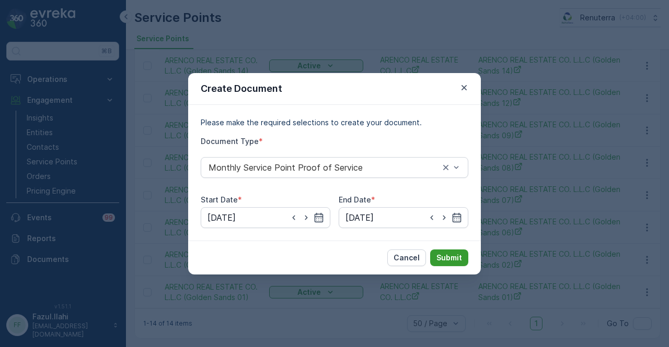
click at [465, 253] on button "Submit" at bounding box center [449, 258] width 38 height 17
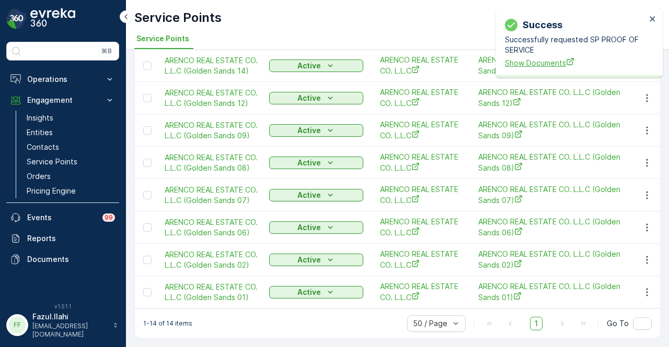
click at [526, 58] on span "Show Documents" at bounding box center [575, 62] width 141 height 11
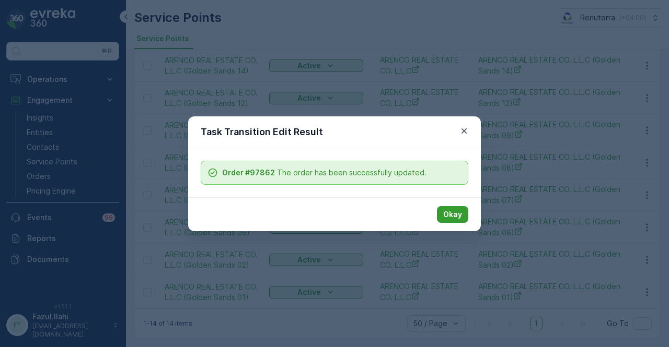
click at [447, 214] on p "Okay" at bounding box center [452, 215] width 19 height 10
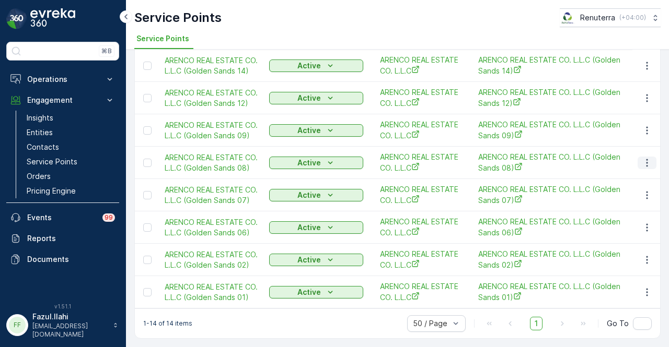
click at [642, 158] on icon "button" at bounding box center [647, 163] width 10 height 10
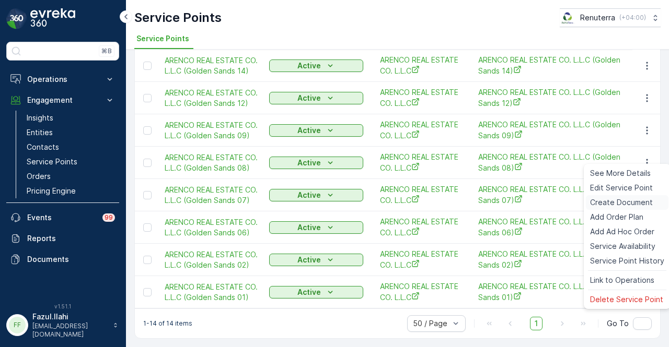
click at [620, 205] on span "Create Document" at bounding box center [621, 203] width 63 height 10
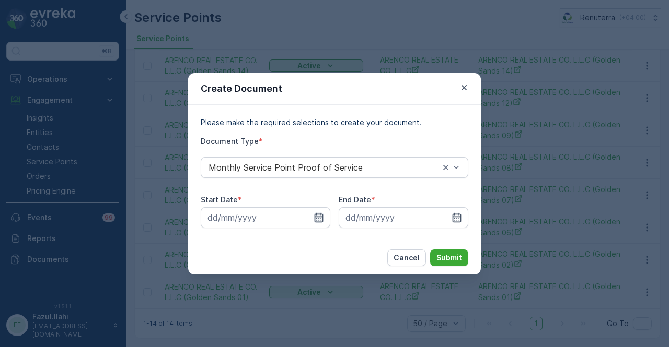
drag, startPoint x: 317, startPoint y: 219, endPoint x: 317, endPoint y: 213, distance: 6.8
click at [317, 219] on icon "button" at bounding box center [319, 218] width 10 height 10
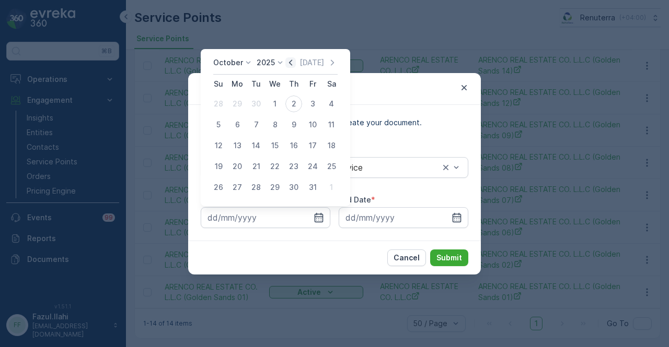
click at [292, 62] on icon "button" at bounding box center [290, 62] width 10 height 10
click at [233, 106] on div "1" at bounding box center [237, 104] width 17 height 17
type input "01.09.2025"
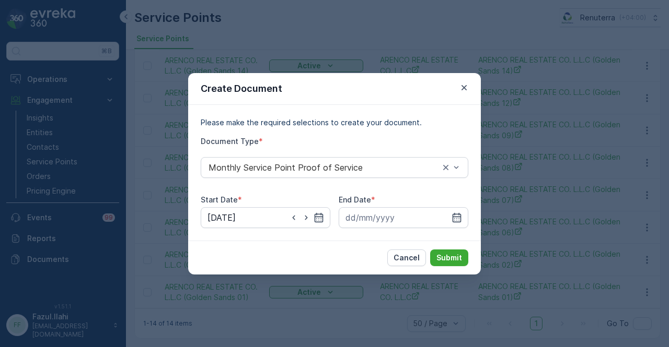
drag, startPoint x: 458, startPoint y: 216, endPoint x: 455, endPoint y: 206, distance: 9.9
click at [457, 213] on icon "button" at bounding box center [456, 218] width 10 height 10
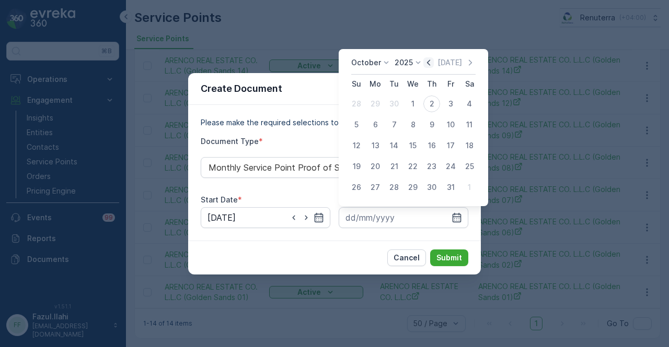
click at [431, 64] on icon "button" at bounding box center [428, 62] width 10 height 10
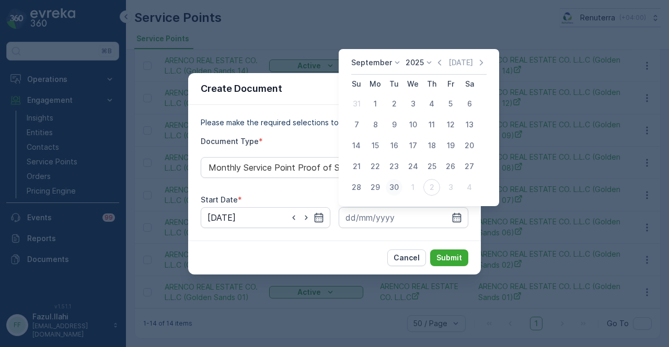
drag, startPoint x: 394, startPoint y: 191, endPoint x: 462, endPoint y: 239, distance: 83.6
click at [393, 191] on div "30" at bounding box center [394, 187] width 17 height 17
type input "30.09.2025"
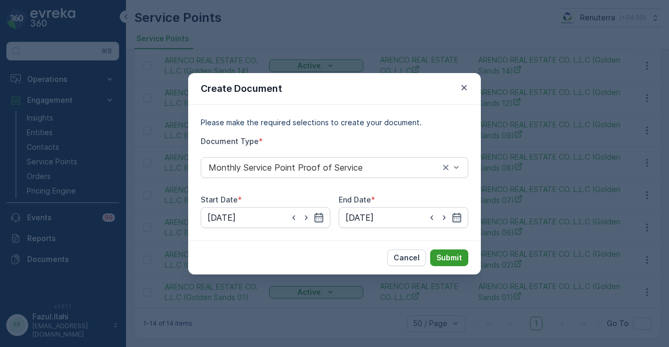
click at [456, 255] on p "Submit" at bounding box center [449, 258] width 26 height 10
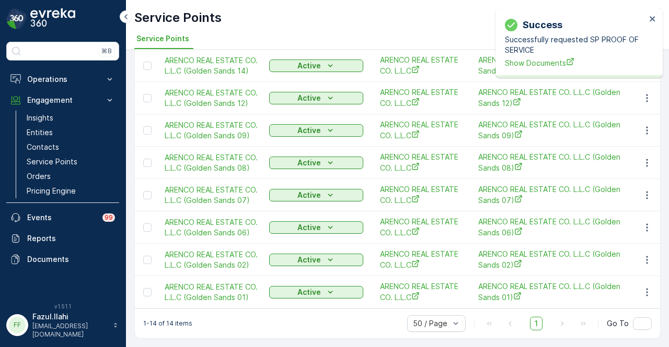
click at [538, 54] on p "Successfully requested SP PROOF OF SERVICE" at bounding box center [575, 44] width 141 height 21
click at [536, 62] on span "Show Documents" at bounding box center [575, 62] width 141 height 11
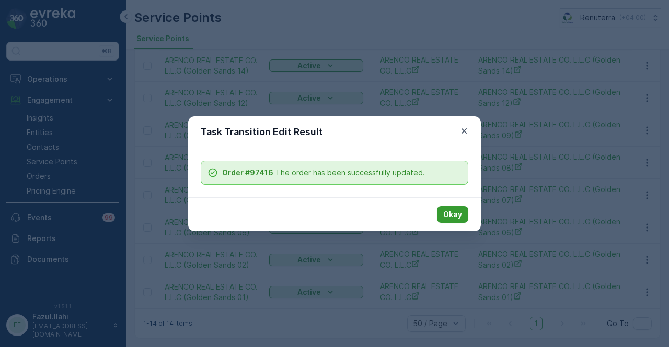
click at [453, 217] on p "Okay" at bounding box center [452, 215] width 19 height 10
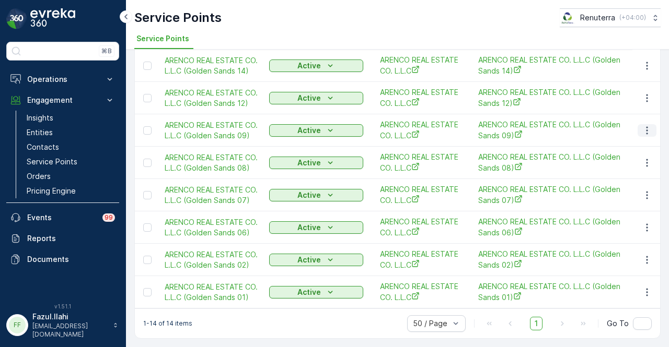
click at [645, 125] on icon "button" at bounding box center [647, 130] width 10 height 10
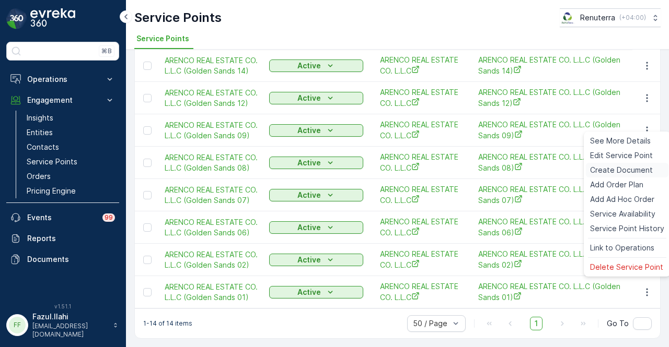
click at [635, 171] on span "Create Document" at bounding box center [621, 170] width 63 height 10
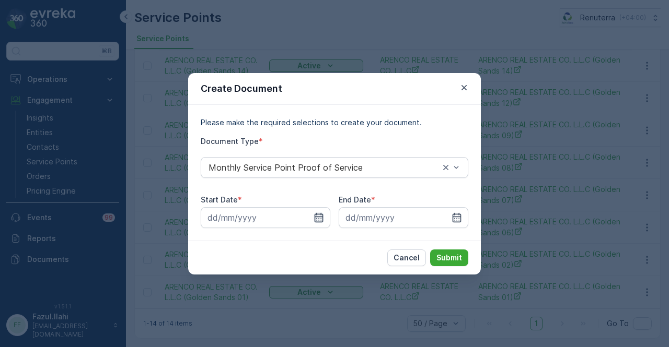
drag, startPoint x: 319, startPoint y: 219, endPoint x: 319, endPoint y: 211, distance: 8.4
click at [319, 218] on icon "button" at bounding box center [319, 218] width 10 height 10
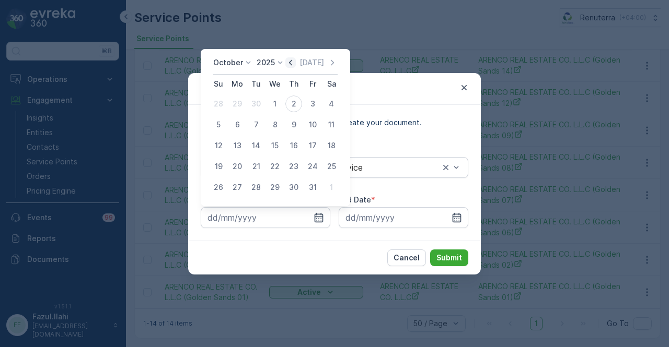
click at [292, 59] on icon "button" at bounding box center [290, 62] width 10 height 10
click at [237, 103] on div "1" at bounding box center [237, 104] width 17 height 17
type input "01.09.2025"
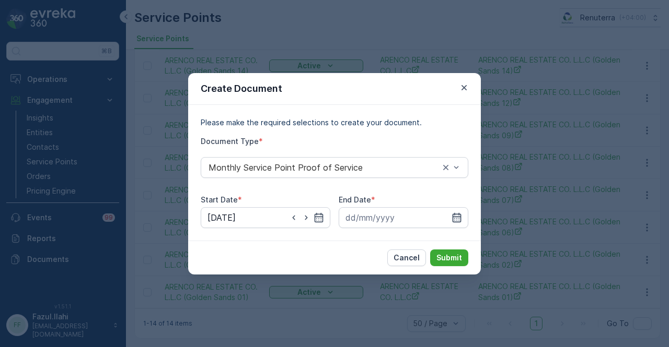
click at [455, 215] on icon "button" at bounding box center [456, 218] width 10 height 10
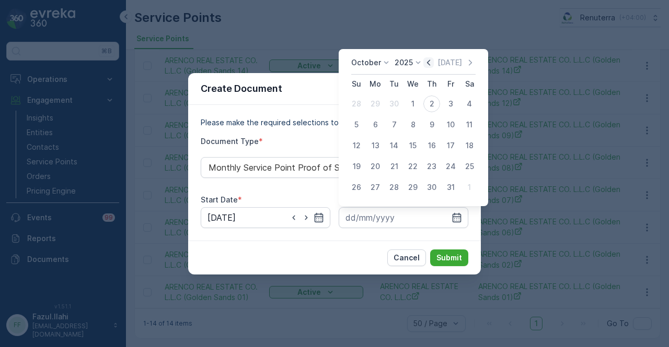
click at [434, 63] on icon "button" at bounding box center [428, 62] width 10 height 10
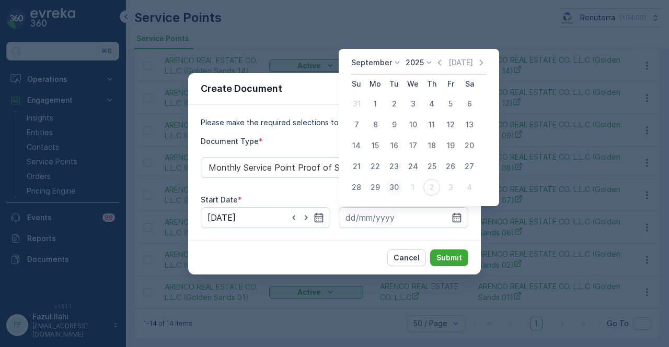
click at [401, 190] on div "30" at bounding box center [394, 187] width 17 height 17
type input "30.09.2025"
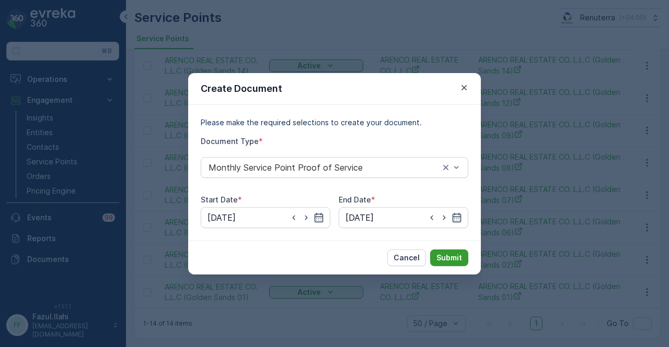
click at [433, 251] on button "Submit" at bounding box center [449, 258] width 38 height 17
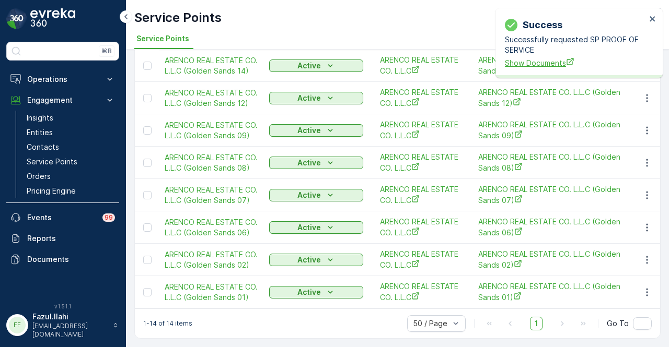
click at [548, 59] on span "Show Documents" at bounding box center [575, 62] width 141 height 11
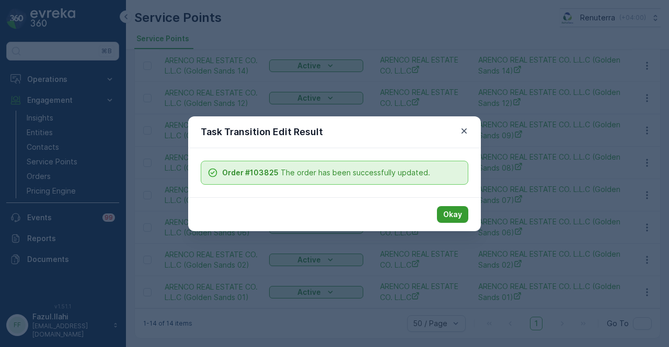
click at [453, 214] on p "Okay" at bounding box center [452, 215] width 19 height 10
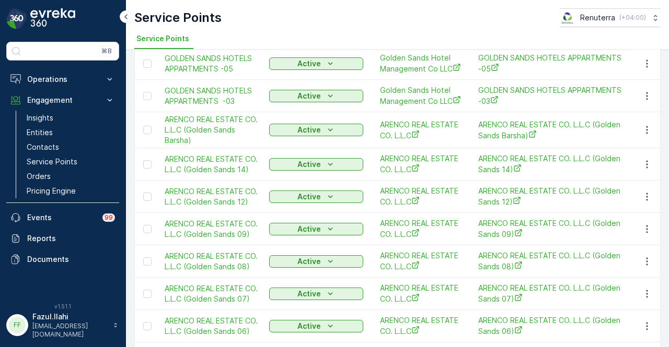
scroll to position [169, 0]
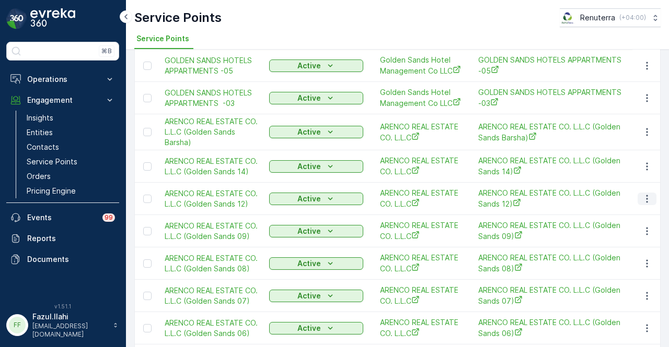
click at [642, 198] on icon "button" at bounding box center [647, 199] width 10 height 10
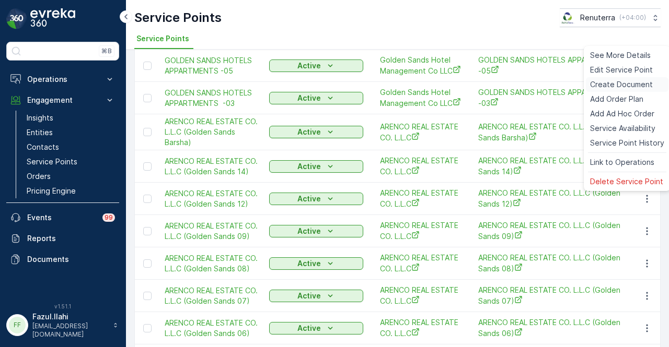
click at [629, 83] on span "Create Document" at bounding box center [621, 84] width 63 height 10
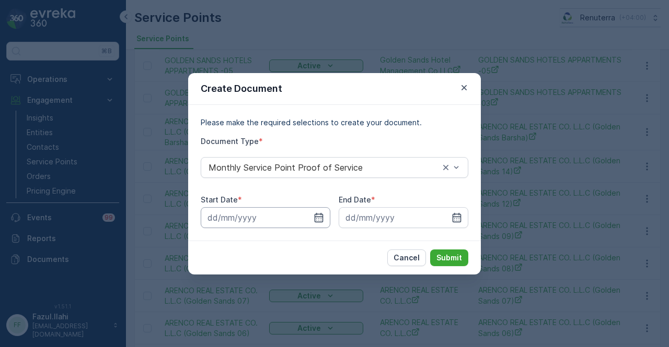
click at [308, 221] on input at bounding box center [266, 217] width 130 height 21
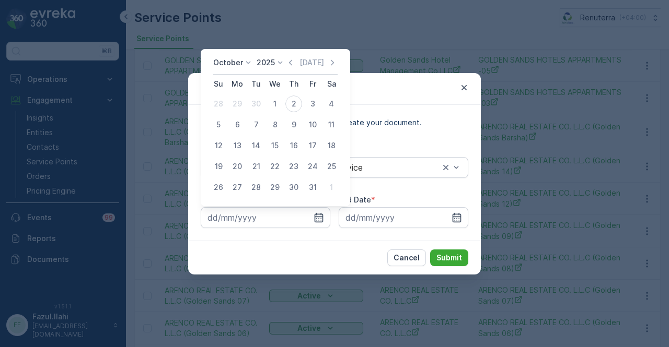
drag, startPoint x: 293, startPoint y: 66, endPoint x: 295, endPoint y: 92, distance: 26.2
click at [292, 66] on icon "button" at bounding box center [290, 62] width 10 height 10
drag, startPoint x: 238, startPoint y: 105, endPoint x: 244, endPoint y: 111, distance: 8.2
click at [238, 106] on div "1" at bounding box center [237, 104] width 17 height 17
type input "01.09.2025"
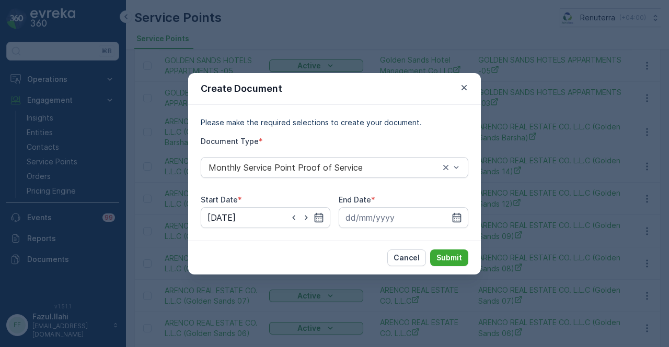
drag, startPoint x: 457, startPoint y: 217, endPoint x: 453, endPoint y: 206, distance: 11.3
click at [456, 215] on icon "button" at bounding box center [456, 218] width 10 height 10
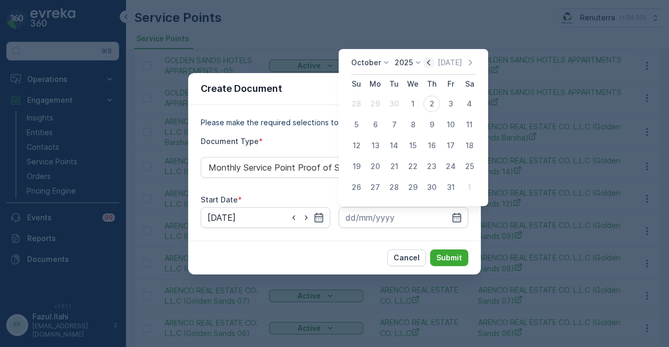
click at [430, 65] on icon "button" at bounding box center [428, 62] width 10 height 10
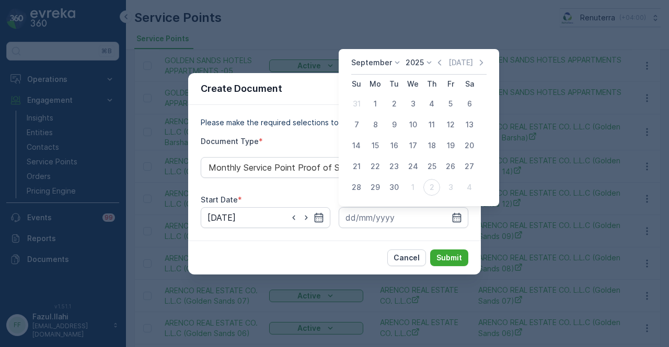
drag, startPoint x: 398, startPoint y: 190, endPoint x: 436, endPoint y: 249, distance: 70.0
click at [400, 193] on button "30" at bounding box center [394, 187] width 19 height 19
type input "30.09.2025"
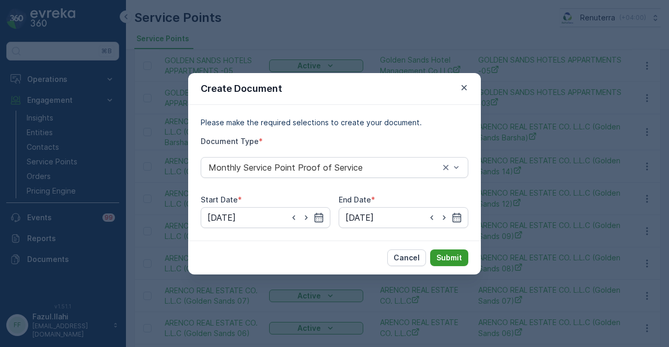
click at [439, 256] on p "Submit" at bounding box center [449, 258] width 26 height 10
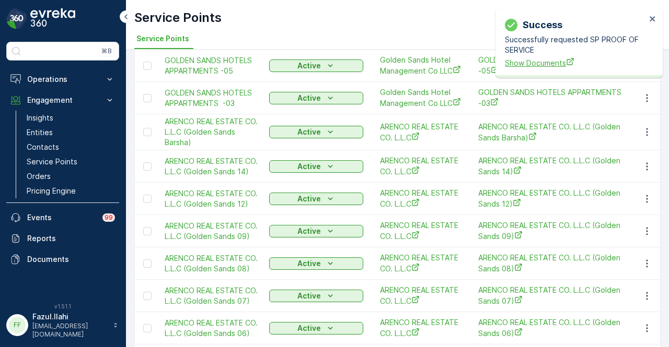
click at [523, 64] on span "Show Documents" at bounding box center [575, 62] width 141 height 11
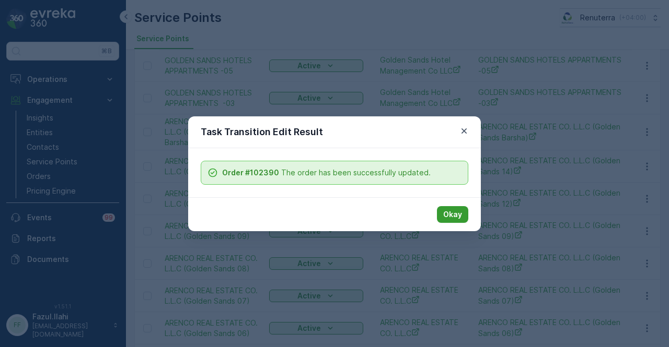
click at [462, 214] on button "Okay" at bounding box center [452, 214] width 31 height 17
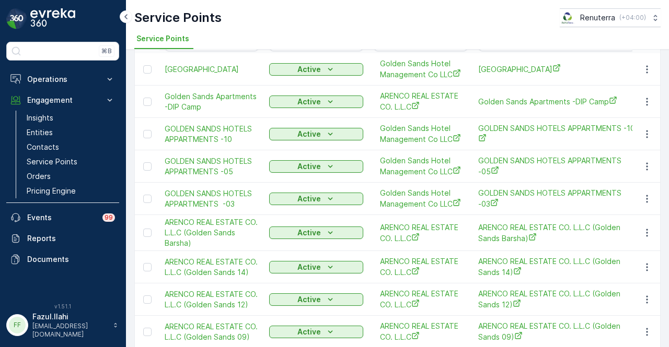
scroll to position [0, 0]
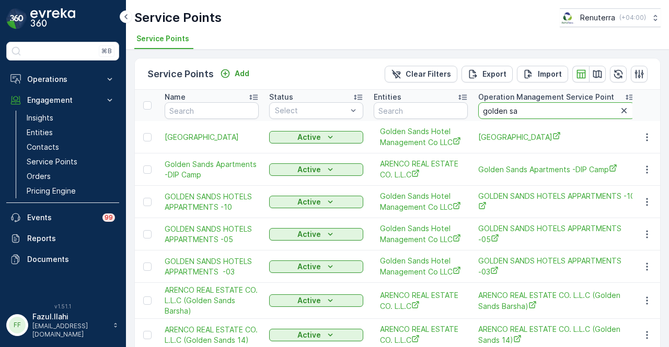
click at [532, 111] on input "golden sa" at bounding box center [556, 110] width 157 height 17
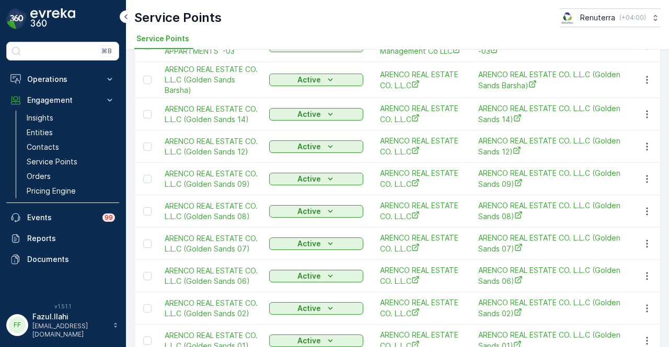
scroll to position [169, 0]
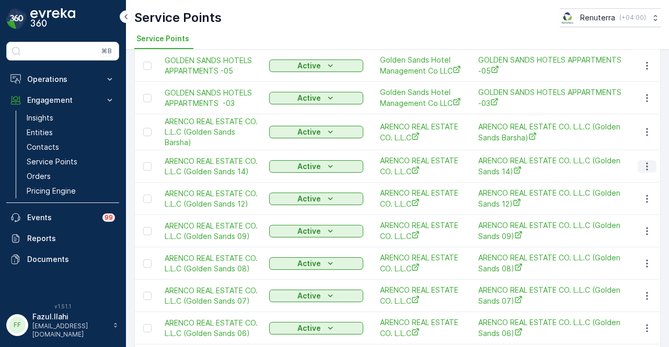
click at [646, 166] on icon "button" at bounding box center [647, 166] width 10 height 10
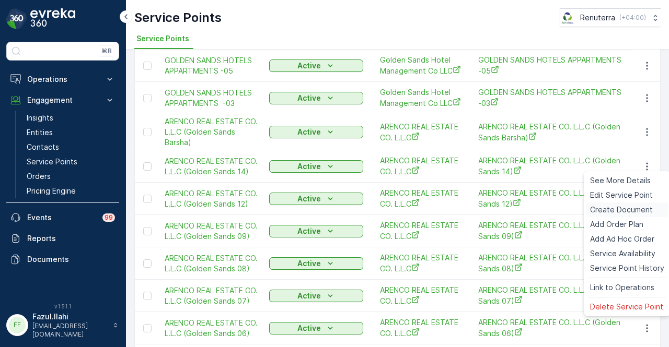
click at [635, 211] on span "Create Document" at bounding box center [621, 210] width 63 height 10
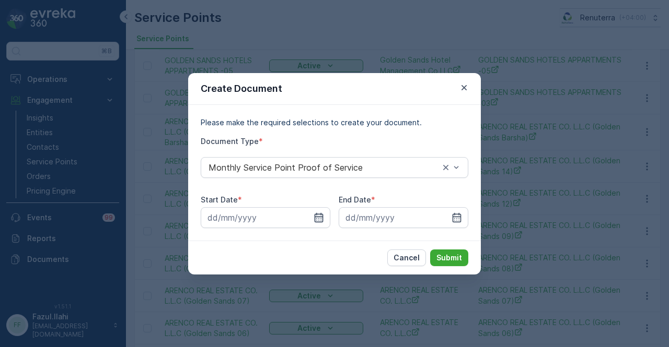
click at [319, 218] on icon "button" at bounding box center [319, 218] width 10 height 10
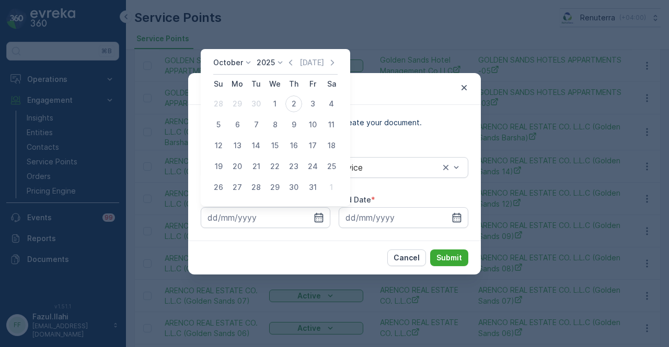
drag, startPoint x: 289, startPoint y: 61, endPoint x: 294, endPoint y: 90, distance: 29.6
click at [289, 61] on icon "button" at bounding box center [290, 62] width 10 height 10
click at [236, 106] on div "1" at bounding box center [237, 104] width 17 height 17
type input "01.09.2025"
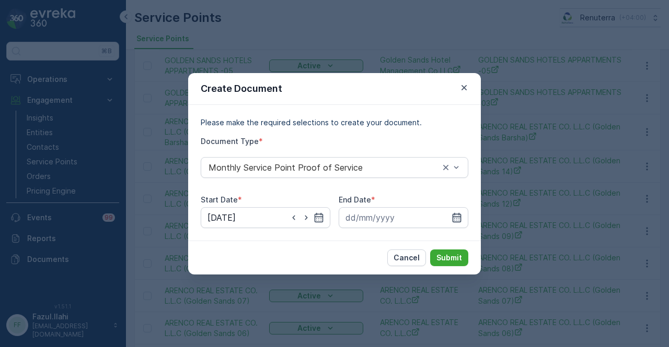
click at [455, 217] on icon "button" at bounding box center [457, 217] width 9 height 9
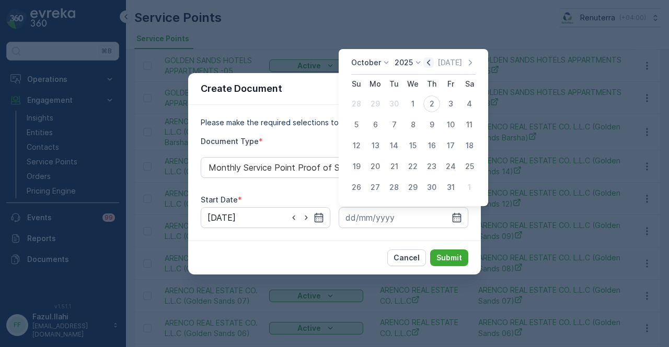
drag, startPoint x: 433, startPoint y: 61, endPoint x: 434, endPoint y: 90, distance: 29.3
click at [433, 63] on icon "button" at bounding box center [428, 62] width 10 height 10
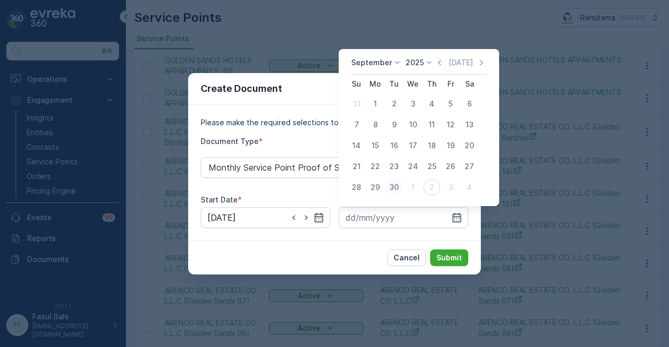
click at [398, 190] on div "30" at bounding box center [394, 187] width 17 height 17
type input "30.09.2025"
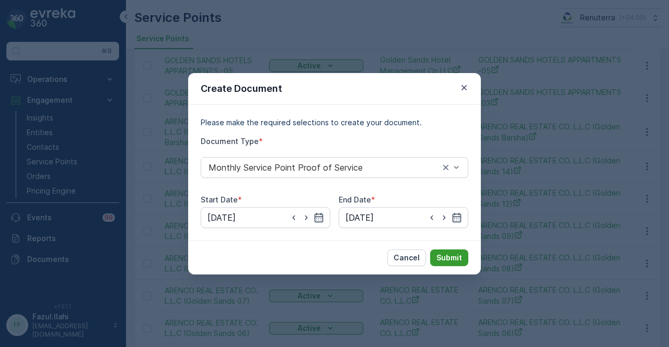
click at [446, 253] on p "Submit" at bounding box center [449, 258] width 26 height 10
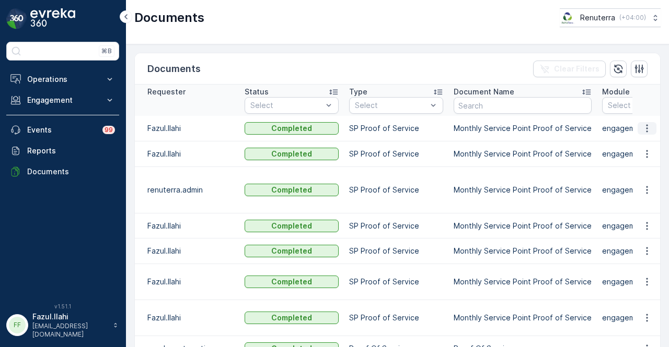
click at [639, 127] on button "button" at bounding box center [647, 128] width 19 height 13
click at [641, 138] on span "See Details" at bounding box center [644, 143] width 40 height 10
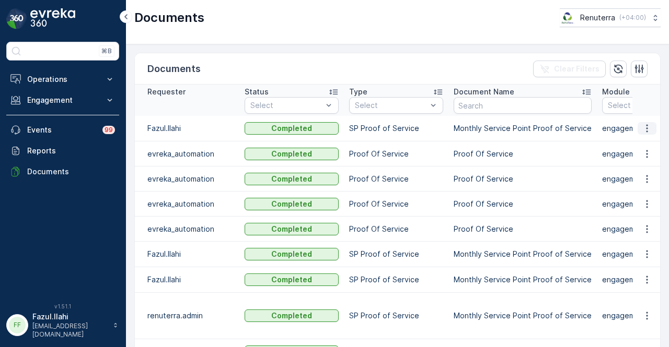
click at [648, 126] on icon "button" at bounding box center [647, 128] width 10 height 10
click at [643, 141] on span "See Details" at bounding box center [644, 143] width 40 height 10
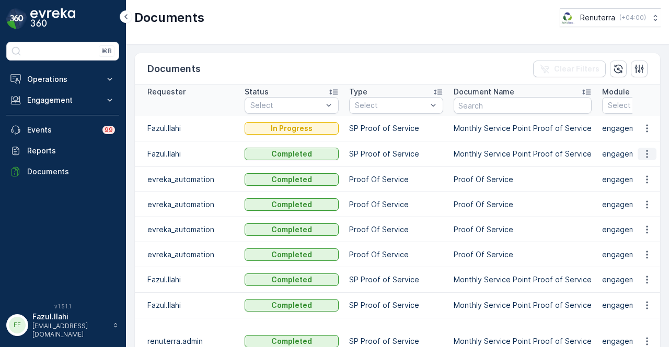
click at [646, 153] on icon "button" at bounding box center [647, 154] width 2 height 8
click at [642, 167] on span "See Details" at bounding box center [644, 169] width 40 height 10
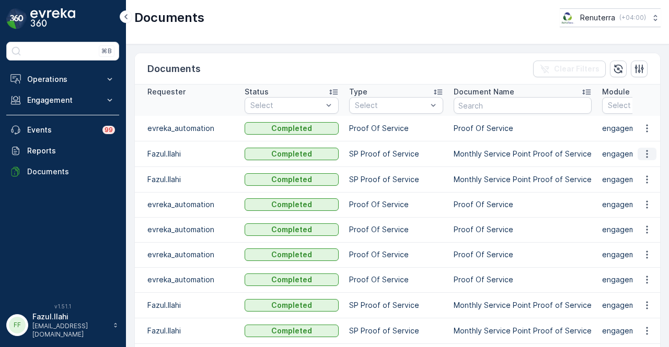
click at [650, 152] on button "button" at bounding box center [647, 154] width 19 height 13
click at [647, 164] on span "See Details" at bounding box center [644, 169] width 40 height 10
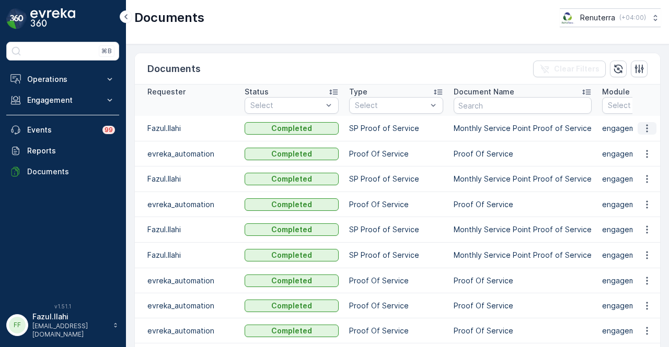
click at [652, 124] on button "button" at bounding box center [647, 128] width 19 height 13
click at [643, 141] on span "See Details" at bounding box center [644, 143] width 40 height 10
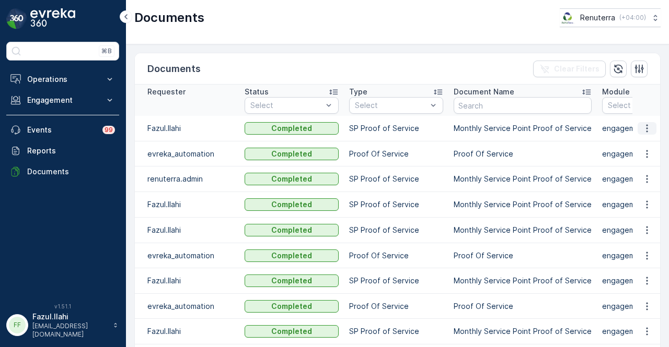
click at [638, 129] on button "button" at bounding box center [647, 128] width 19 height 13
click at [644, 147] on span "See Details" at bounding box center [644, 143] width 40 height 10
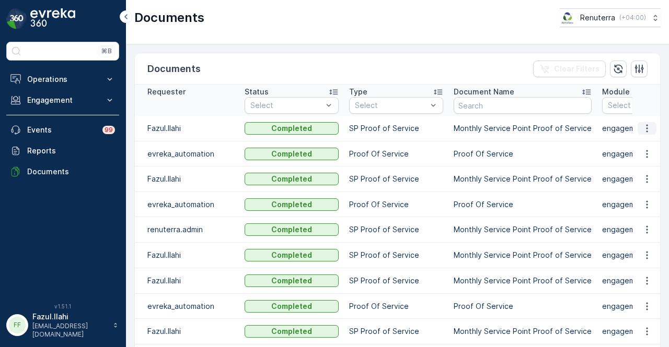
click at [650, 126] on icon "button" at bounding box center [647, 128] width 10 height 10
click at [651, 142] on span "See Details" at bounding box center [644, 143] width 40 height 10
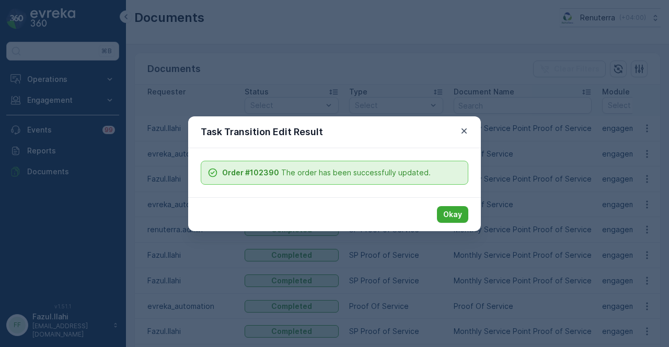
drag, startPoint x: 446, startPoint y: 210, endPoint x: 440, endPoint y: 207, distance: 6.8
click at [444, 210] on p "Okay" at bounding box center [452, 215] width 19 height 10
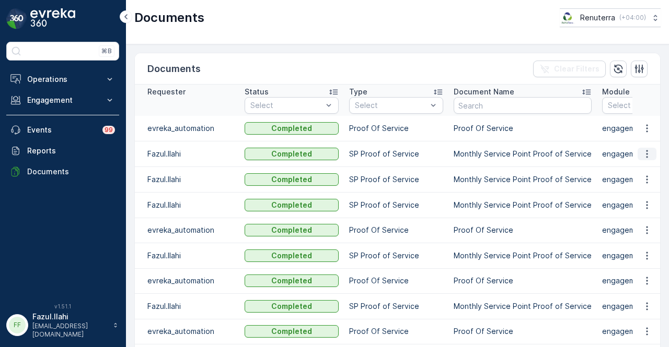
click at [645, 148] on button "button" at bounding box center [647, 154] width 19 height 13
click at [641, 167] on span "See Details" at bounding box center [644, 169] width 40 height 10
